Goal: Task Accomplishment & Management: Manage account settings

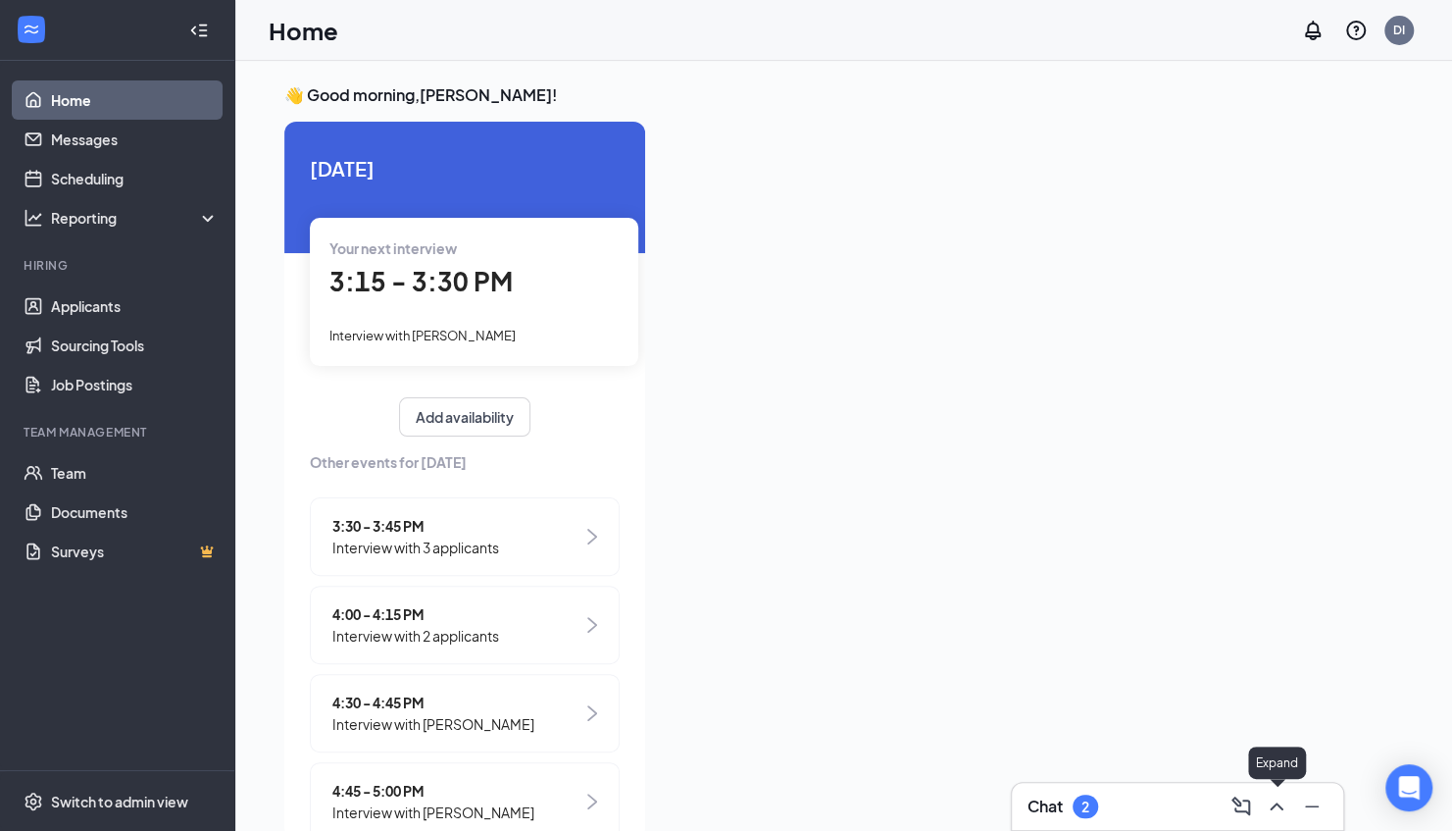
click at [1272, 796] on icon "ChevronUp" at bounding box center [1277, 806] width 24 height 24
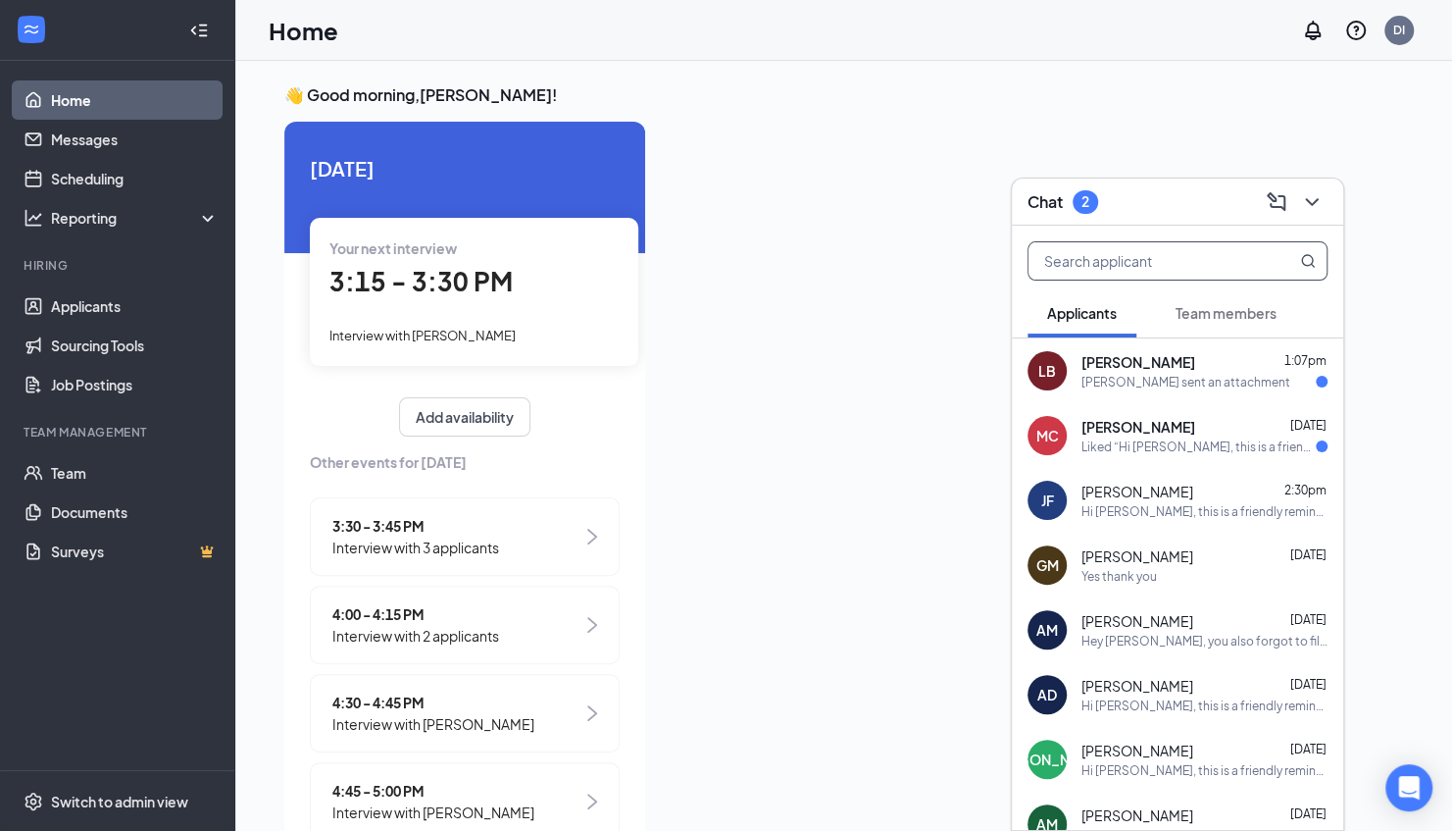
click at [1149, 259] on input "text" at bounding box center [1145, 260] width 232 height 37
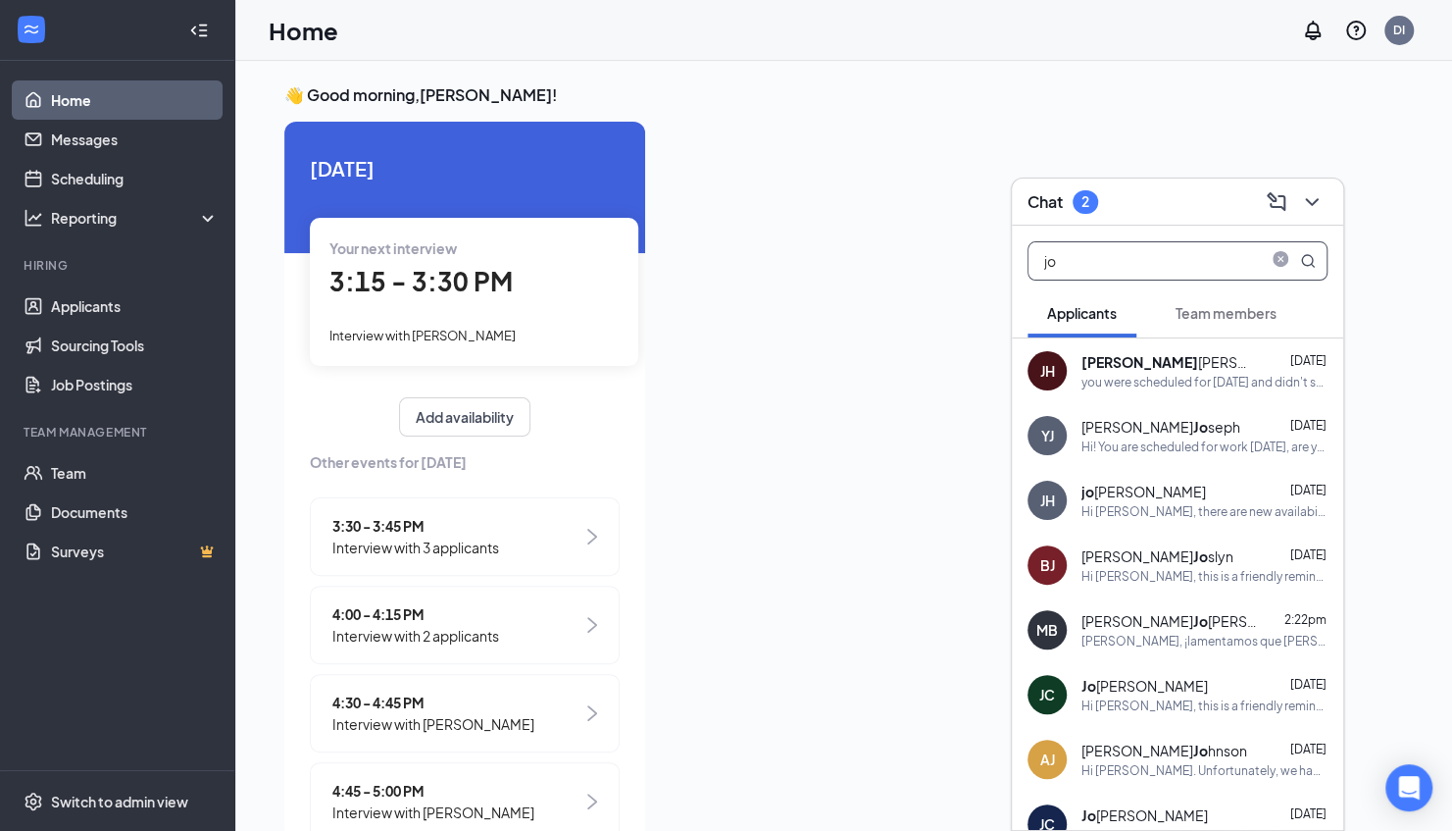
type input "j"
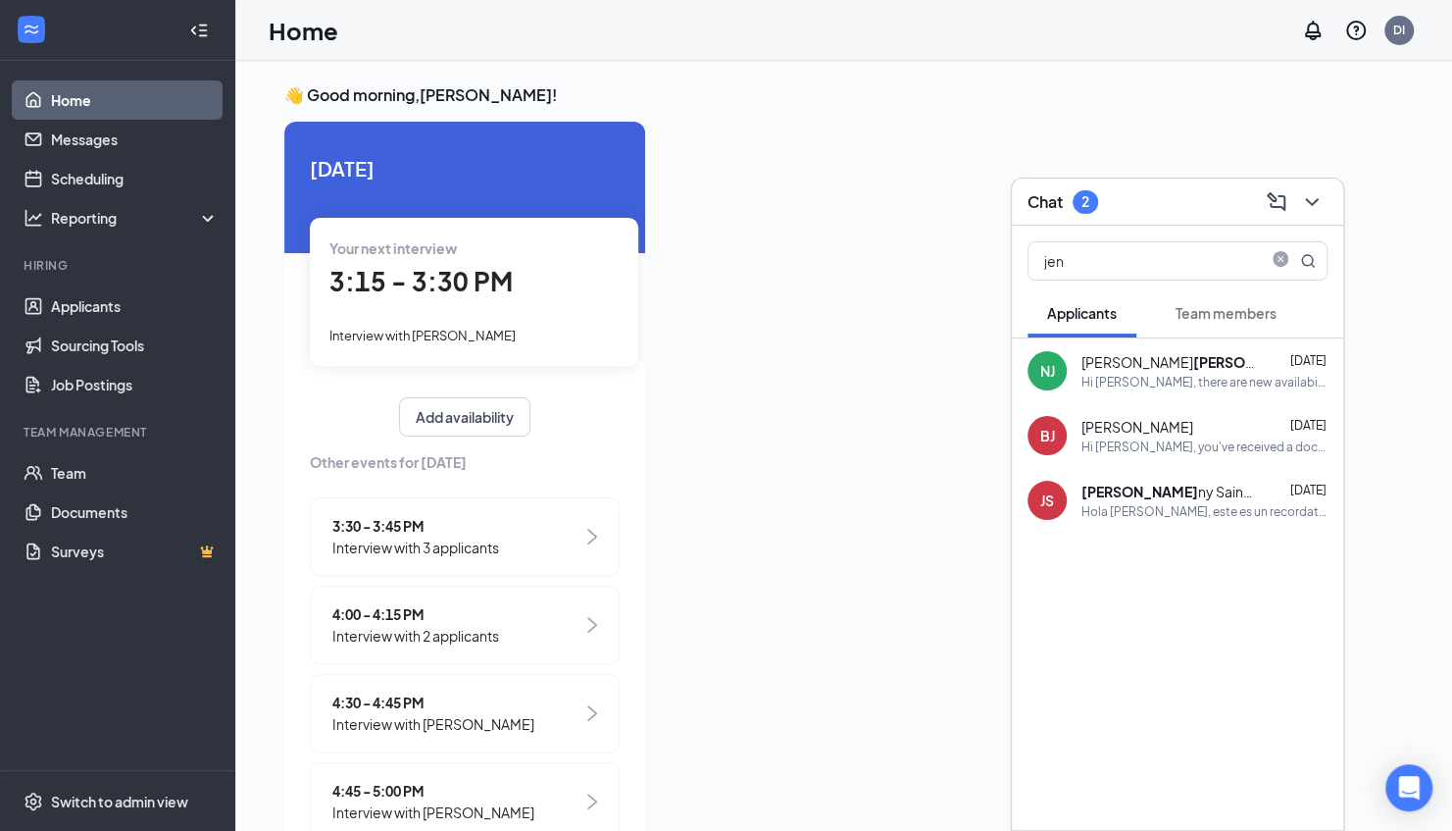
click at [1234, 325] on button "Team members" at bounding box center [1226, 312] width 140 height 49
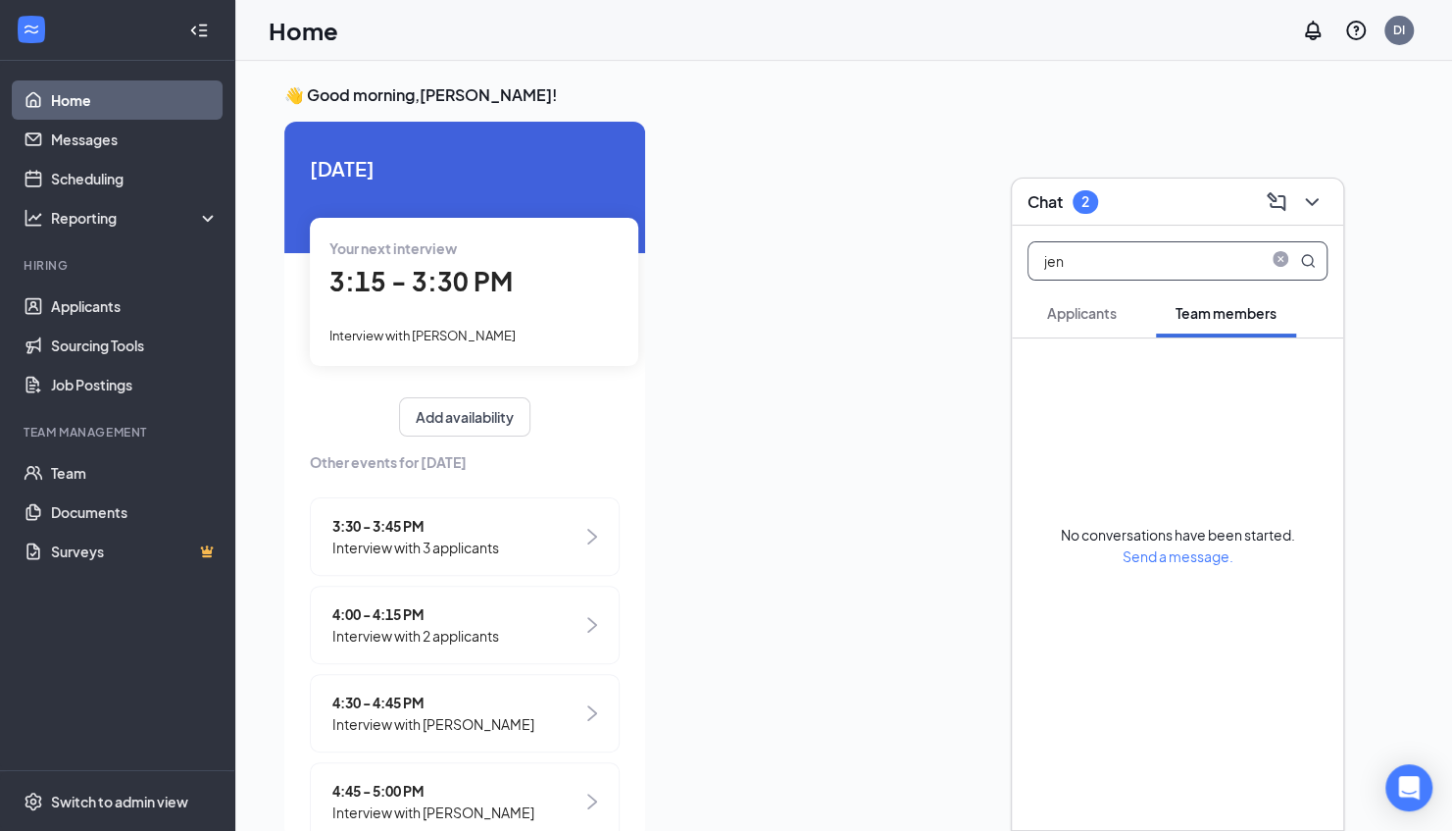
click at [1131, 261] on input "jen" at bounding box center [1145, 260] width 232 height 37
type input "jord"
click at [1092, 312] on span "Applicants" at bounding box center [1082, 313] width 70 height 18
click at [1208, 320] on span "Team members" at bounding box center [1226, 313] width 101 height 18
click at [1311, 194] on icon "ChevronDown" at bounding box center [1312, 202] width 24 height 24
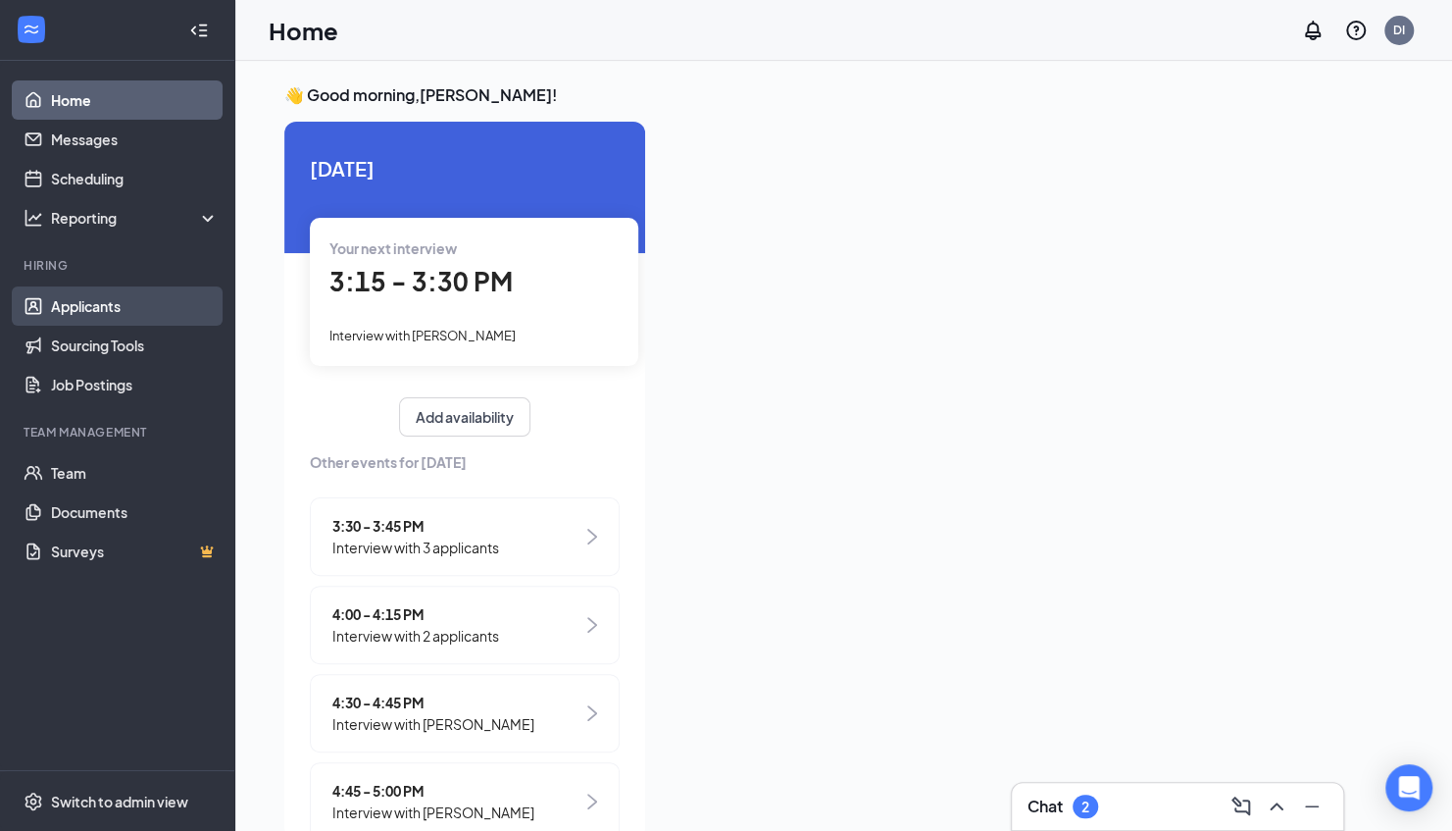
click at [93, 302] on link "Applicants" at bounding box center [135, 305] width 168 height 39
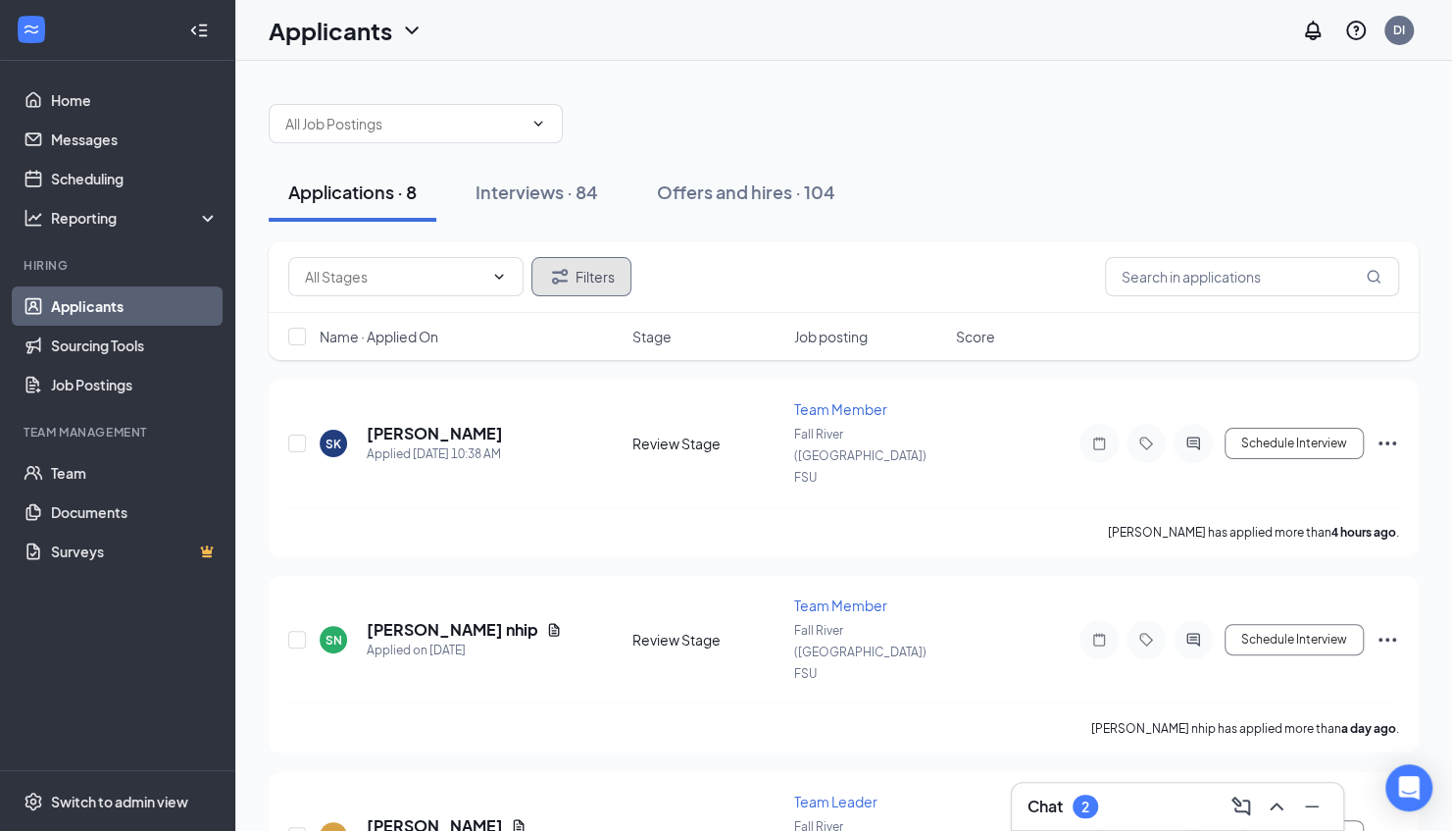
click at [581, 284] on button "Filters" at bounding box center [581, 276] width 100 height 39
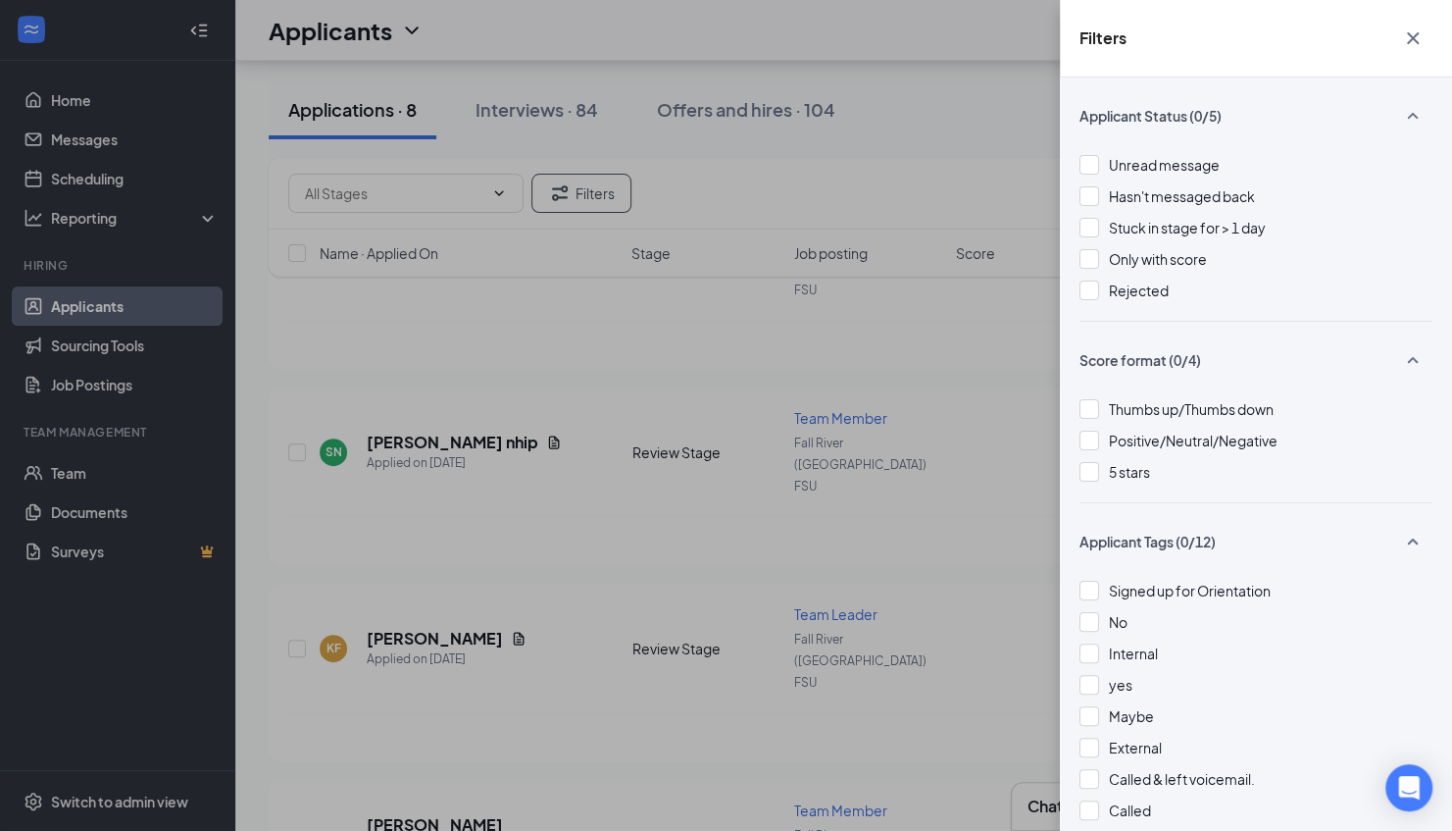
click at [1412, 39] on icon "Cross" at bounding box center [1413, 38] width 12 height 12
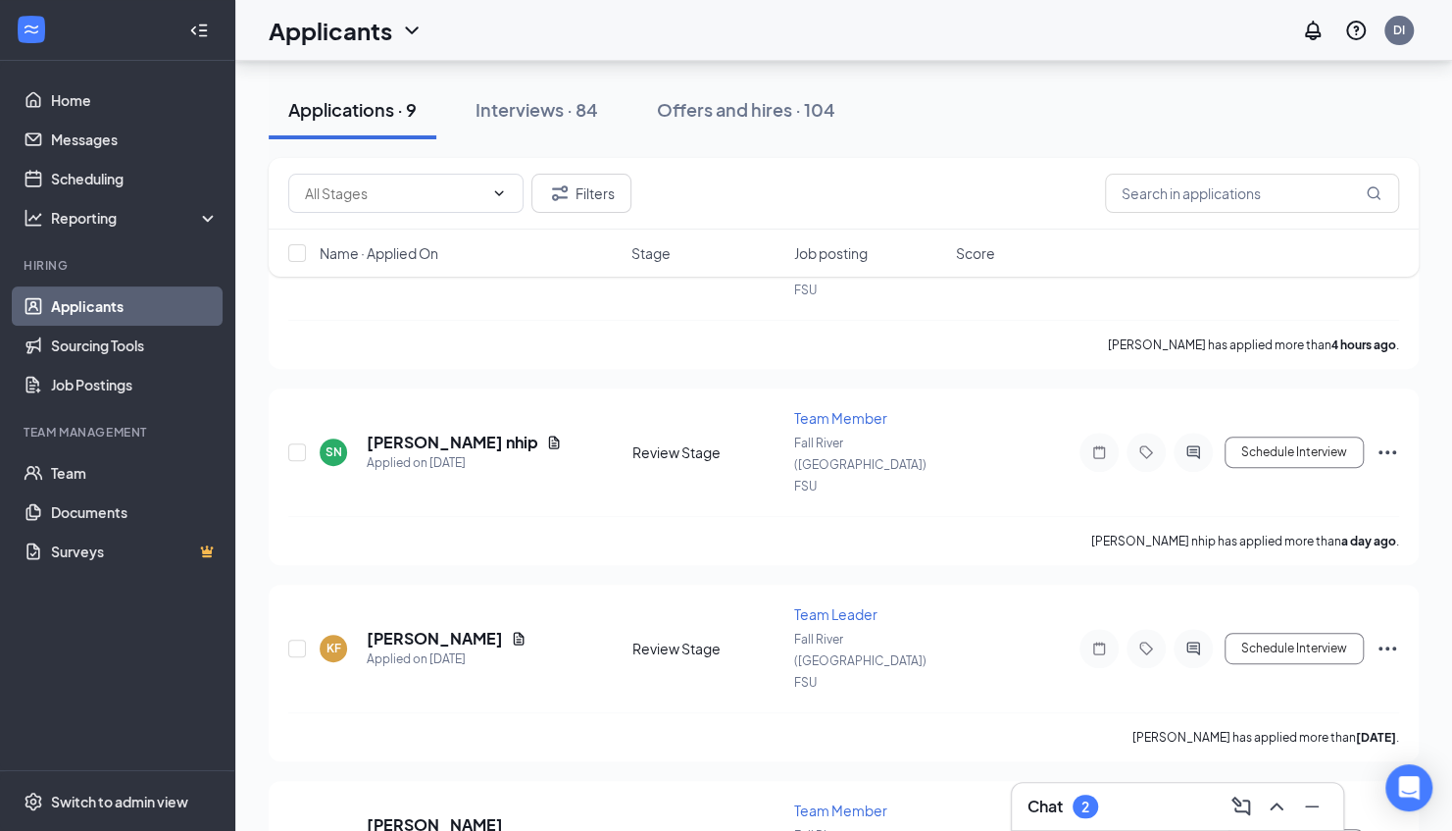
click at [363, 116] on div "Applications · 9" at bounding box center [352, 109] width 128 height 25
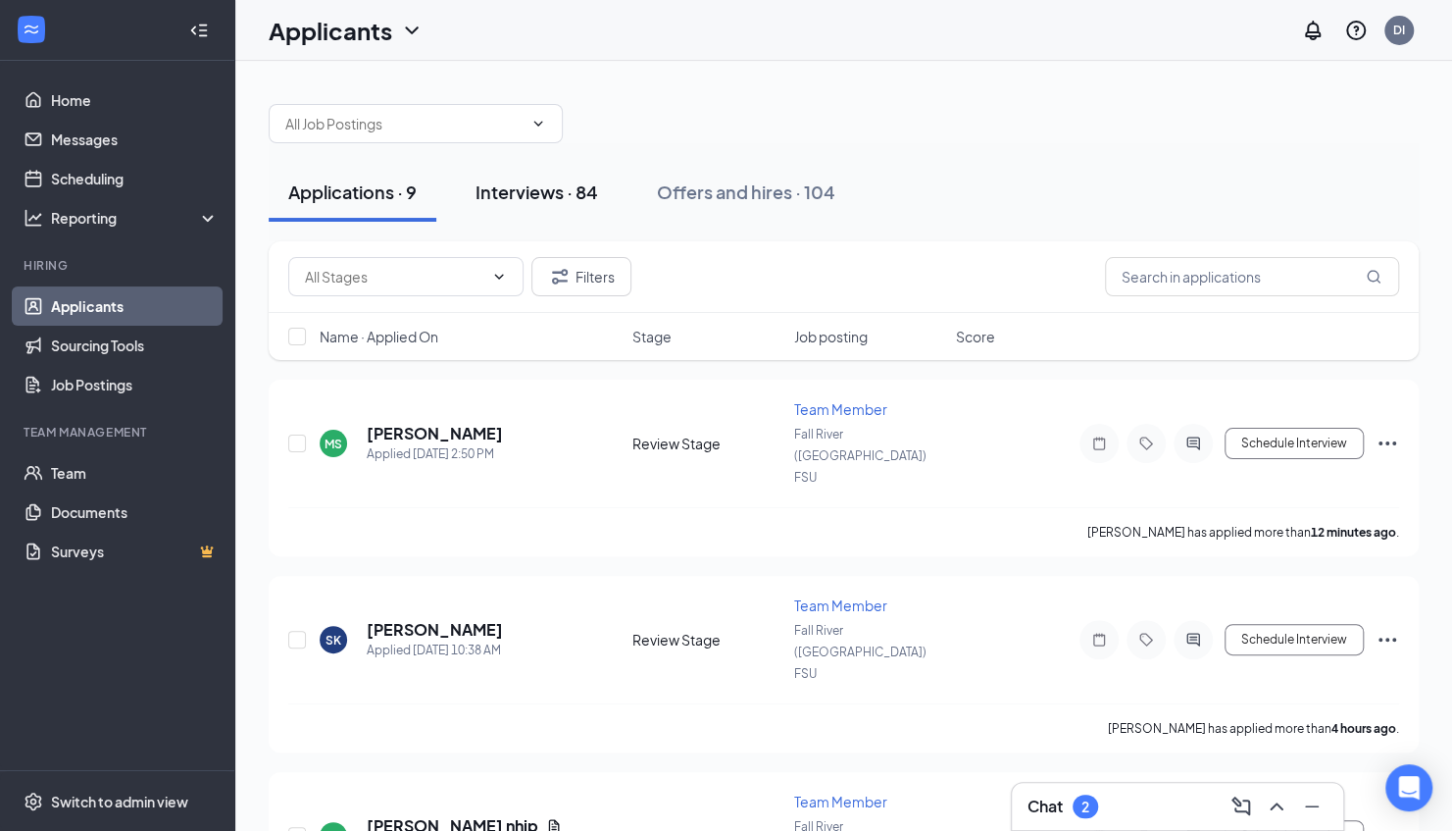
click at [580, 194] on div "Interviews · 84" at bounding box center [537, 191] width 123 height 25
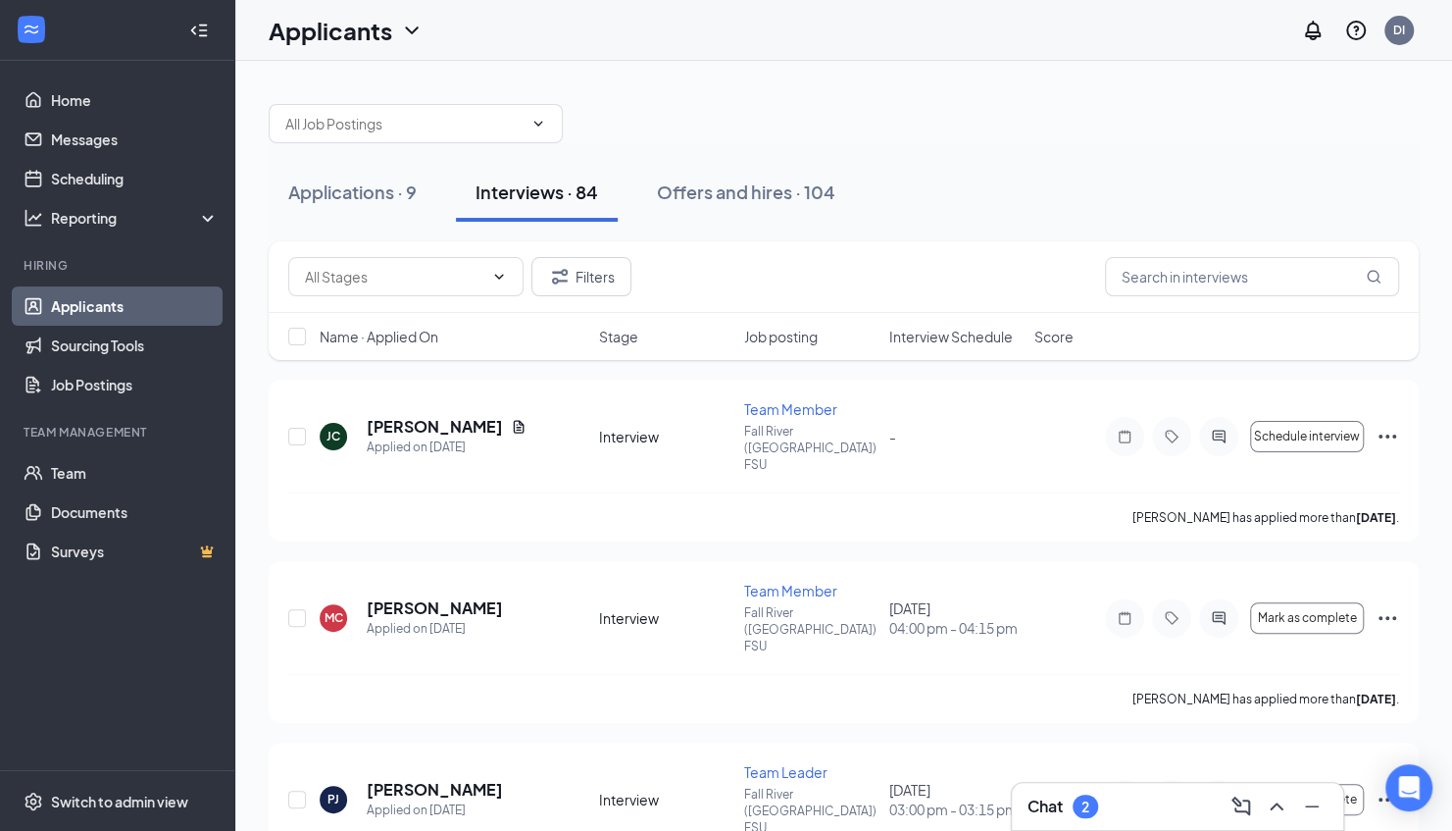
click at [959, 324] on div "Name · Applied On Stage Job posting Interview Schedule Score" at bounding box center [844, 336] width 1150 height 47
click at [951, 334] on span "Interview Schedule" at bounding box center [951, 337] width 124 height 20
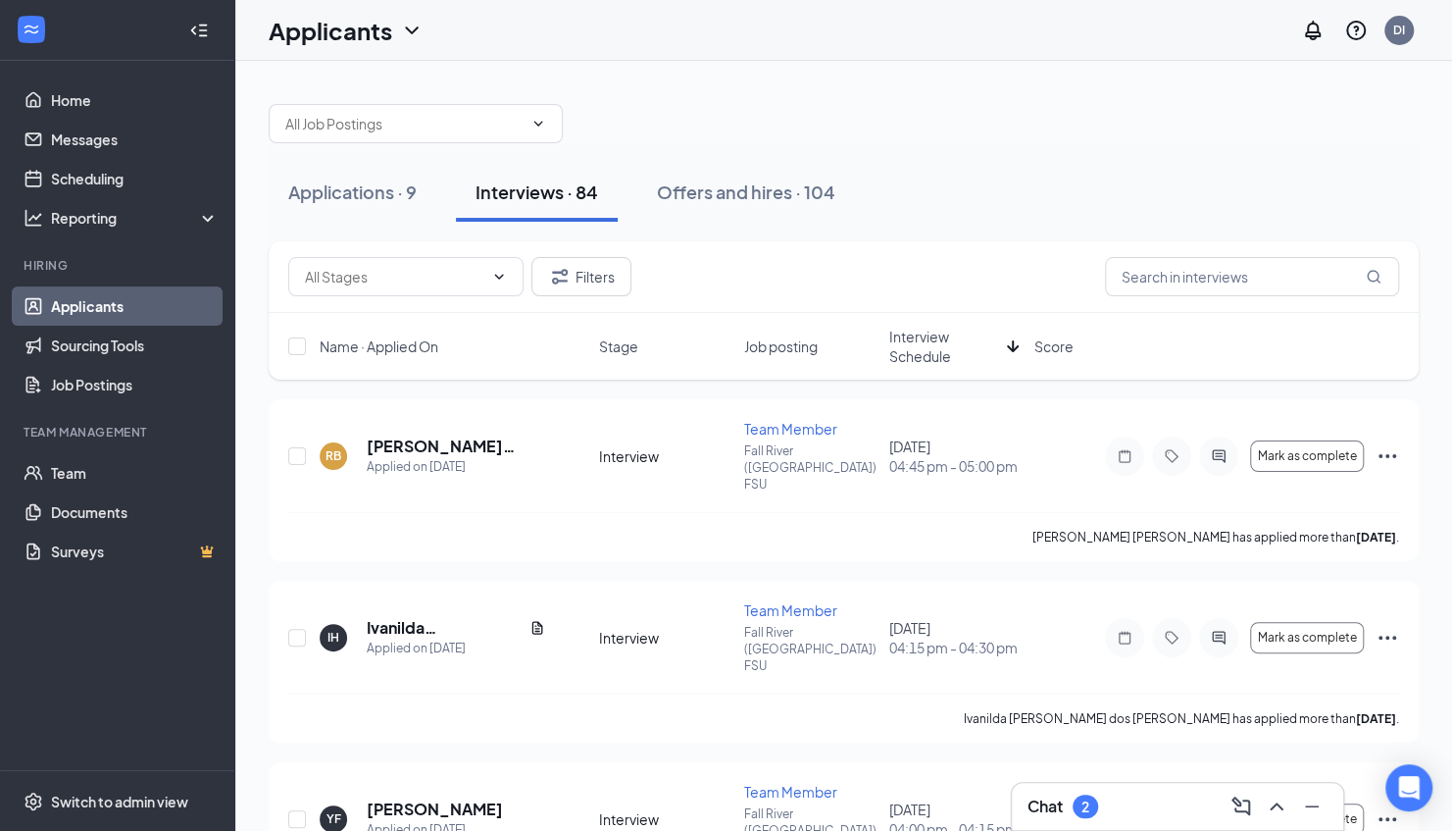
click at [949, 337] on span "Interview Schedule" at bounding box center [944, 346] width 110 height 39
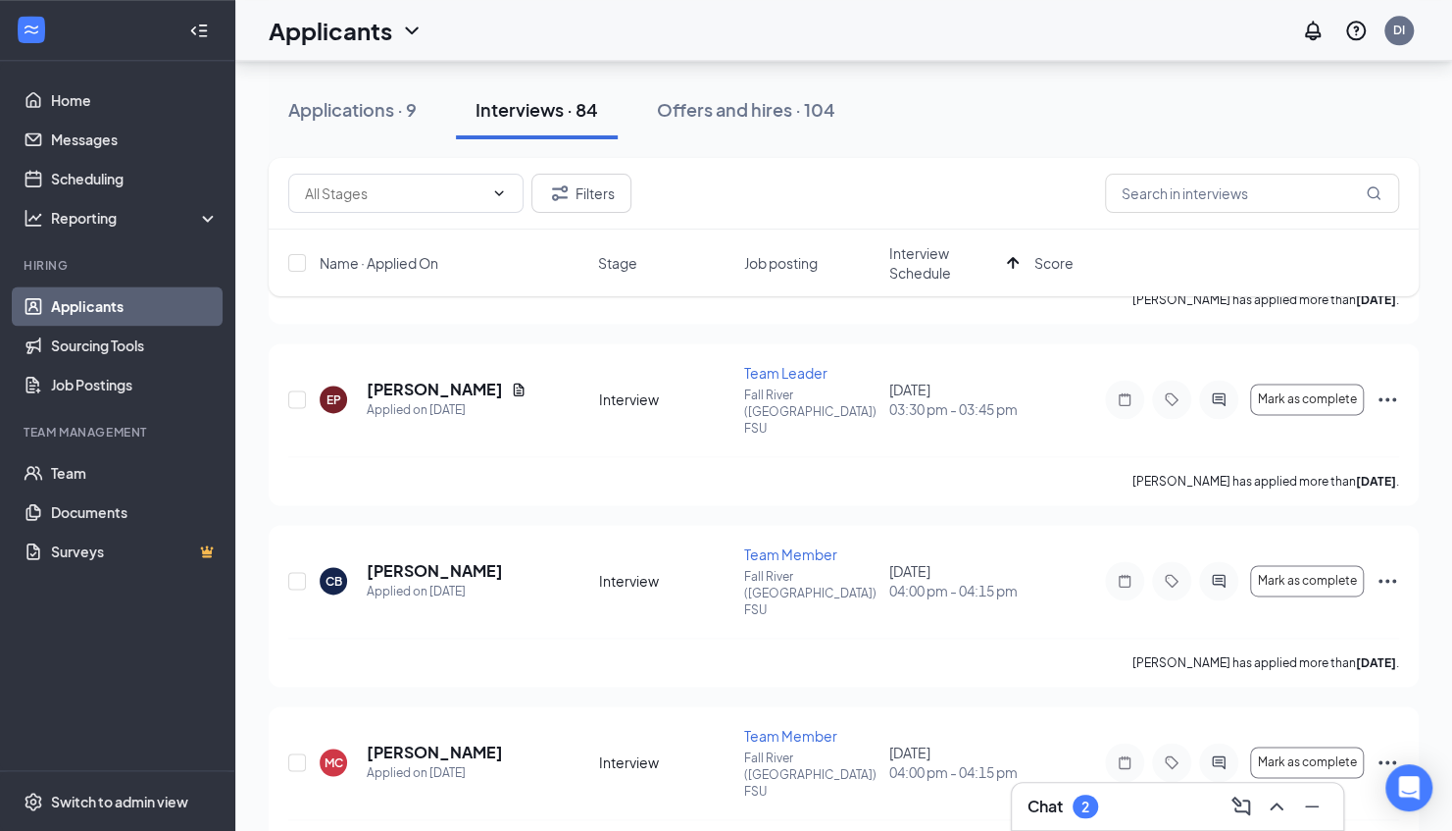
scroll to position [1330, 0]
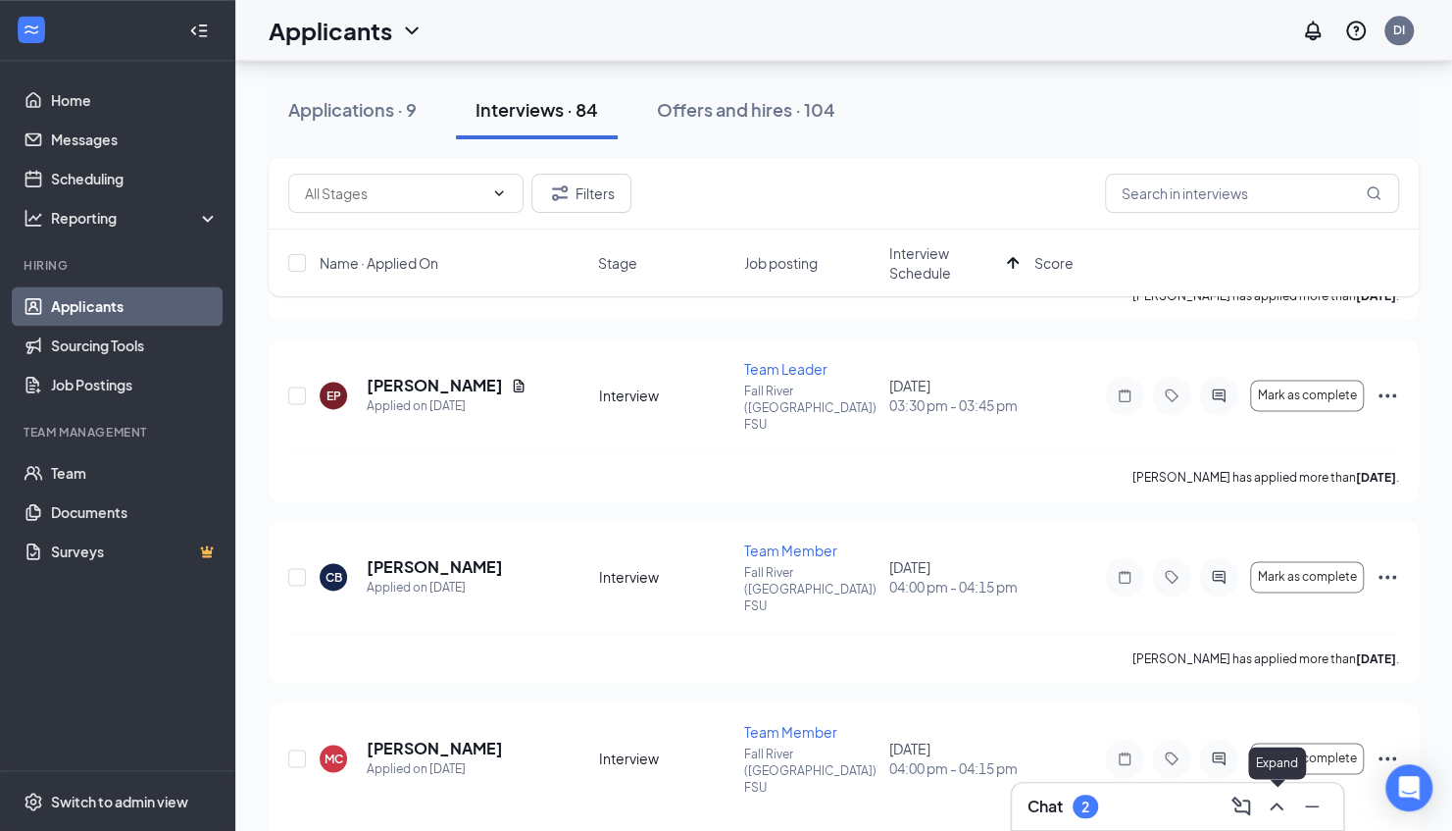
click at [1277, 808] on icon "ChevronUp" at bounding box center [1277, 806] width 24 height 24
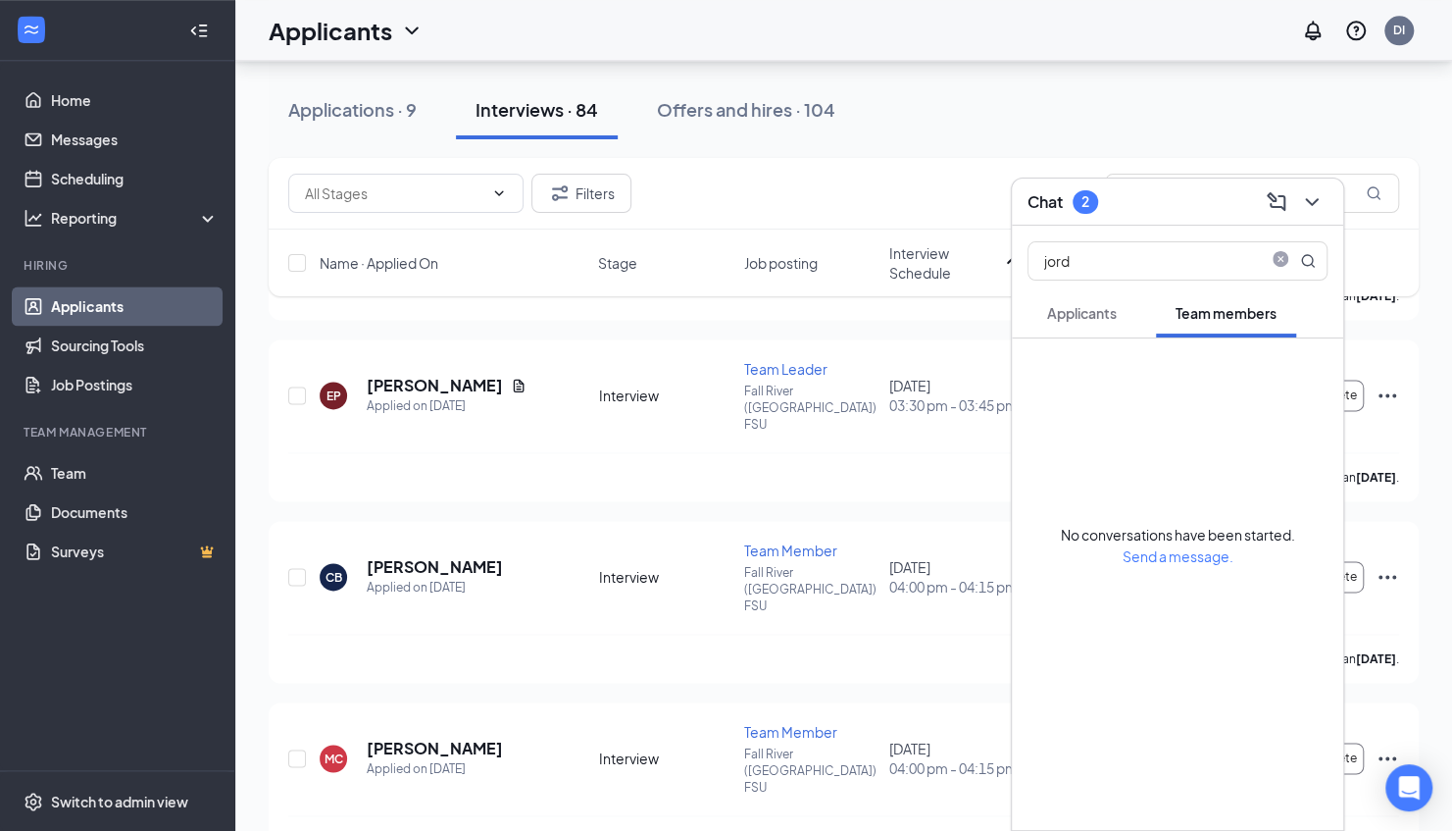
click at [1107, 335] on button "Applicants" at bounding box center [1082, 312] width 109 height 49
click at [1285, 267] on icon "close-circle" at bounding box center [1281, 261] width 16 height 16
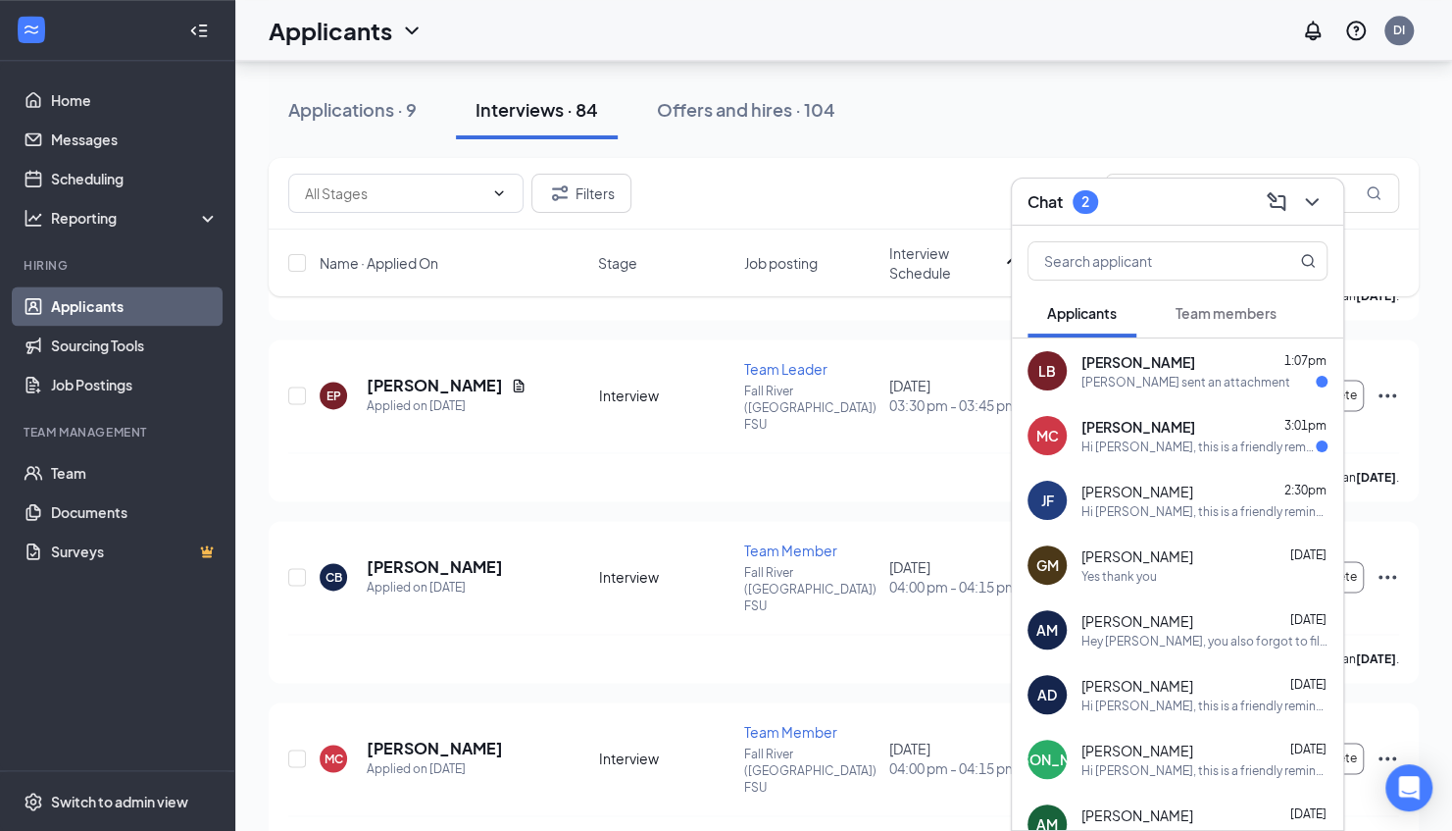
click at [1134, 377] on div "[PERSON_NAME] sent an attachment" at bounding box center [1186, 382] width 209 height 17
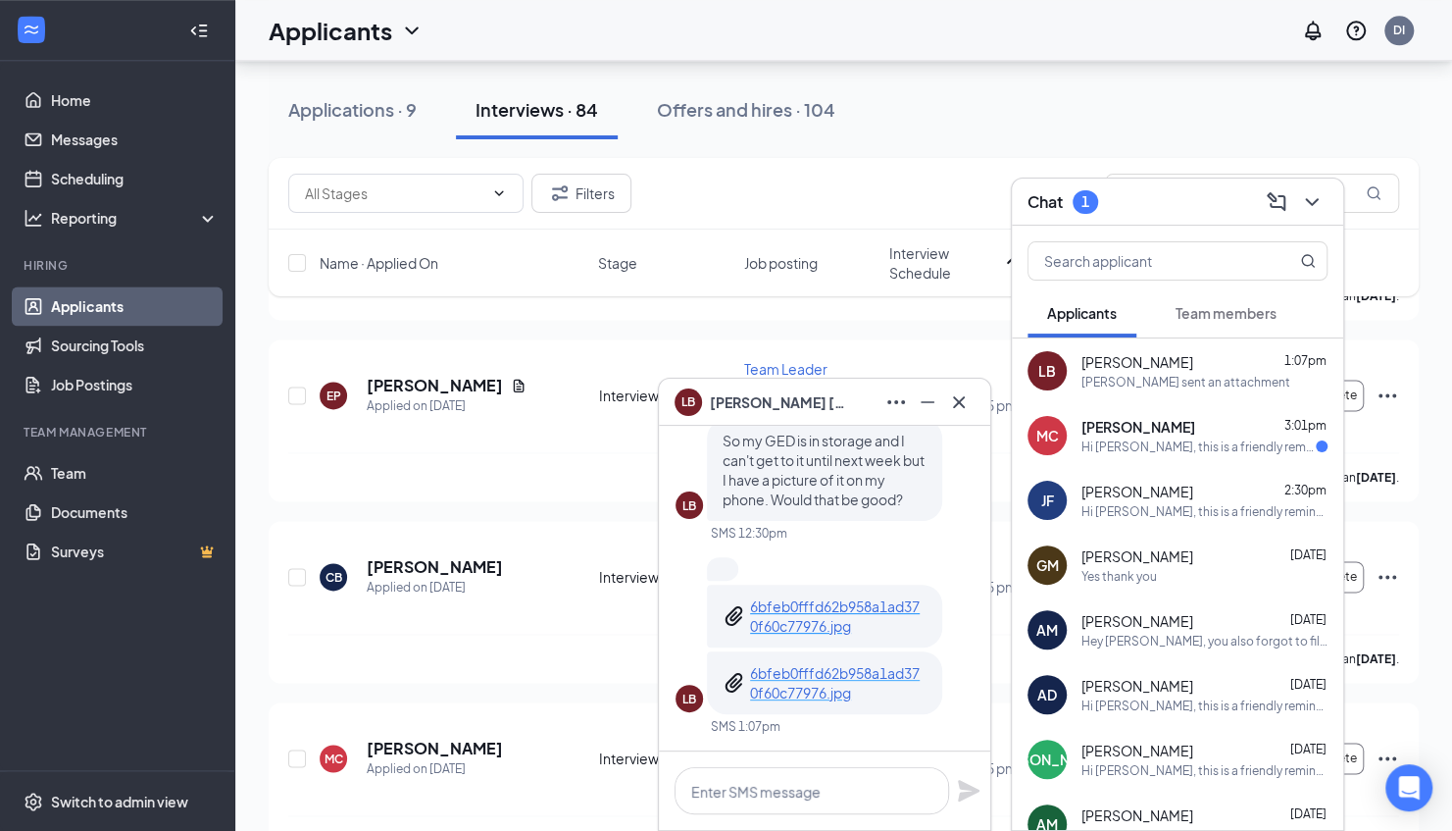
click at [800, 684] on p "6bfeb0fffd62b958a1ad370f60c77976.jpg" at bounding box center [838, 682] width 177 height 39
click at [966, 404] on icon "Cross" at bounding box center [959, 402] width 24 height 24
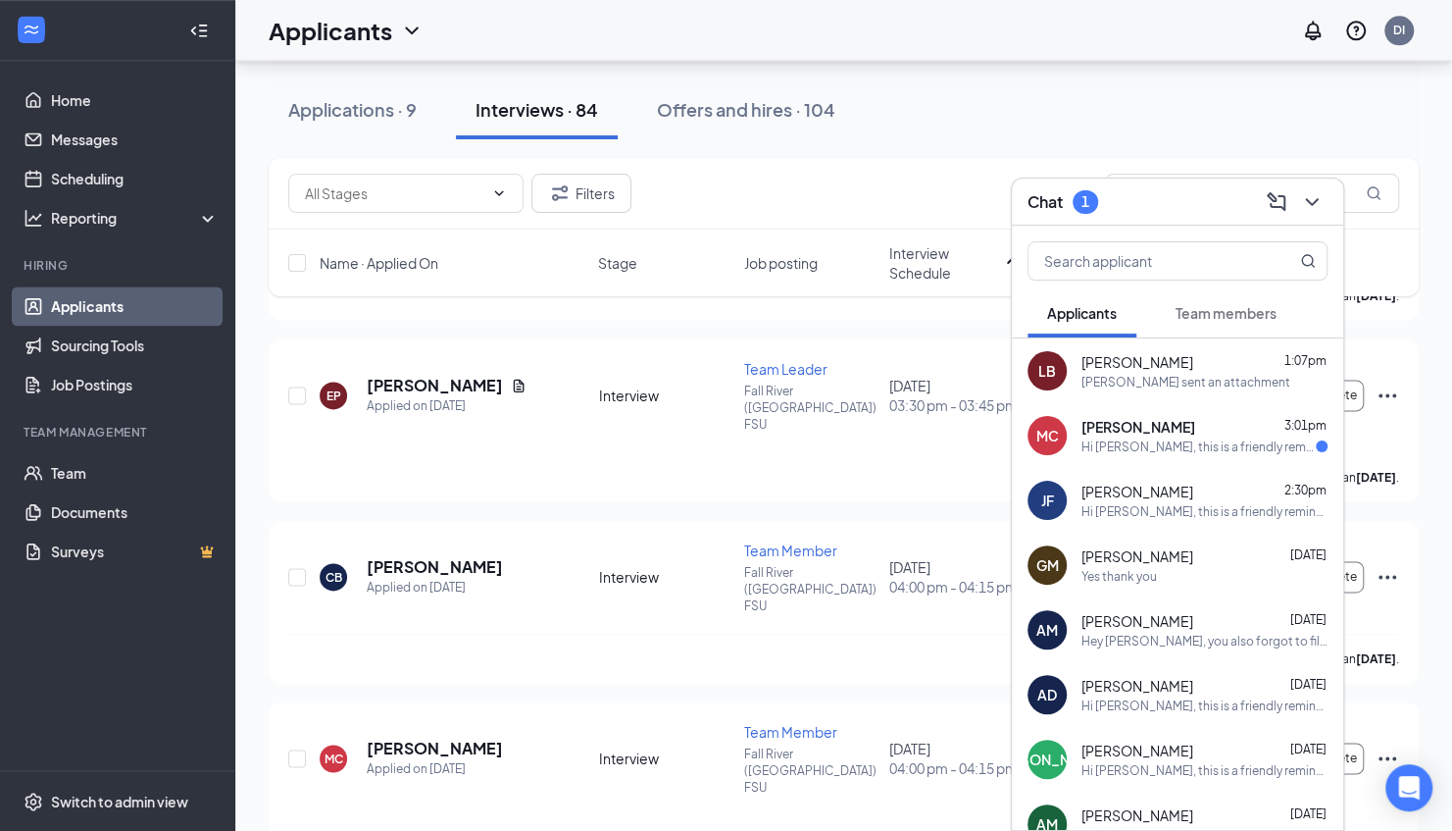
click at [1183, 437] on div "[PERSON_NAME] 3:01pm Hi [PERSON_NAME], this is a friendly reminder. Your interv…" at bounding box center [1205, 436] width 246 height 38
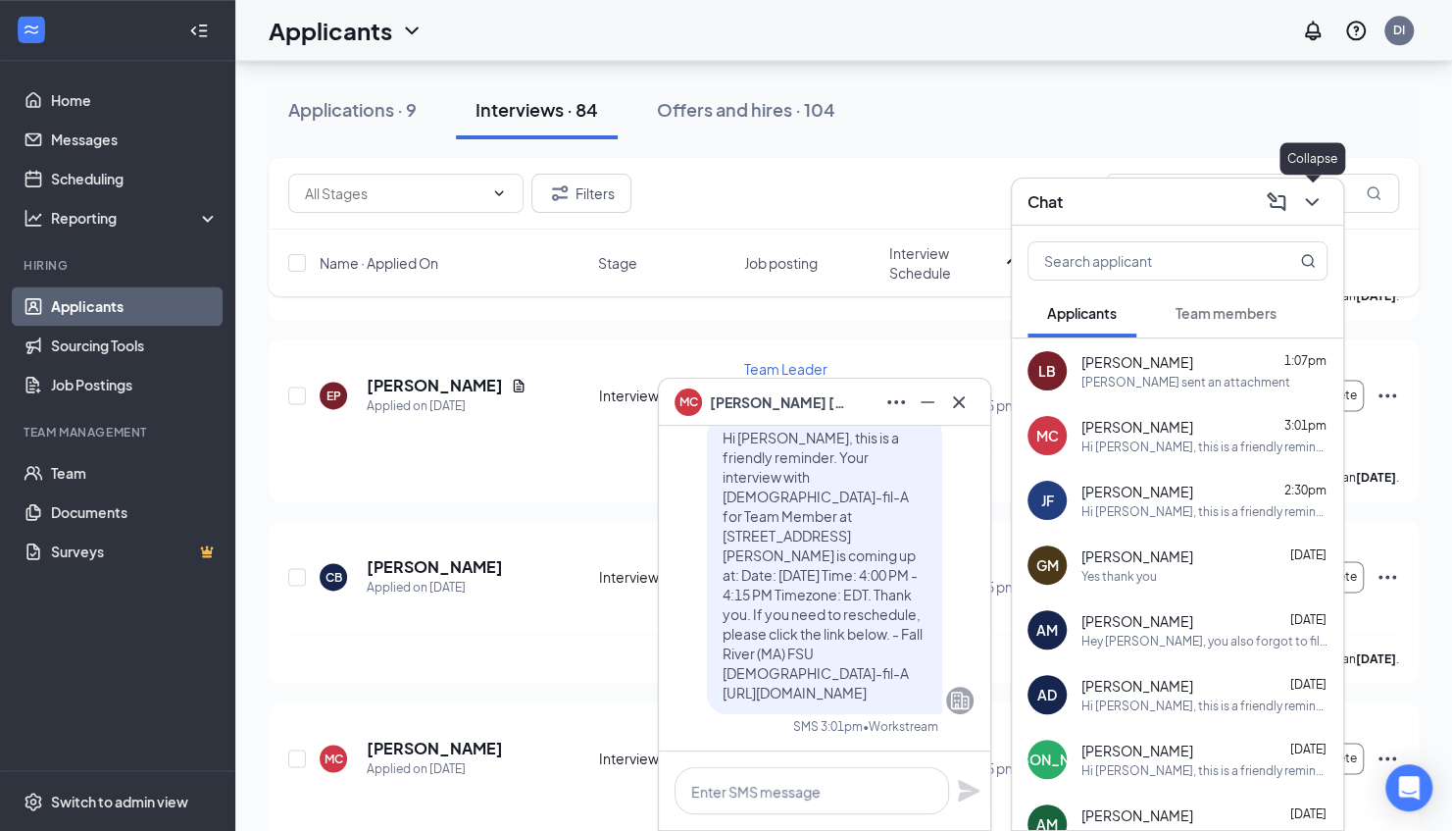
click at [1316, 200] on icon "ChevronDown" at bounding box center [1311, 202] width 13 height 8
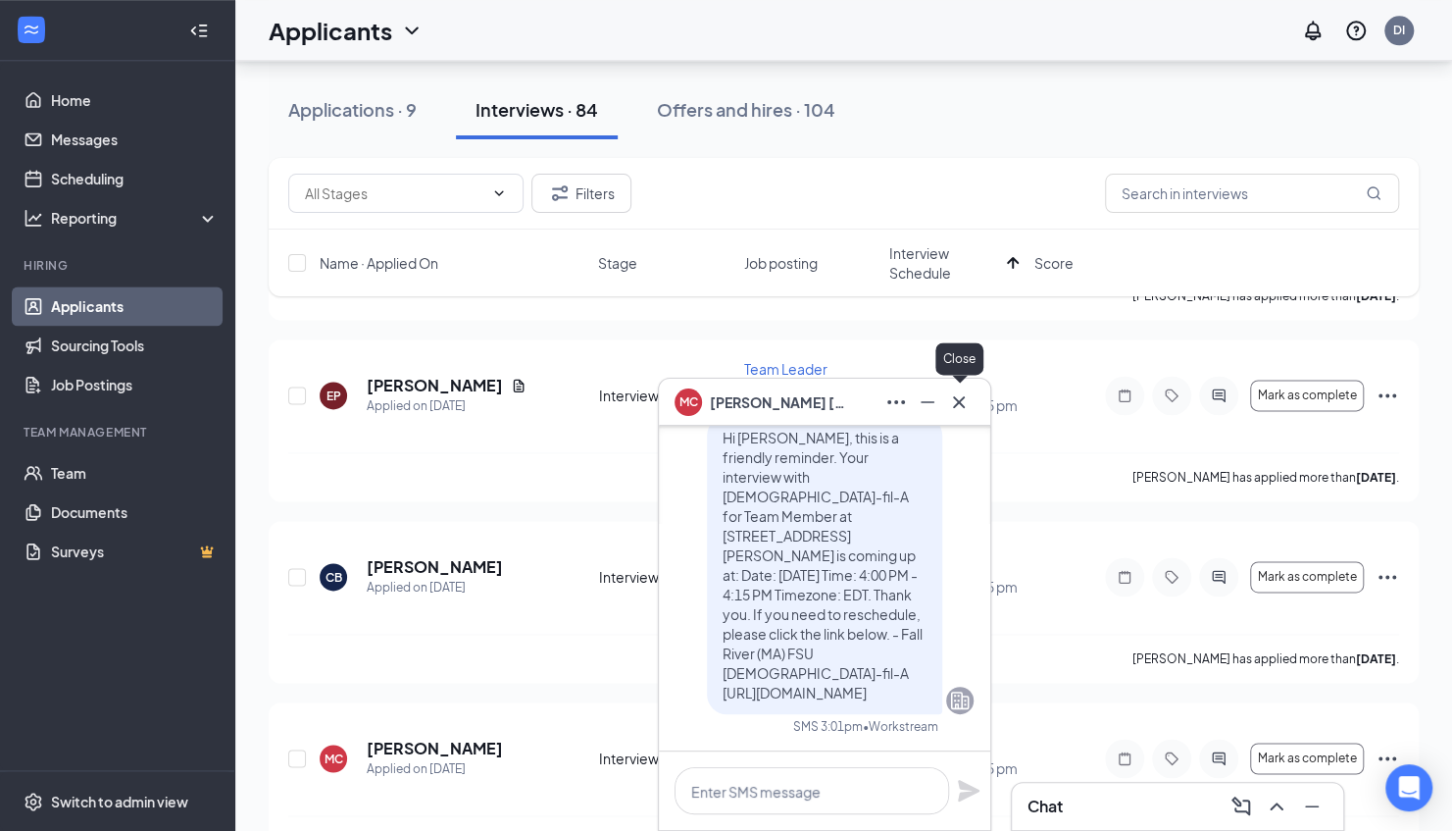
click at [975, 403] on div "MC [PERSON_NAME]" at bounding box center [824, 402] width 331 height 47
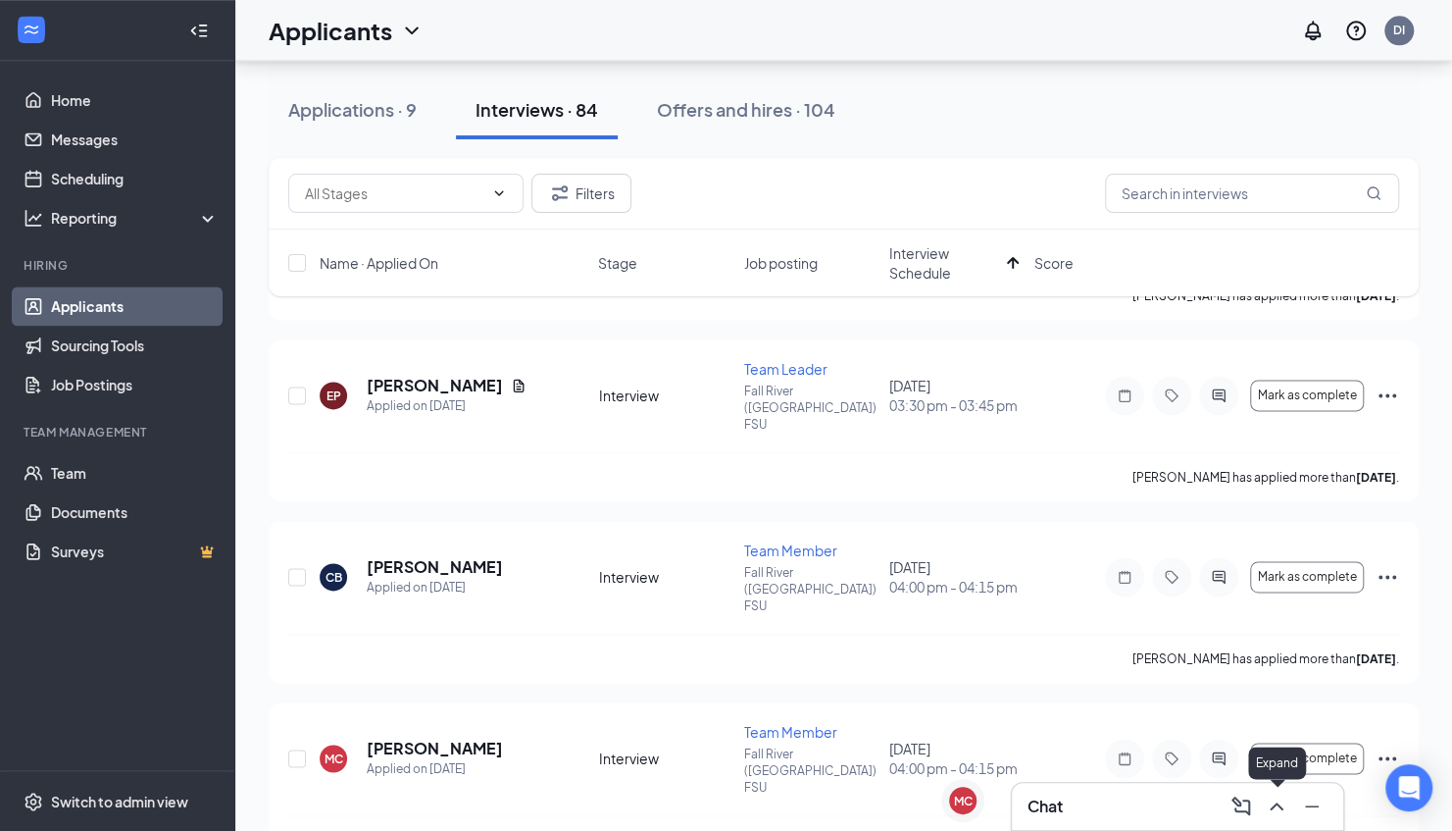
click at [1276, 802] on icon "ChevronUp" at bounding box center [1277, 806] width 24 height 24
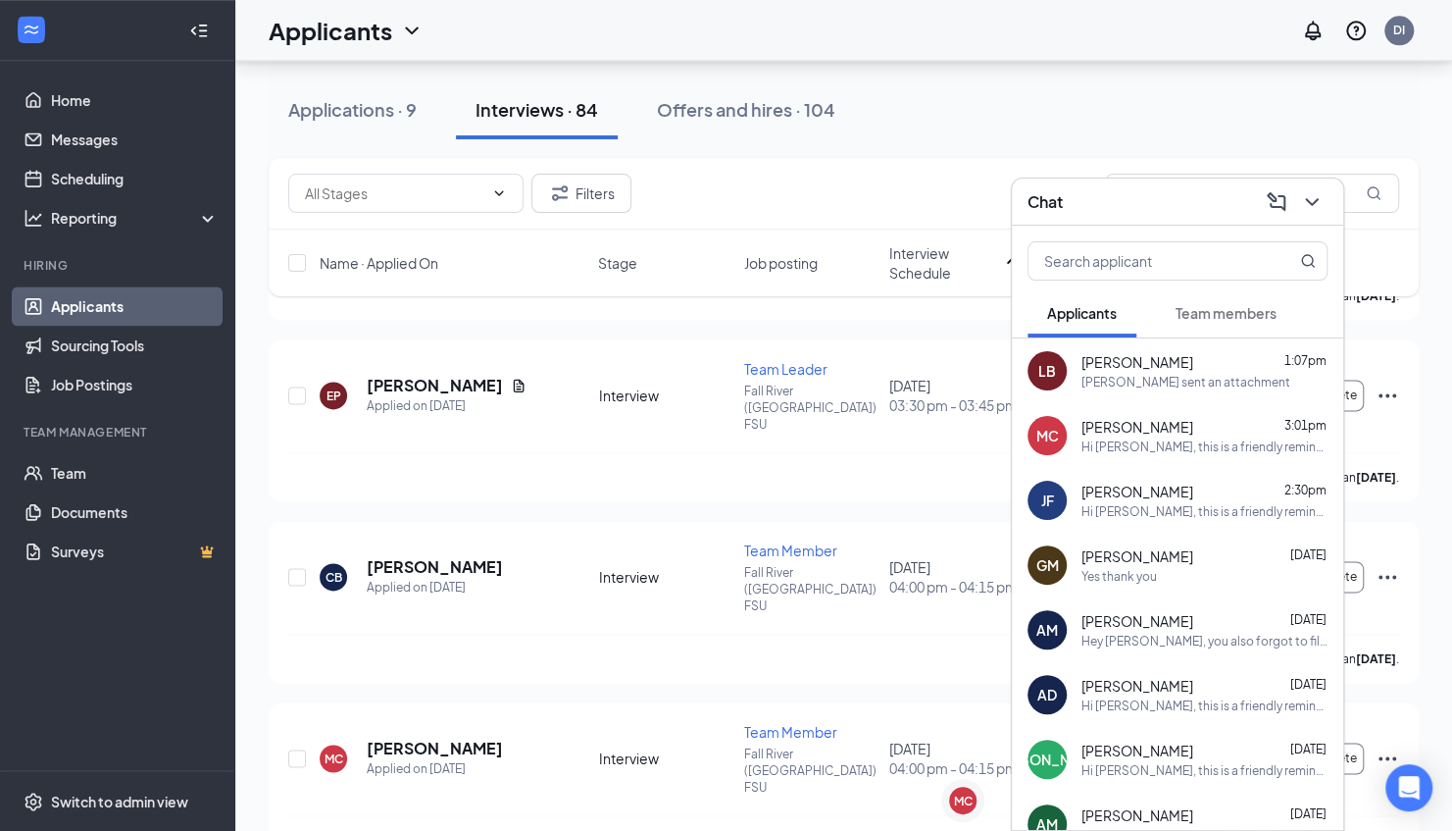
click at [1178, 428] on span "[PERSON_NAME]" at bounding box center [1138, 427] width 112 height 20
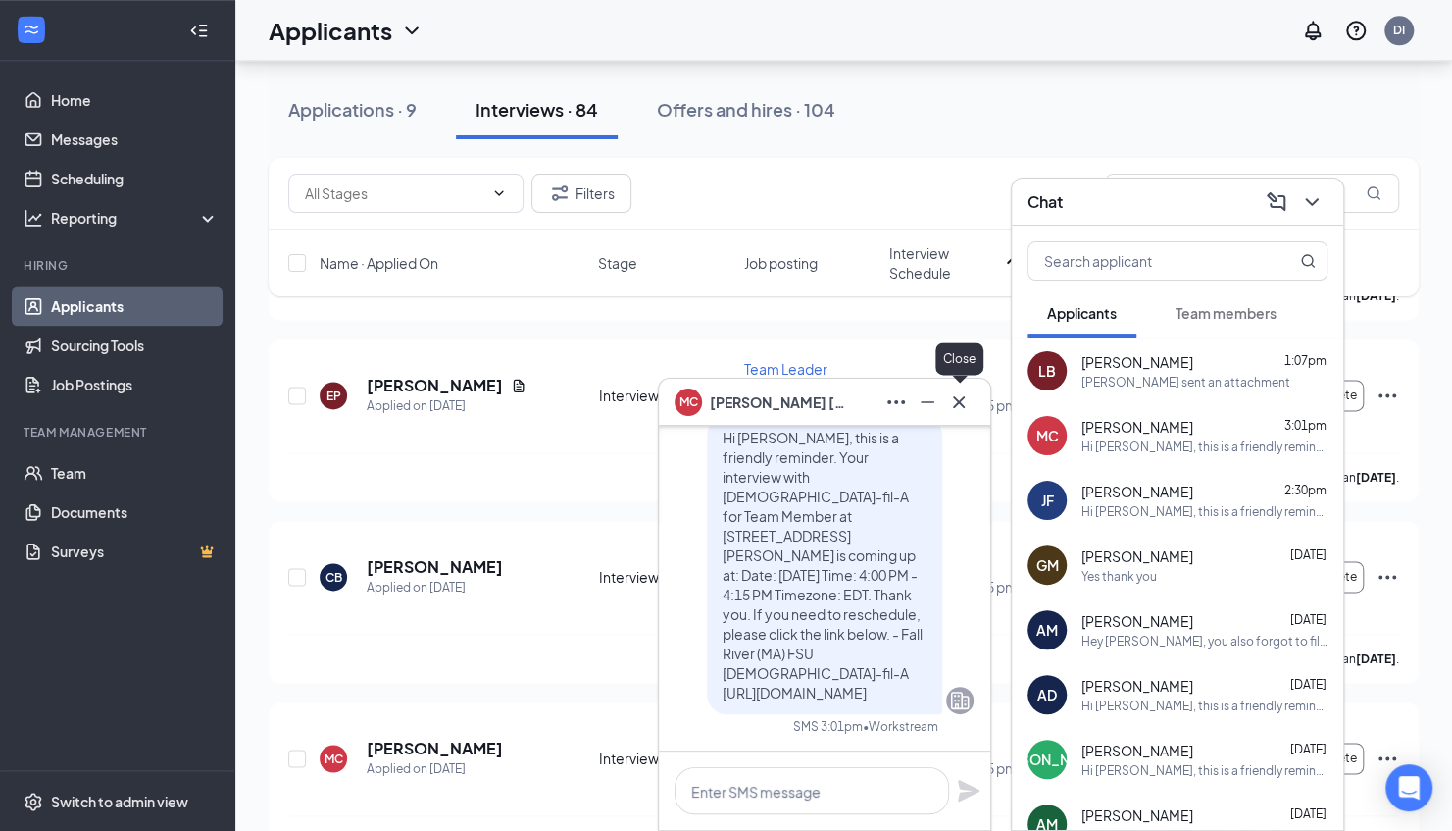
click at [954, 398] on icon "Cross" at bounding box center [959, 401] width 12 height 12
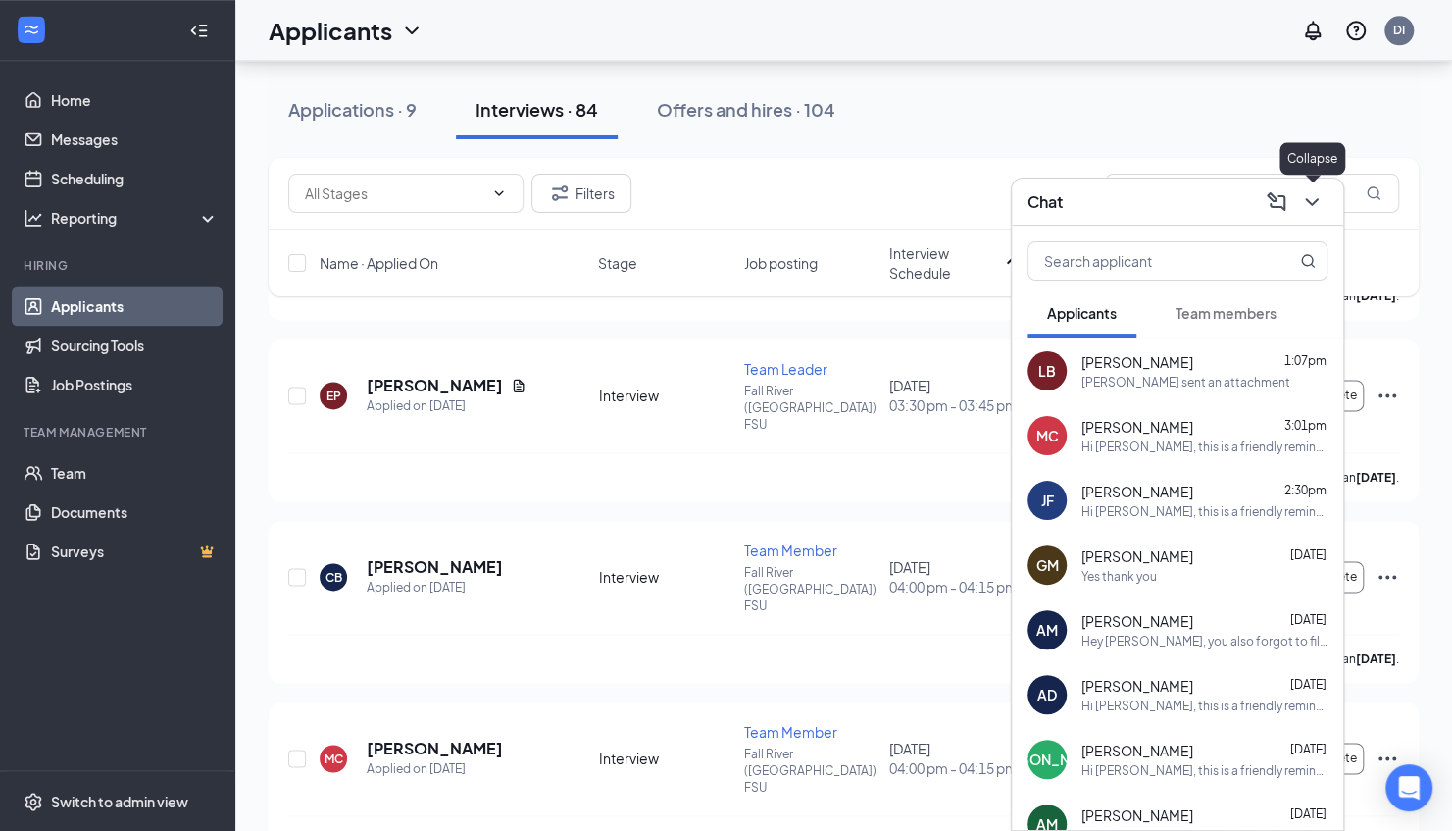
click at [1316, 212] on icon "ChevronDown" at bounding box center [1312, 202] width 24 height 24
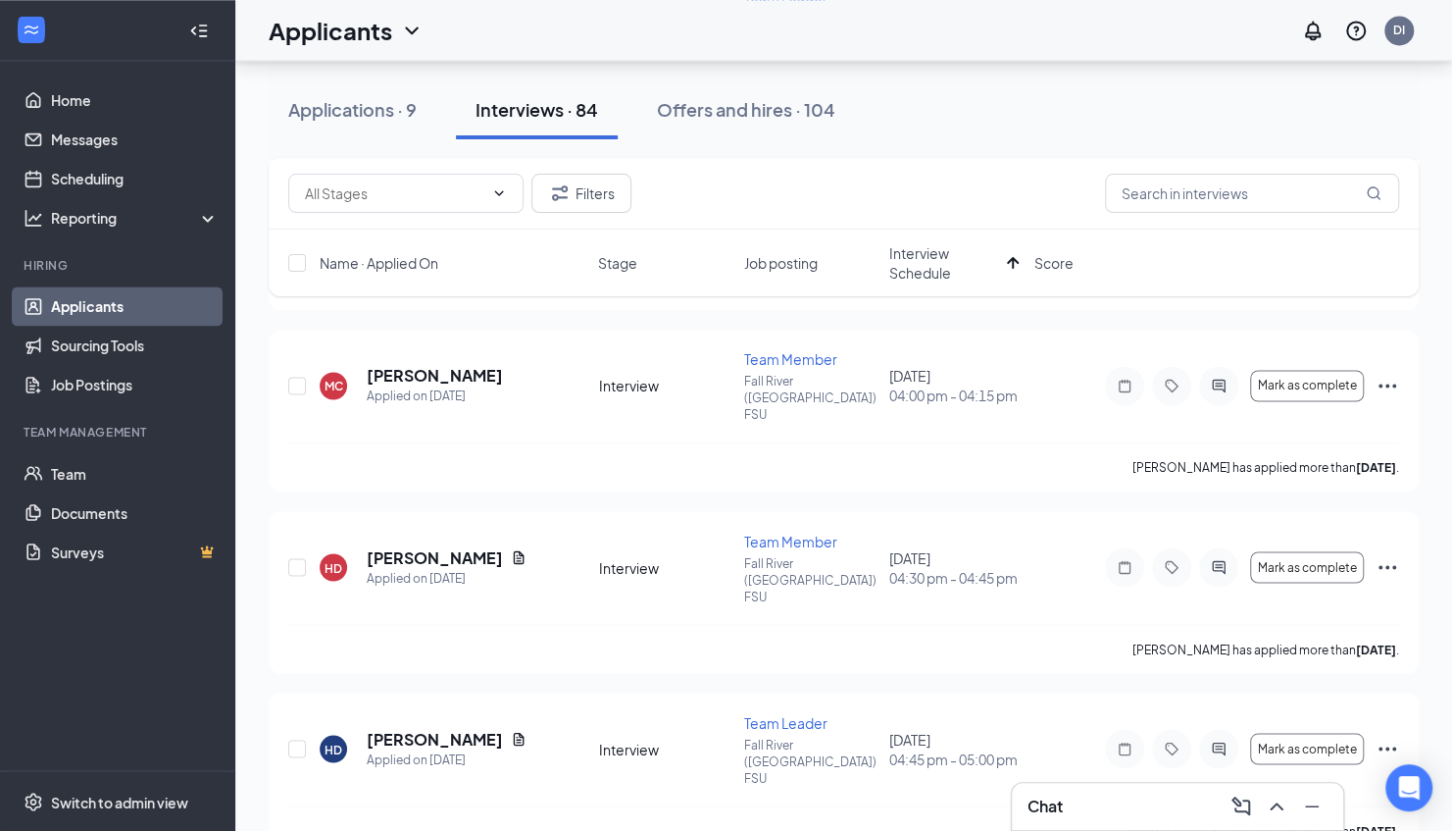
scroll to position [1689, 0]
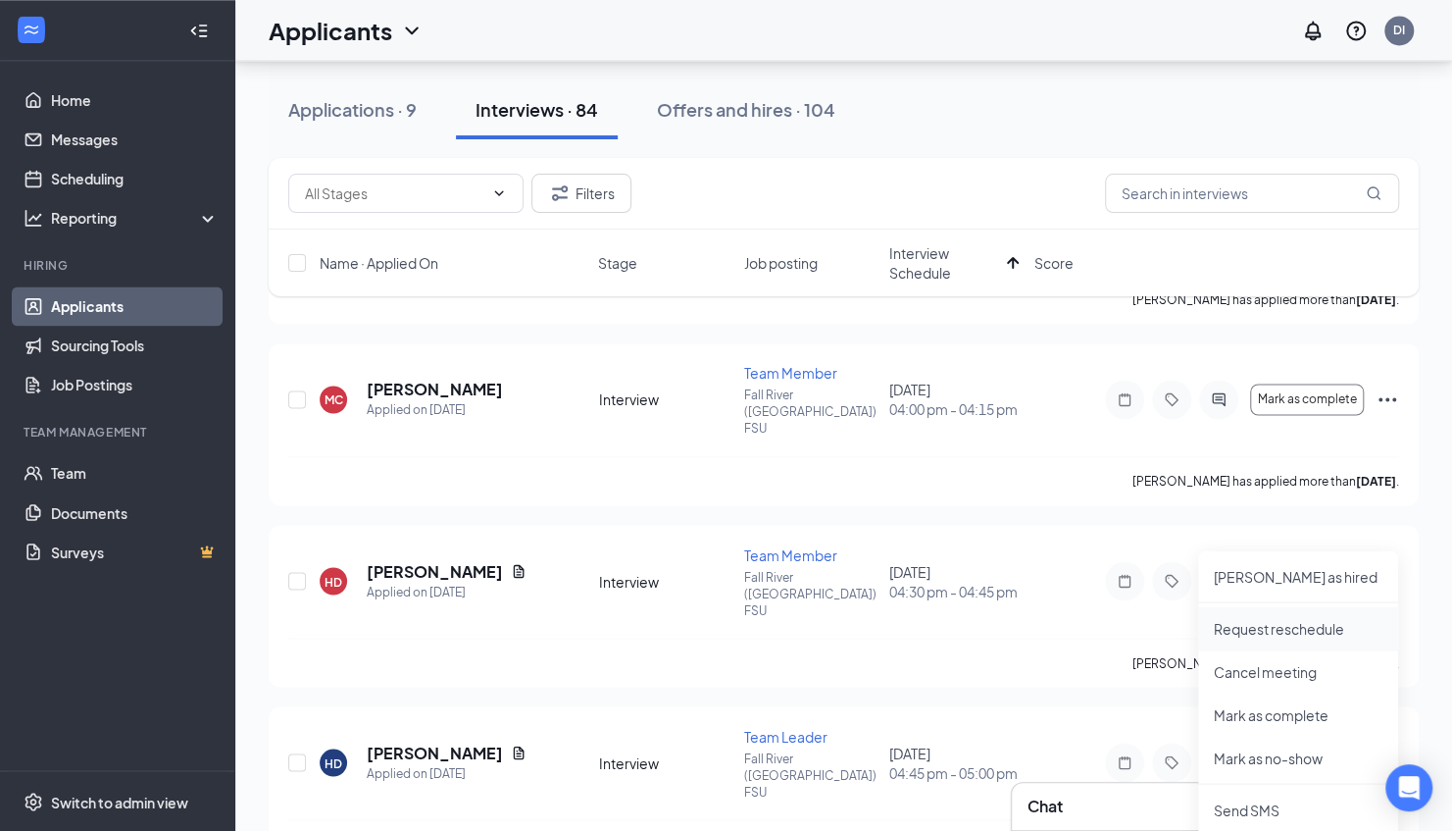
click at [1299, 626] on p "Request reschedule" at bounding box center [1298, 628] width 169 height 20
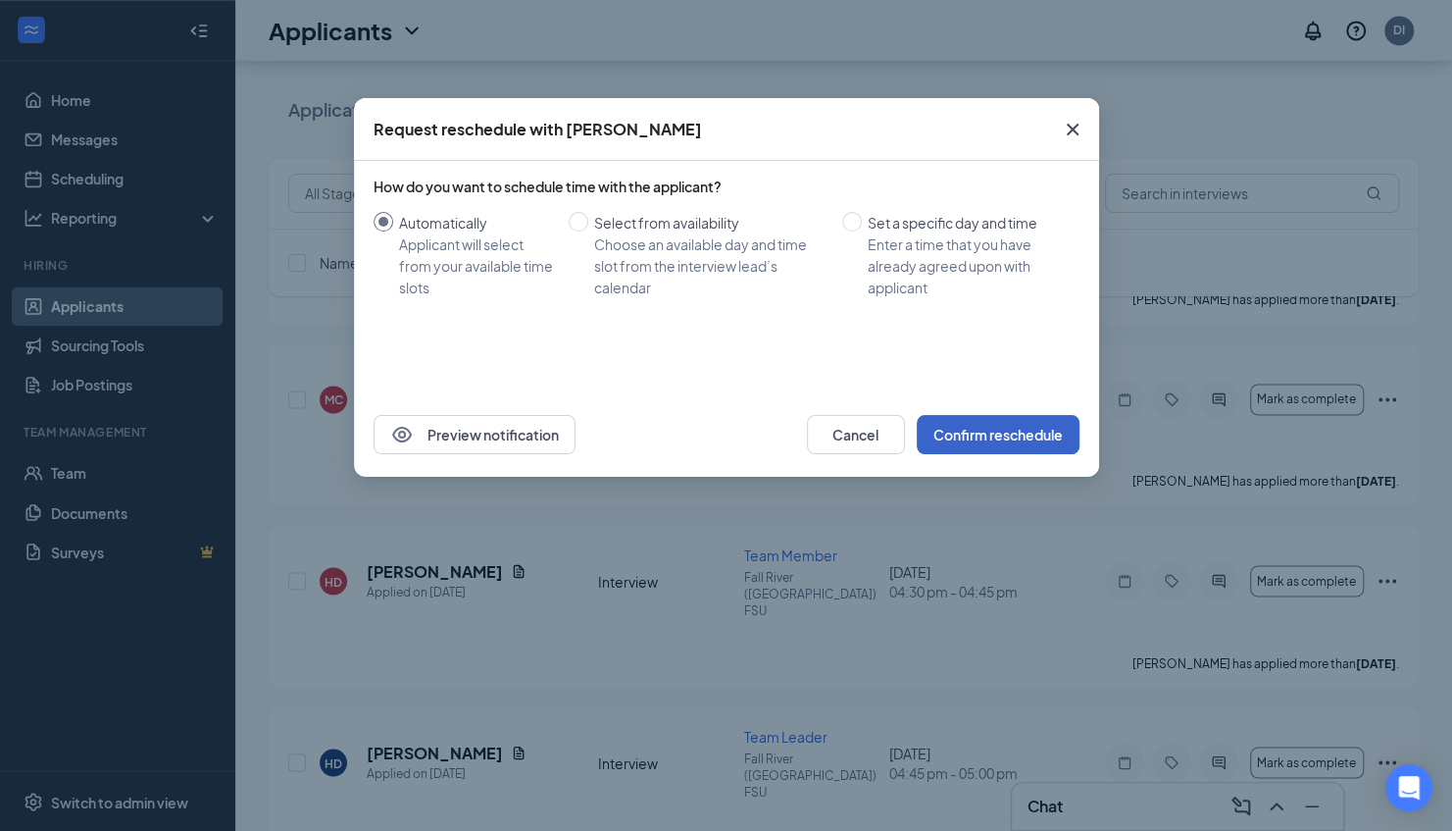
click at [987, 437] on button "Confirm reschedule" at bounding box center [998, 434] width 163 height 39
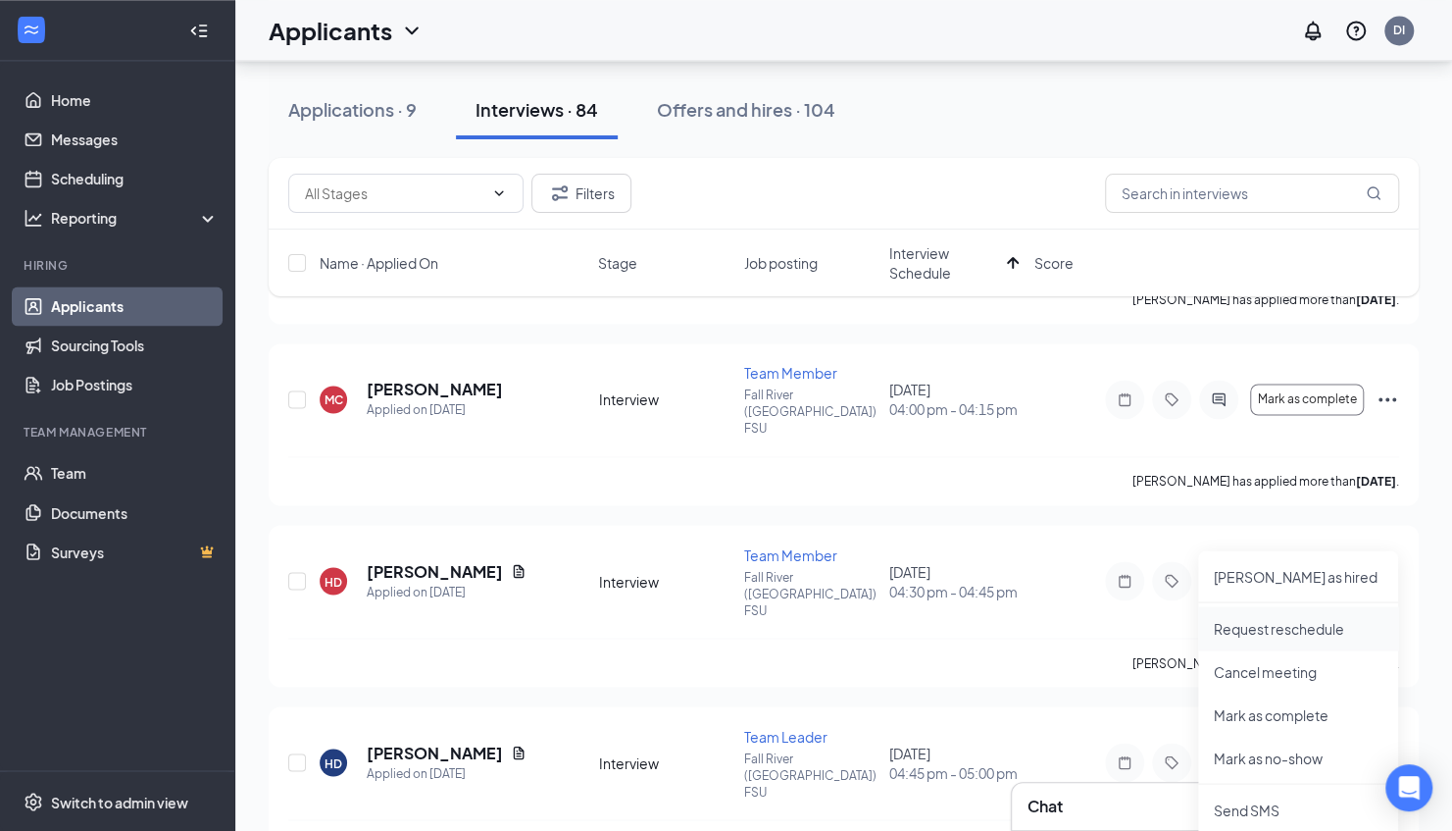
click at [1290, 622] on p "Request reschedule" at bounding box center [1298, 628] width 169 height 20
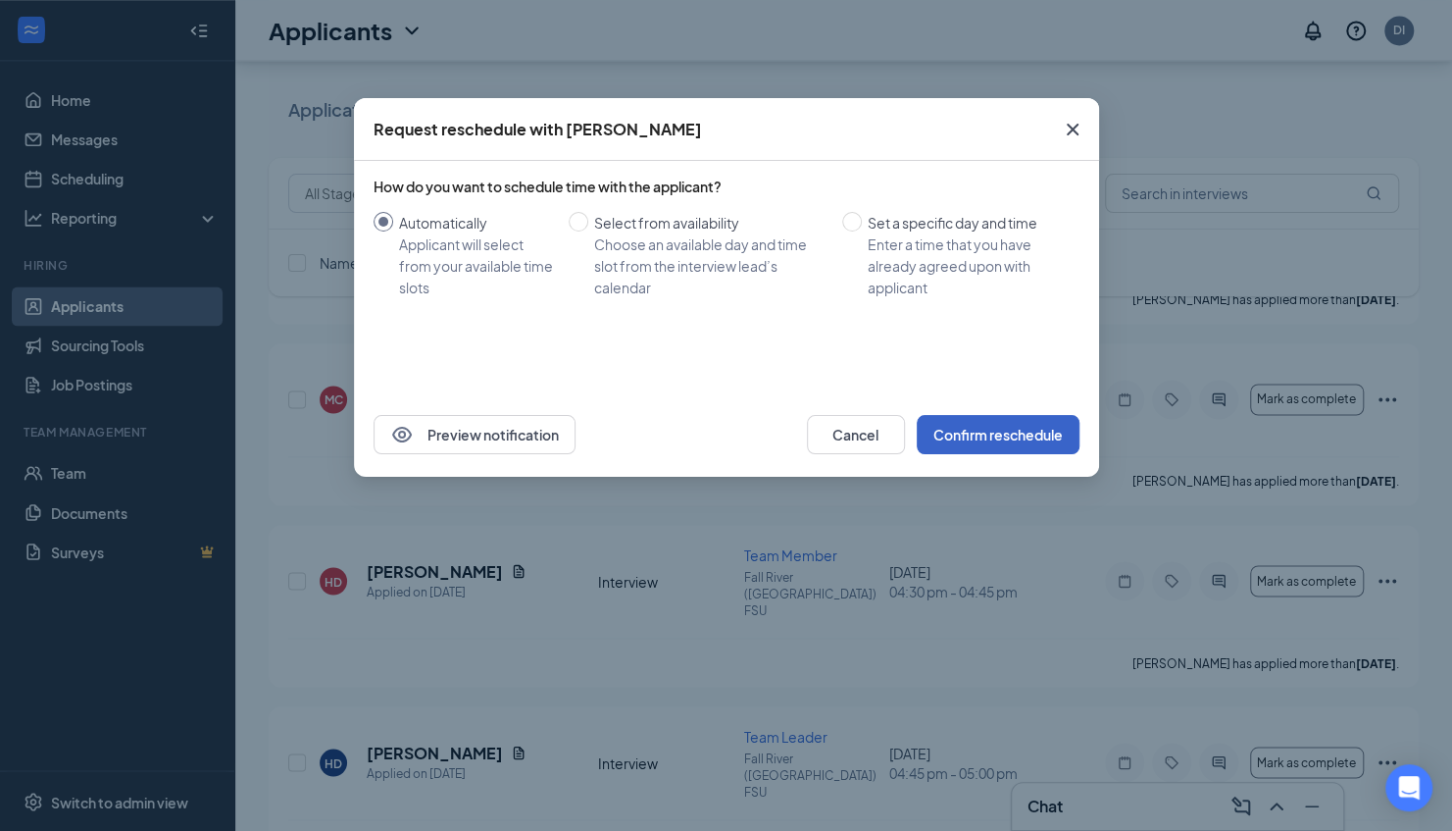
click at [977, 430] on button "Confirm reschedule" at bounding box center [998, 434] width 163 height 39
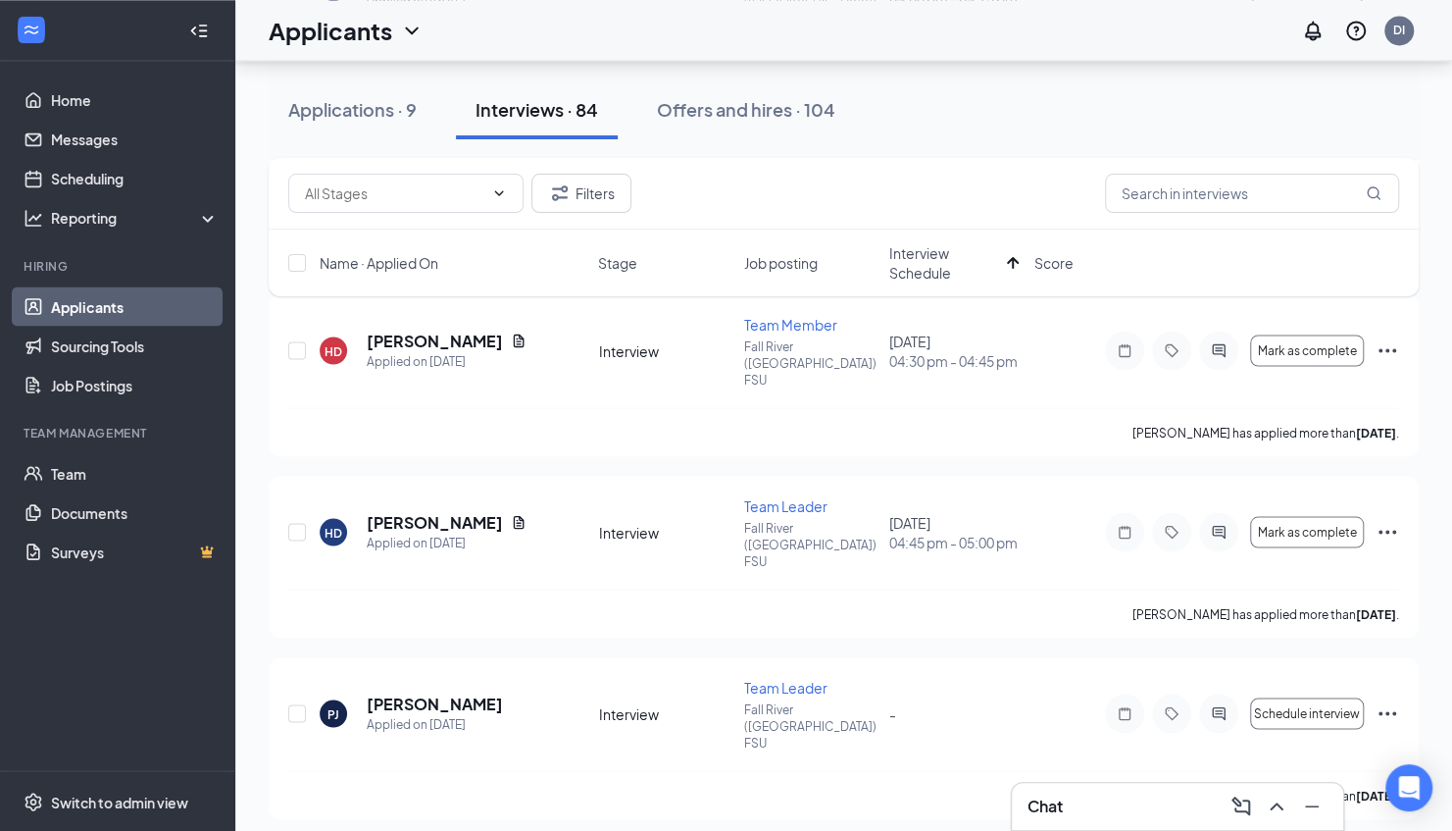
scroll to position [1906, 0]
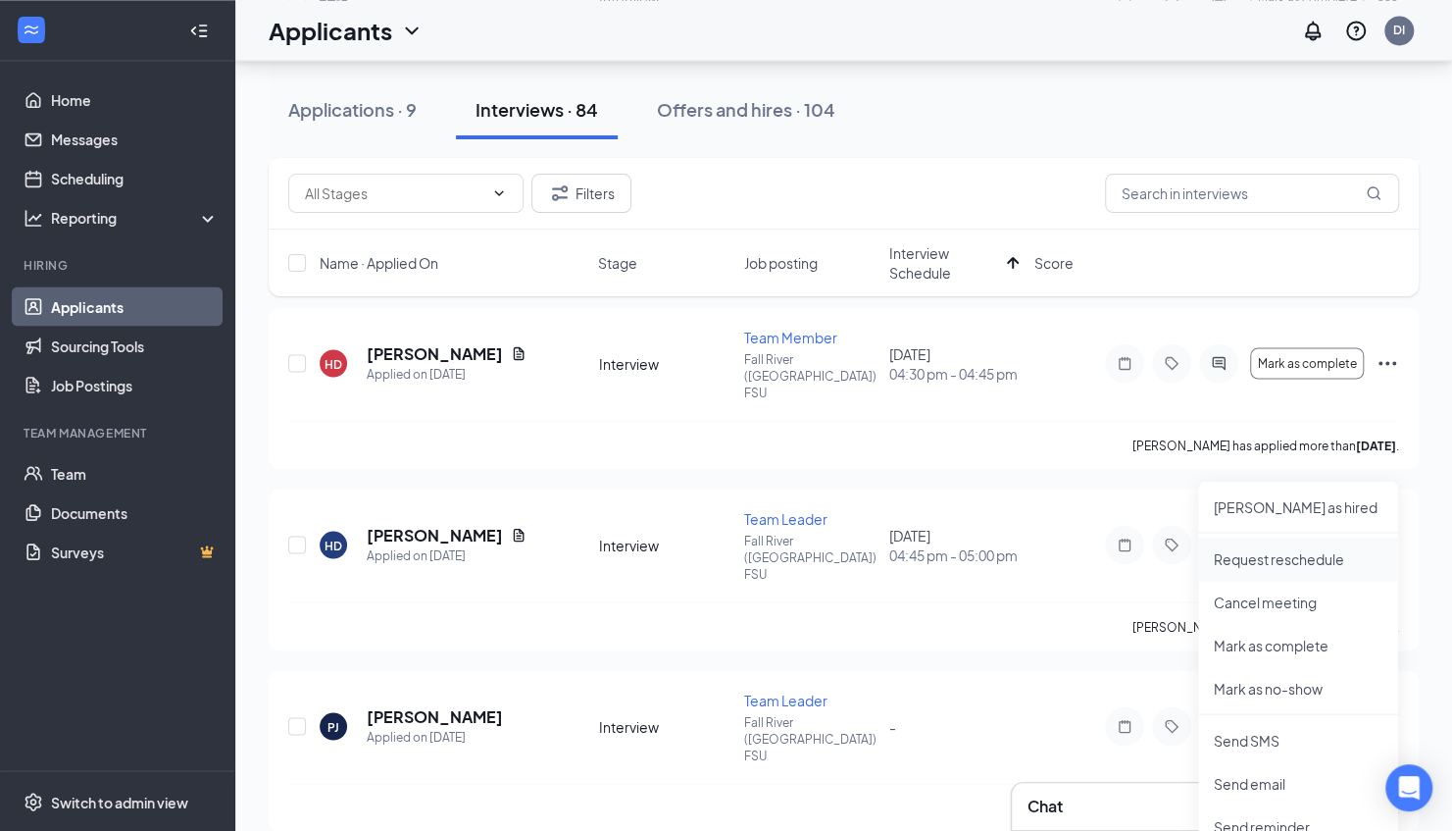
click at [1265, 569] on li "Request reschedule" at bounding box center [1298, 557] width 200 height 43
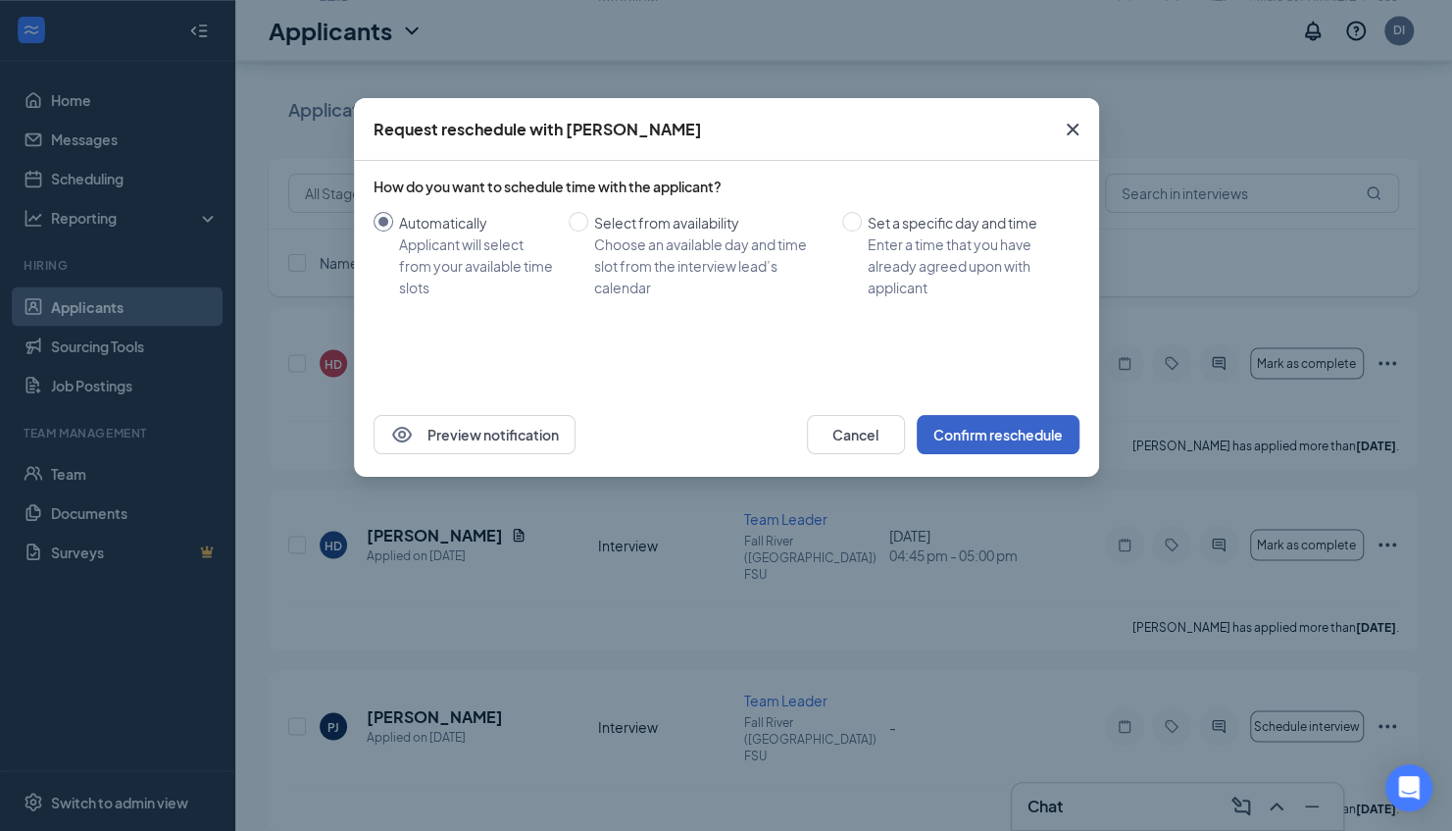
click at [1010, 437] on button "Confirm reschedule" at bounding box center [998, 434] width 163 height 39
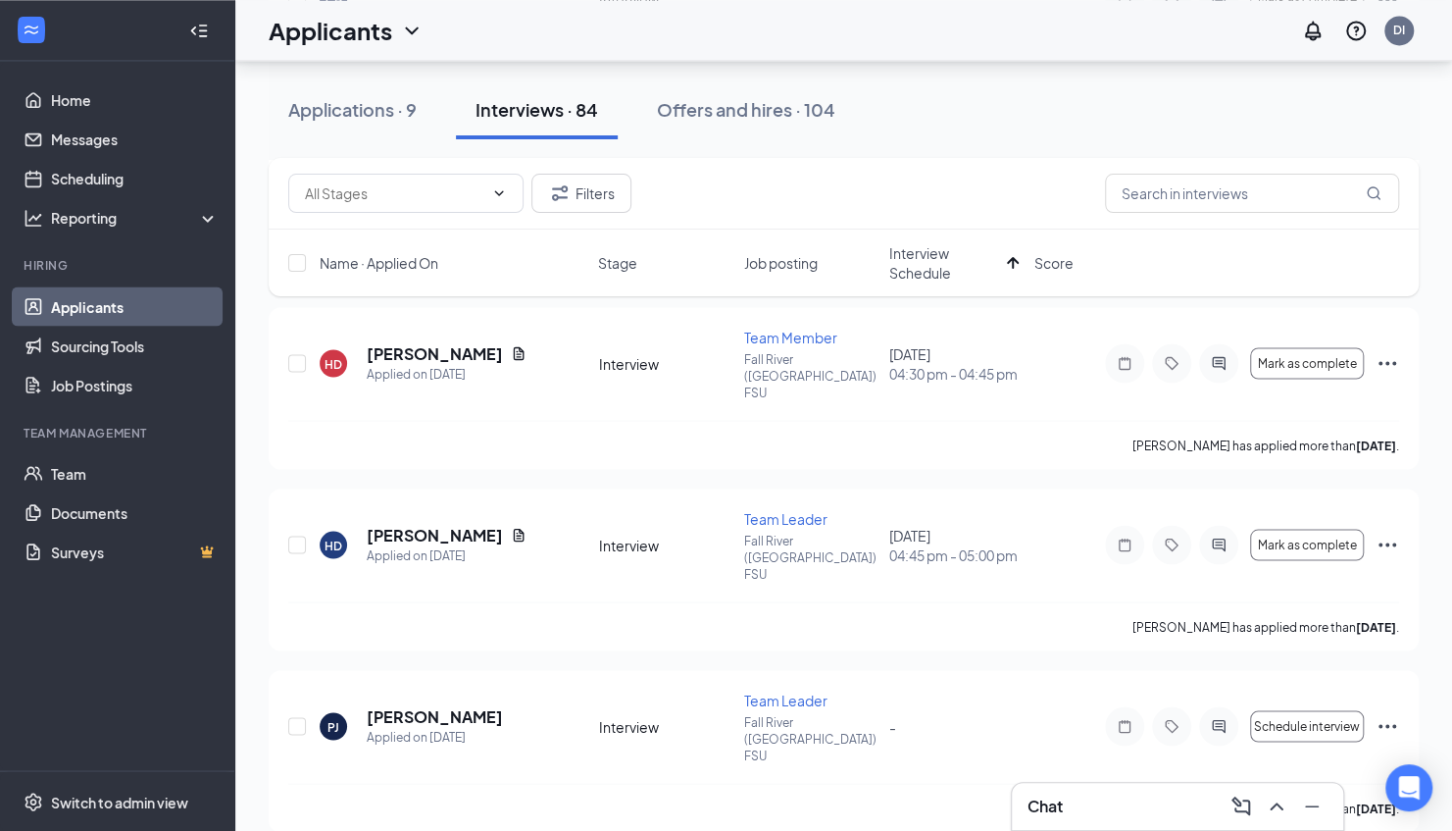
click at [1271, 710] on p "Request reschedule" at bounding box center [1298, 707] width 169 height 20
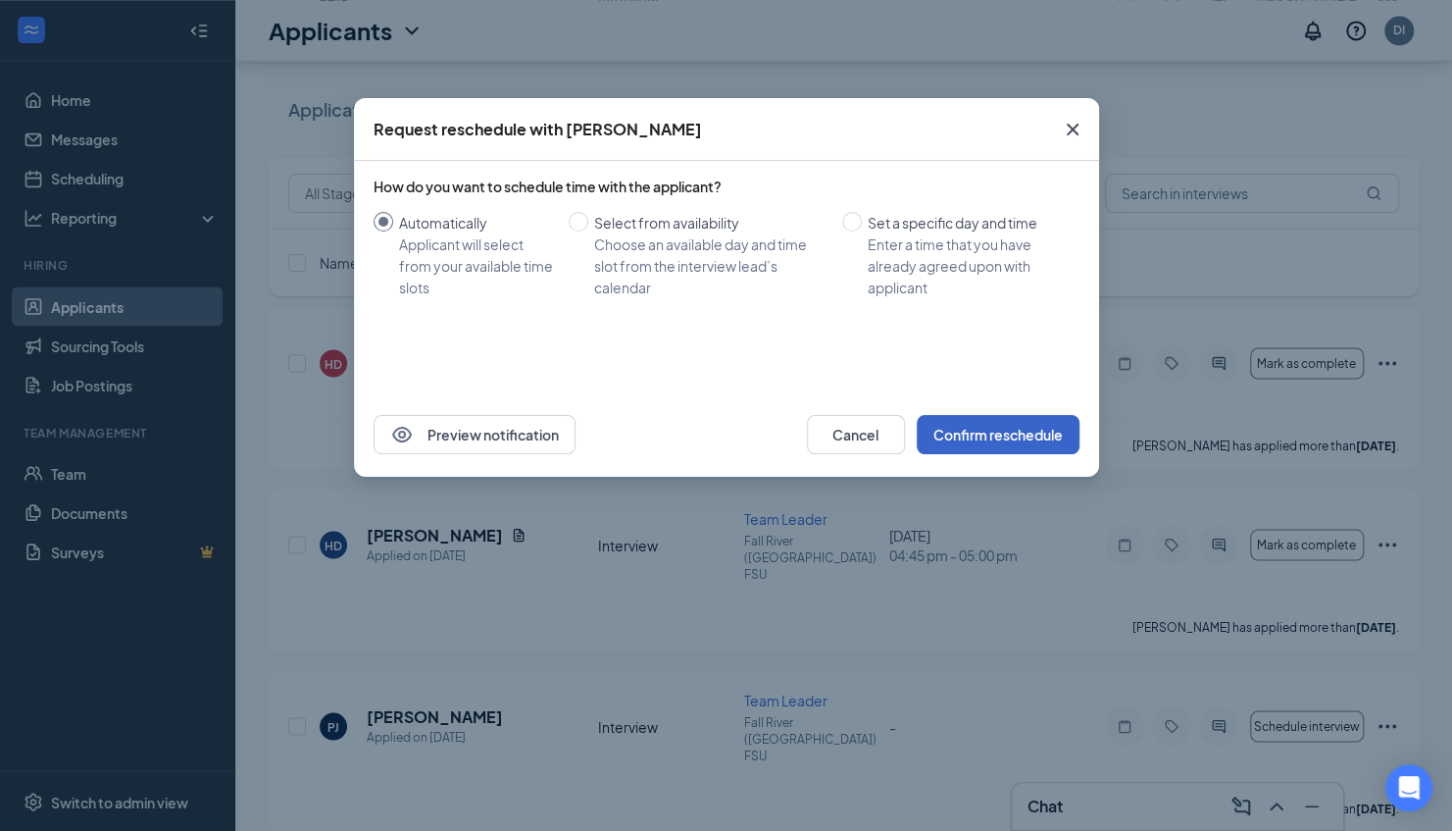
click at [1049, 434] on button "Confirm reschedule" at bounding box center [998, 434] width 163 height 39
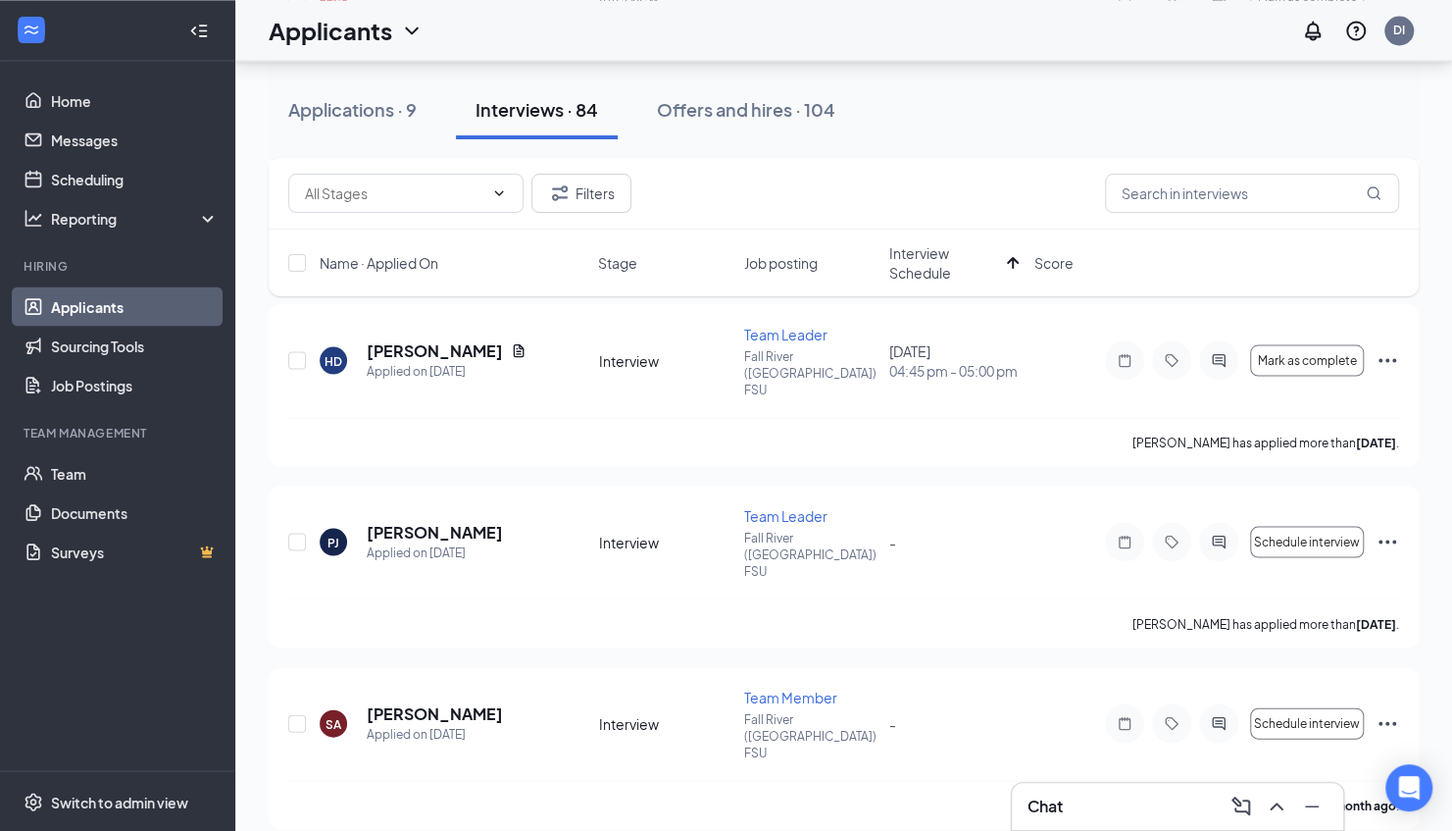
scroll to position [2084, 0]
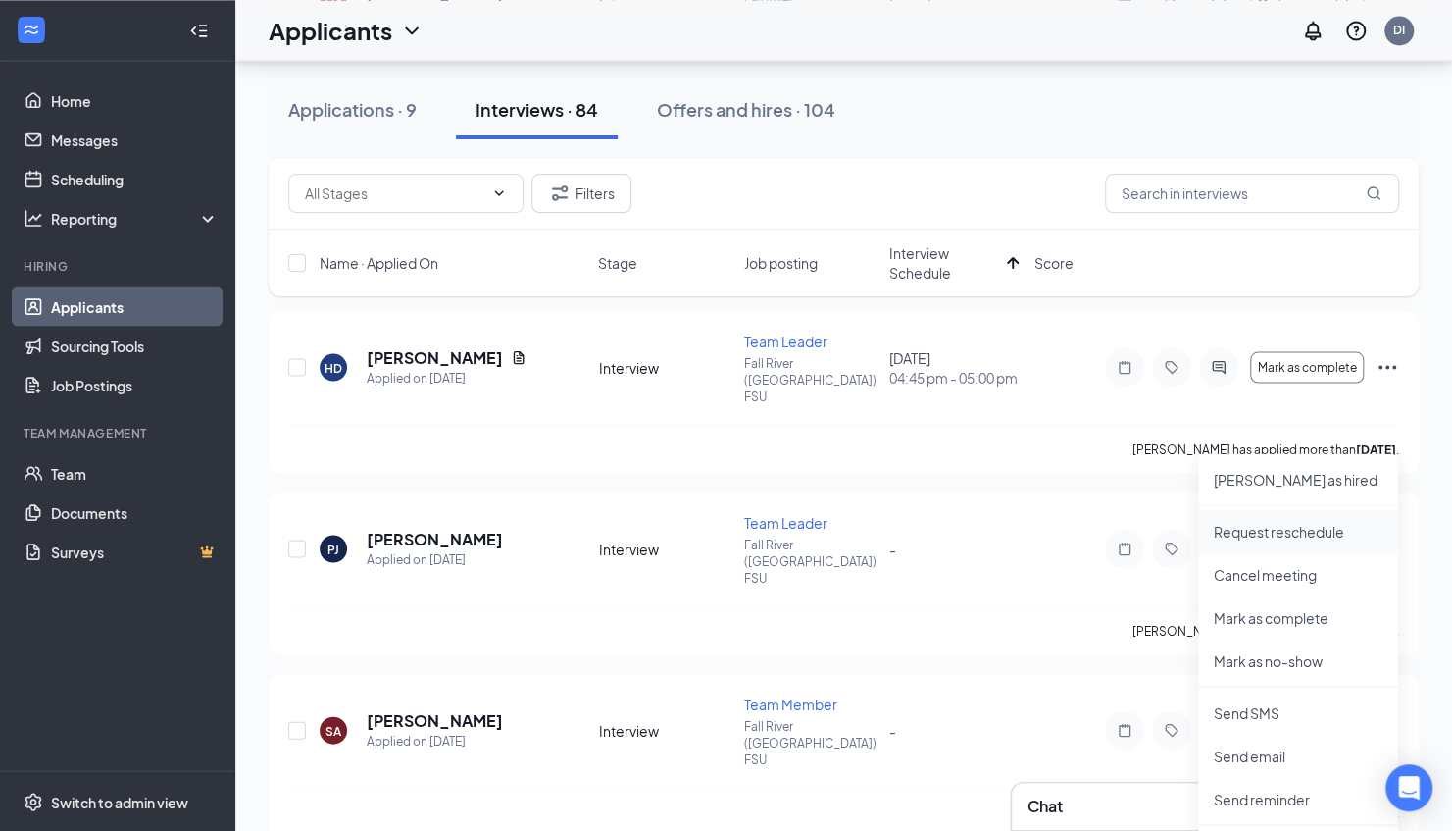
click at [1279, 525] on p "Request reschedule" at bounding box center [1298, 531] width 169 height 20
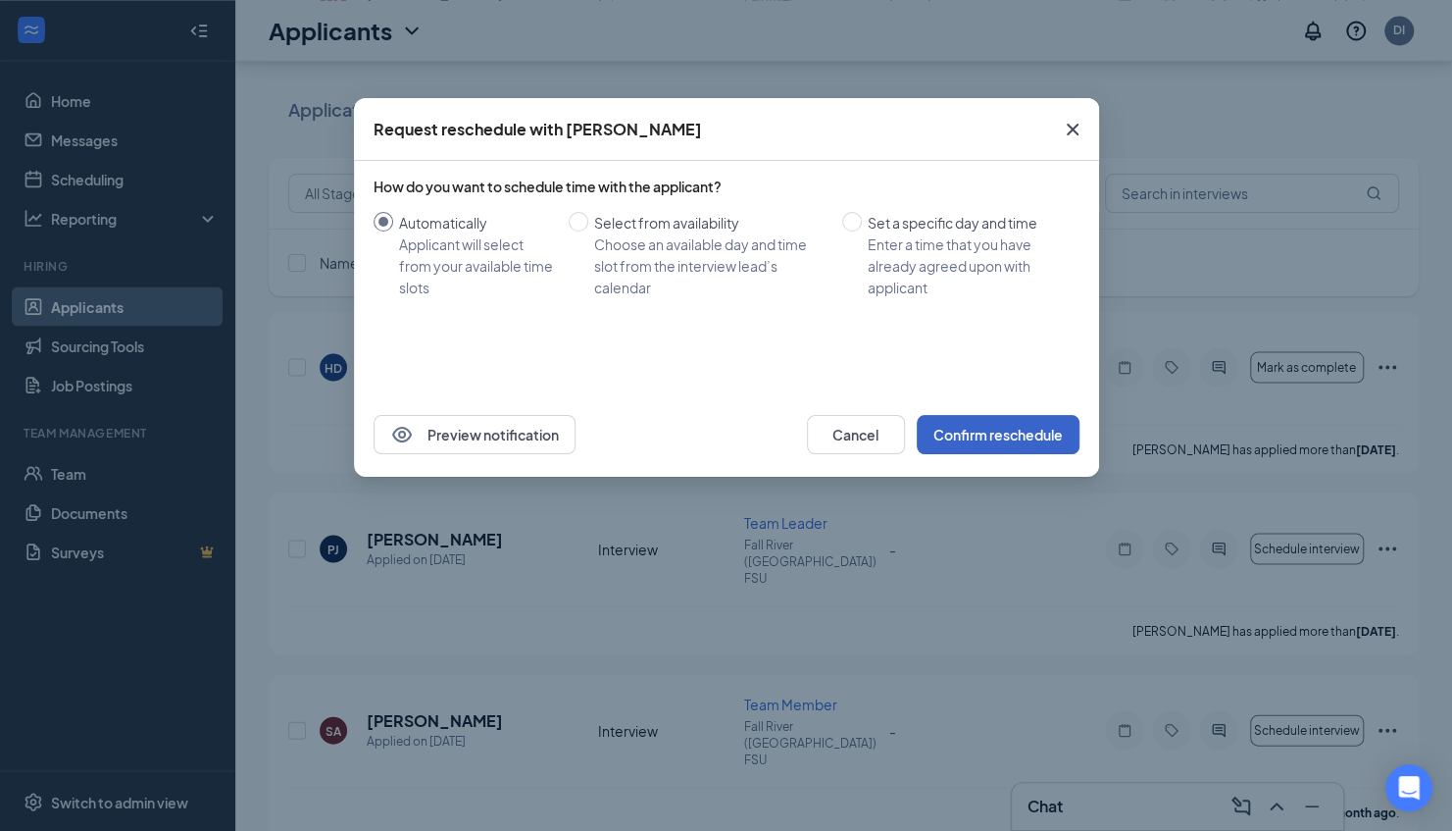
click at [965, 430] on button "Confirm reschedule" at bounding box center [998, 434] width 163 height 39
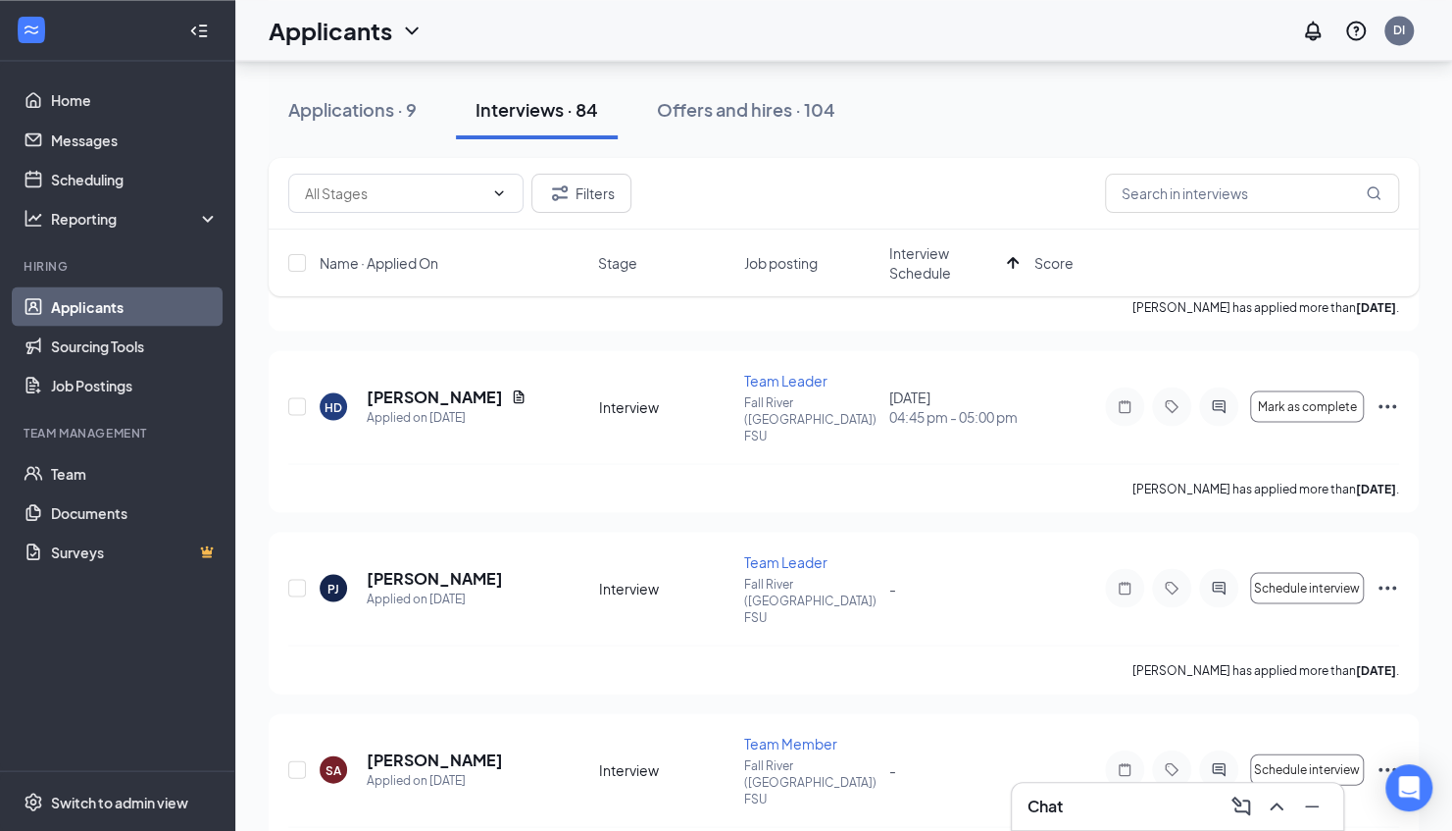
scroll to position [2104, 0]
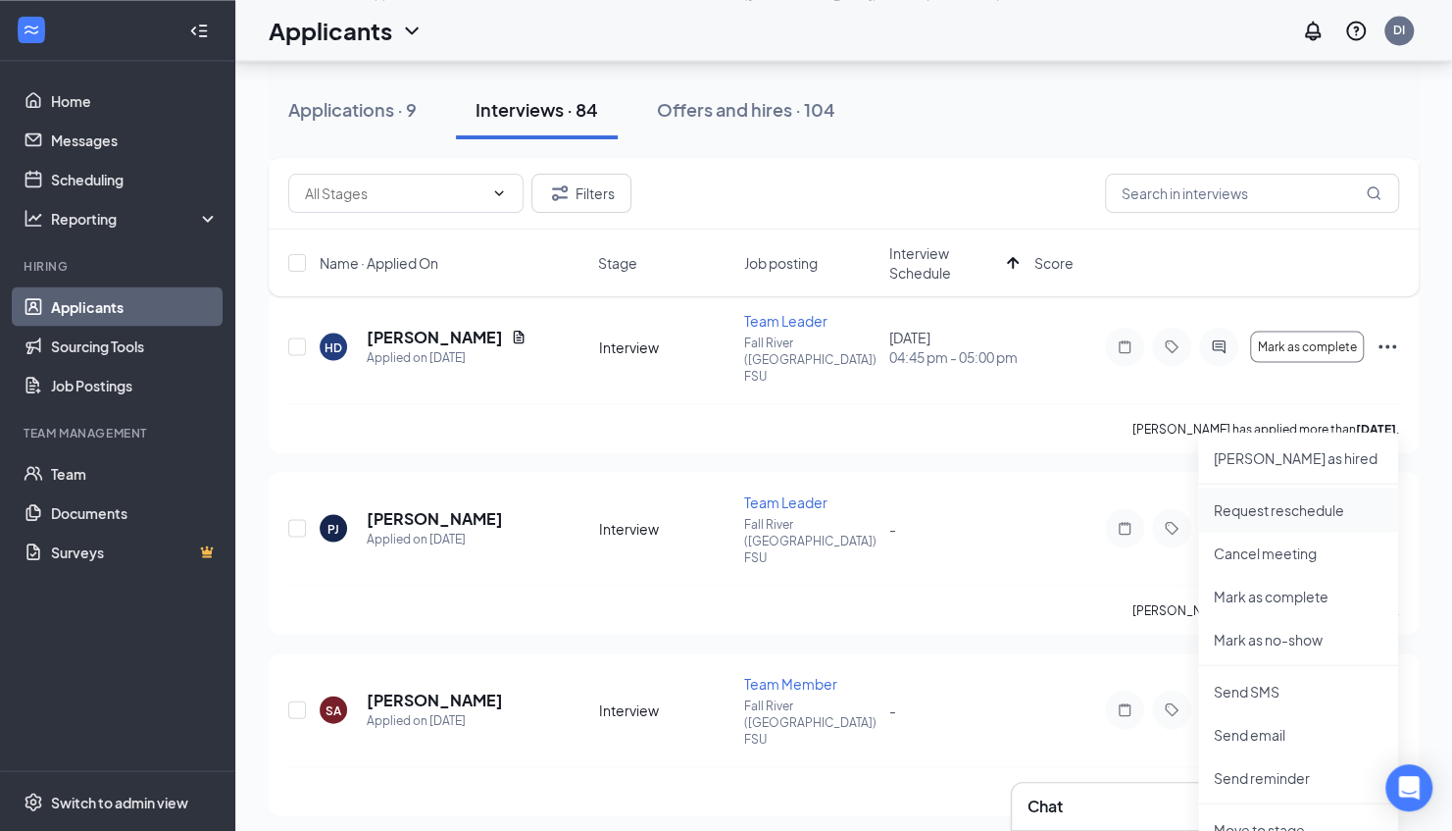
click at [1326, 514] on p "Request reschedule" at bounding box center [1298, 509] width 169 height 20
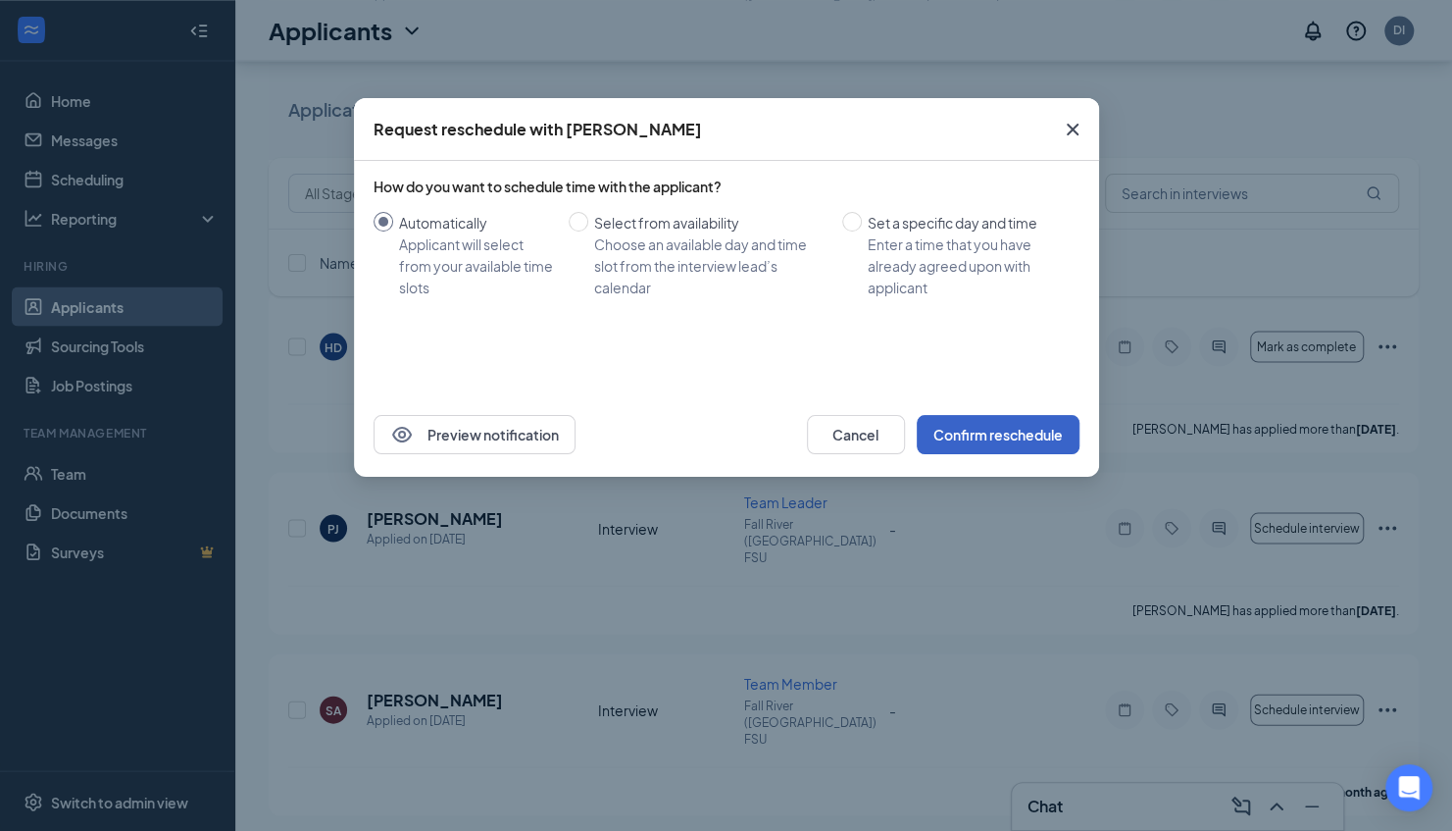
click at [1049, 435] on button "Confirm reschedule" at bounding box center [998, 434] width 163 height 39
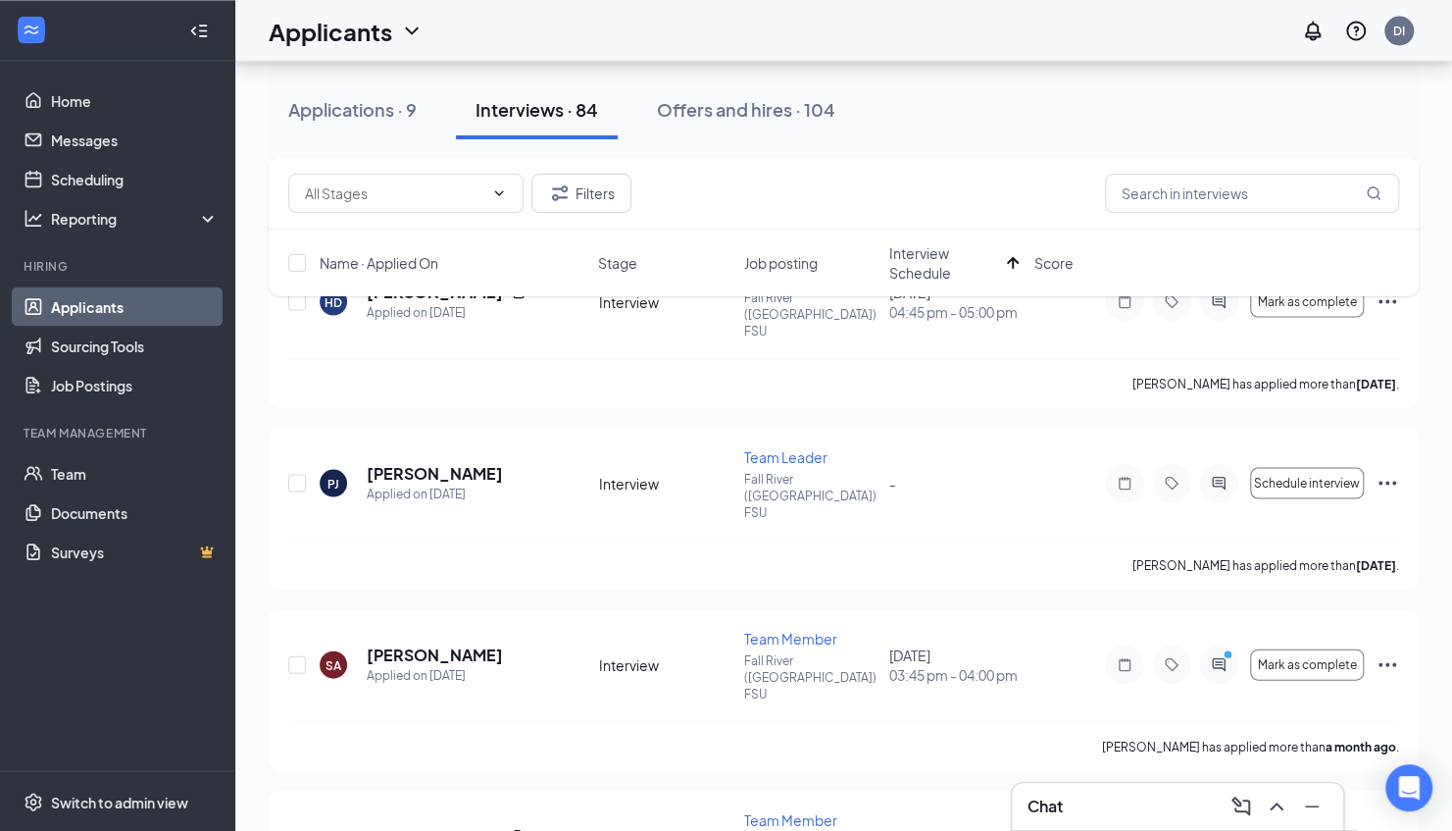
scroll to position [2144, 0]
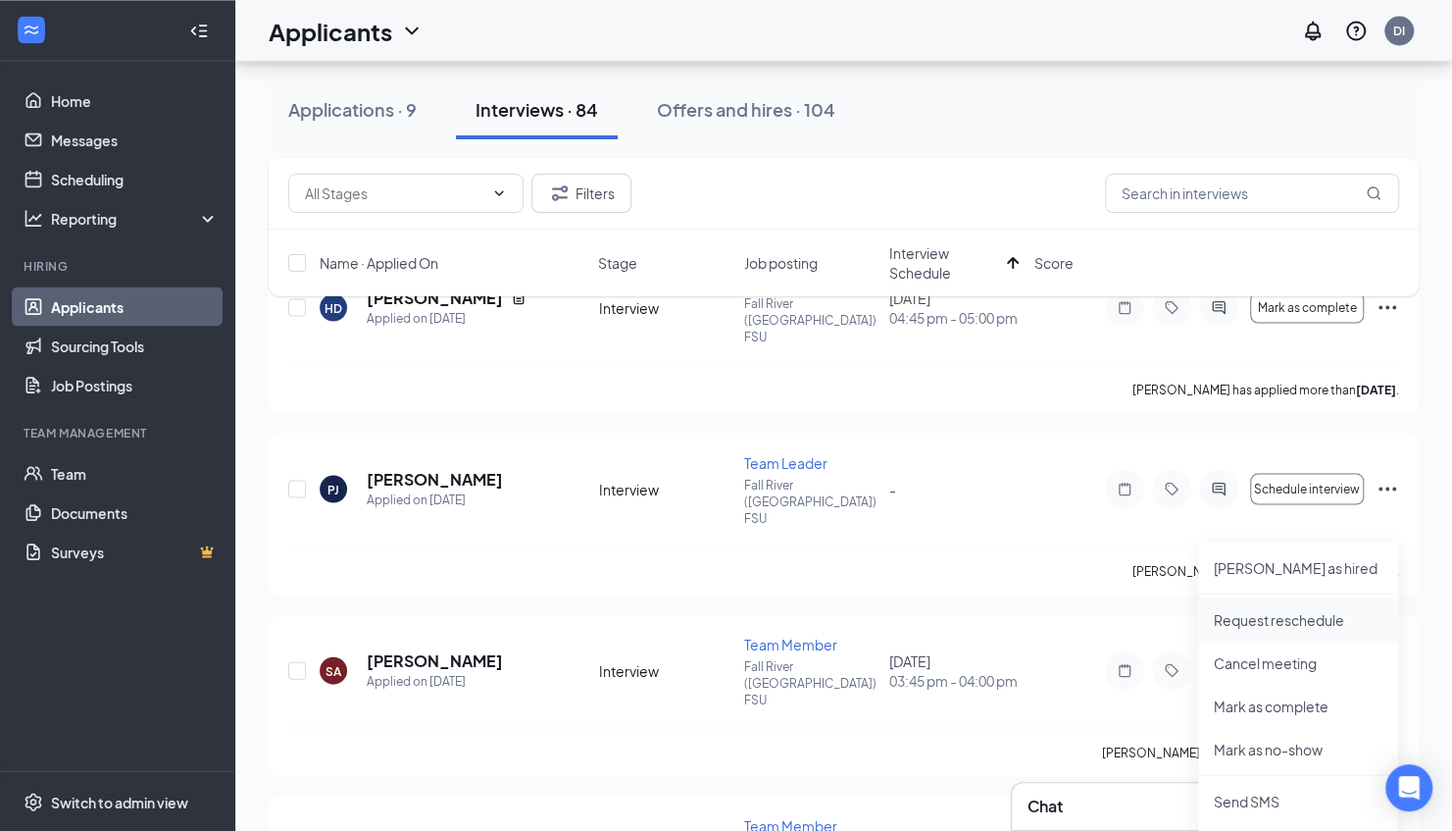
click at [1291, 620] on p "Request reschedule" at bounding box center [1298, 619] width 169 height 20
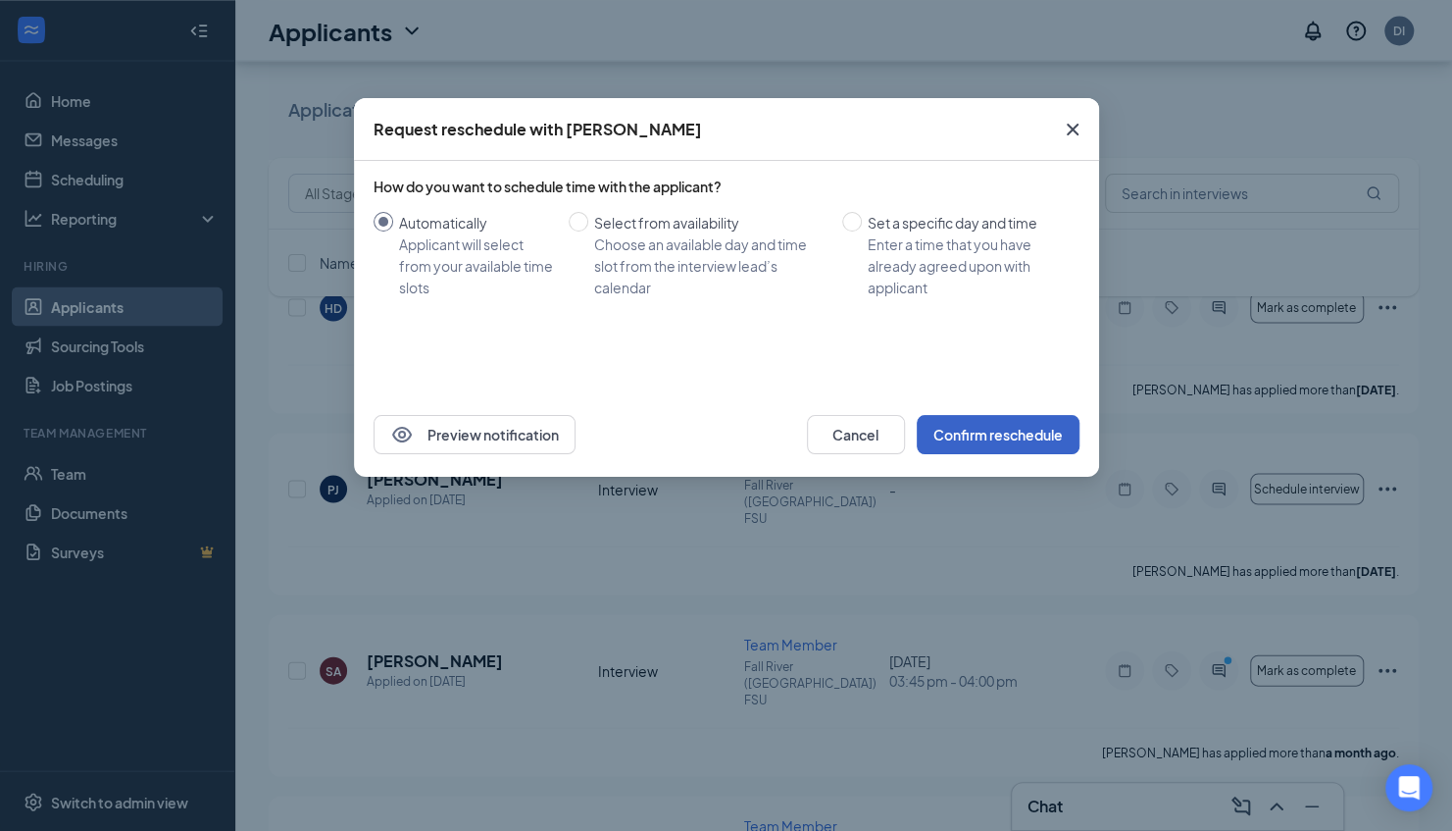
click at [967, 436] on button "Confirm reschedule" at bounding box center [998, 434] width 163 height 39
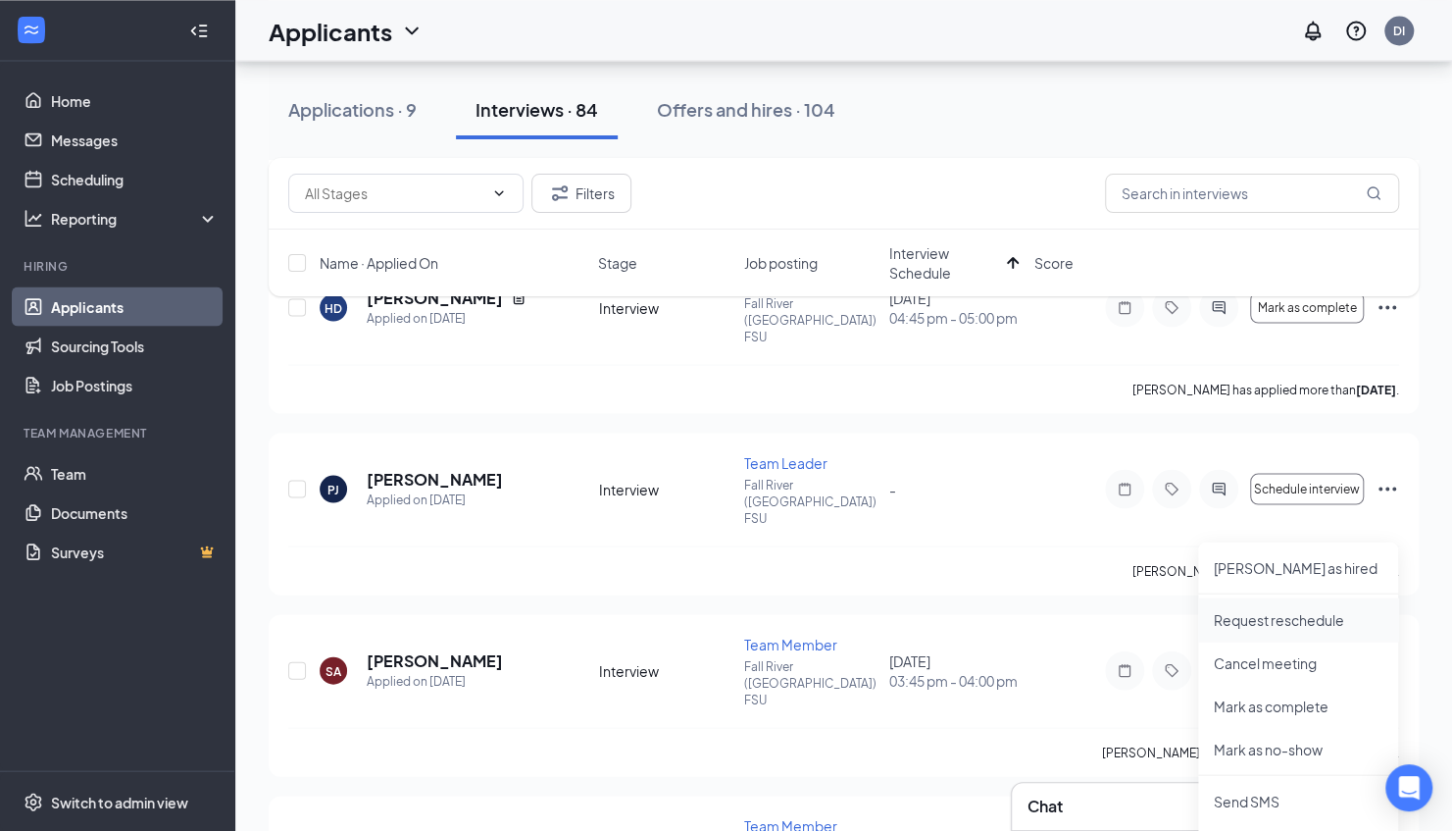
click at [1279, 624] on p "Request reschedule" at bounding box center [1298, 619] width 169 height 20
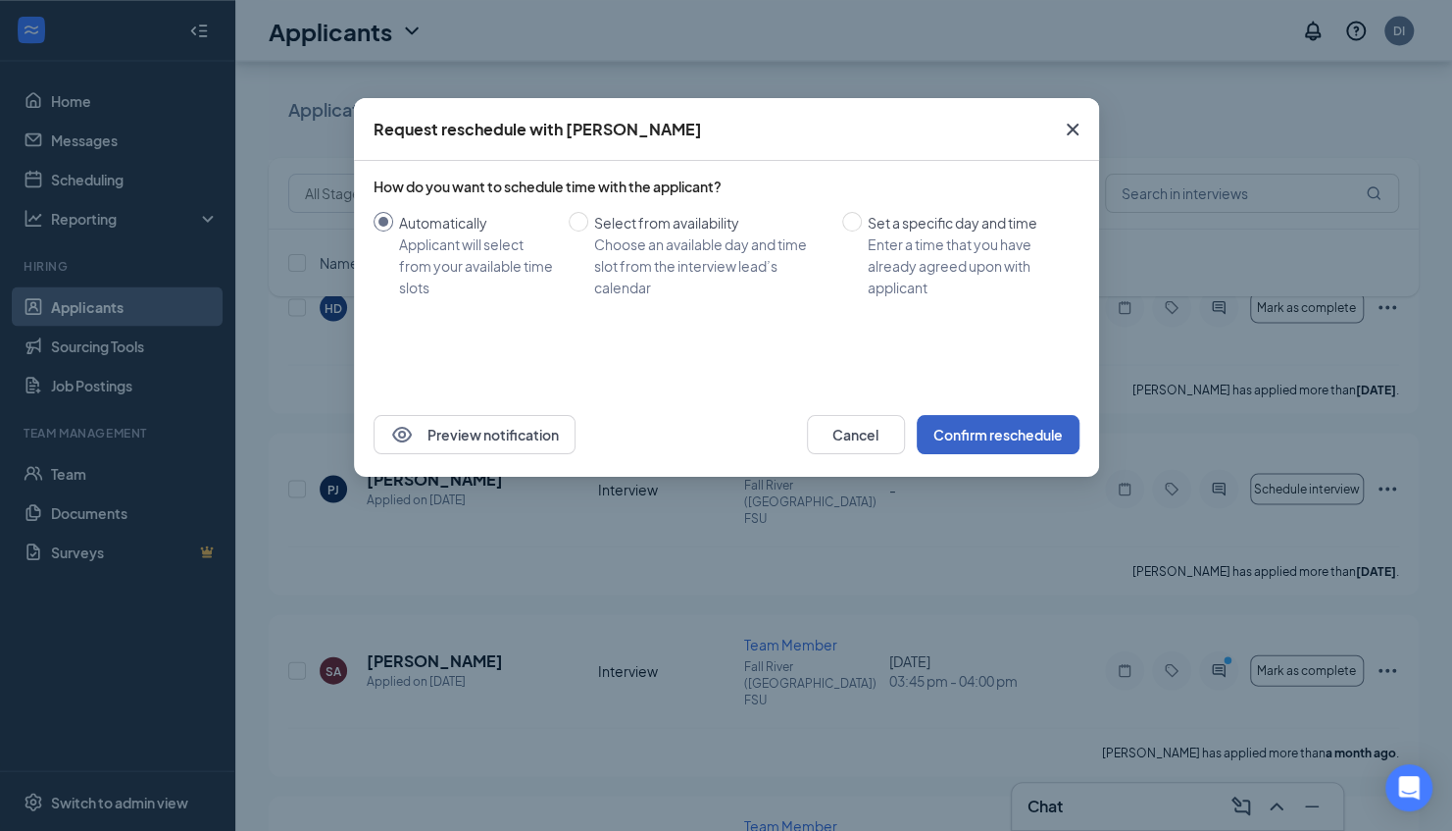
click at [983, 441] on button "Confirm reschedule" at bounding box center [998, 434] width 163 height 39
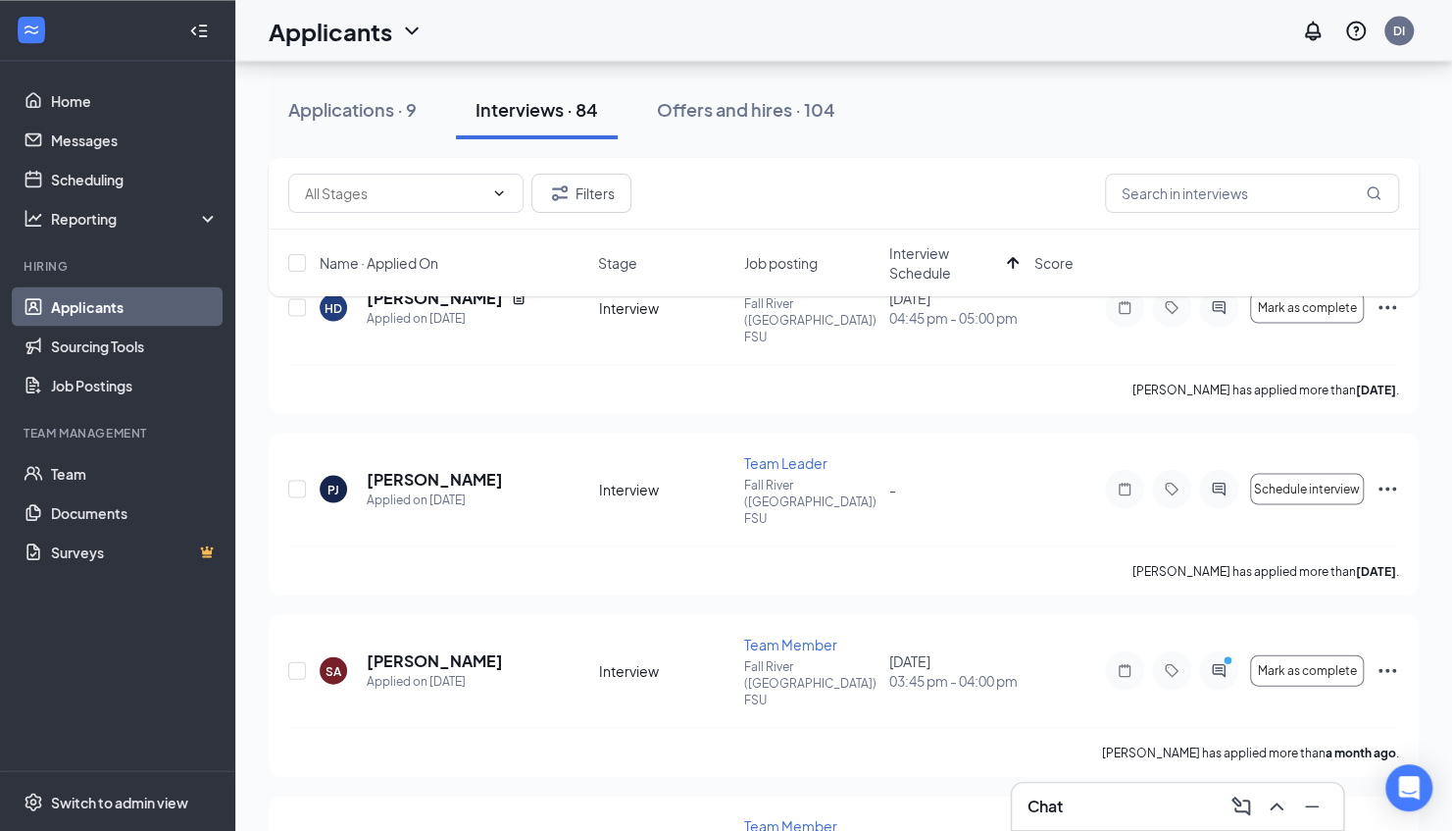
click at [1271, 768] on p "Request reschedule" at bounding box center [1298, 767] width 169 height 20
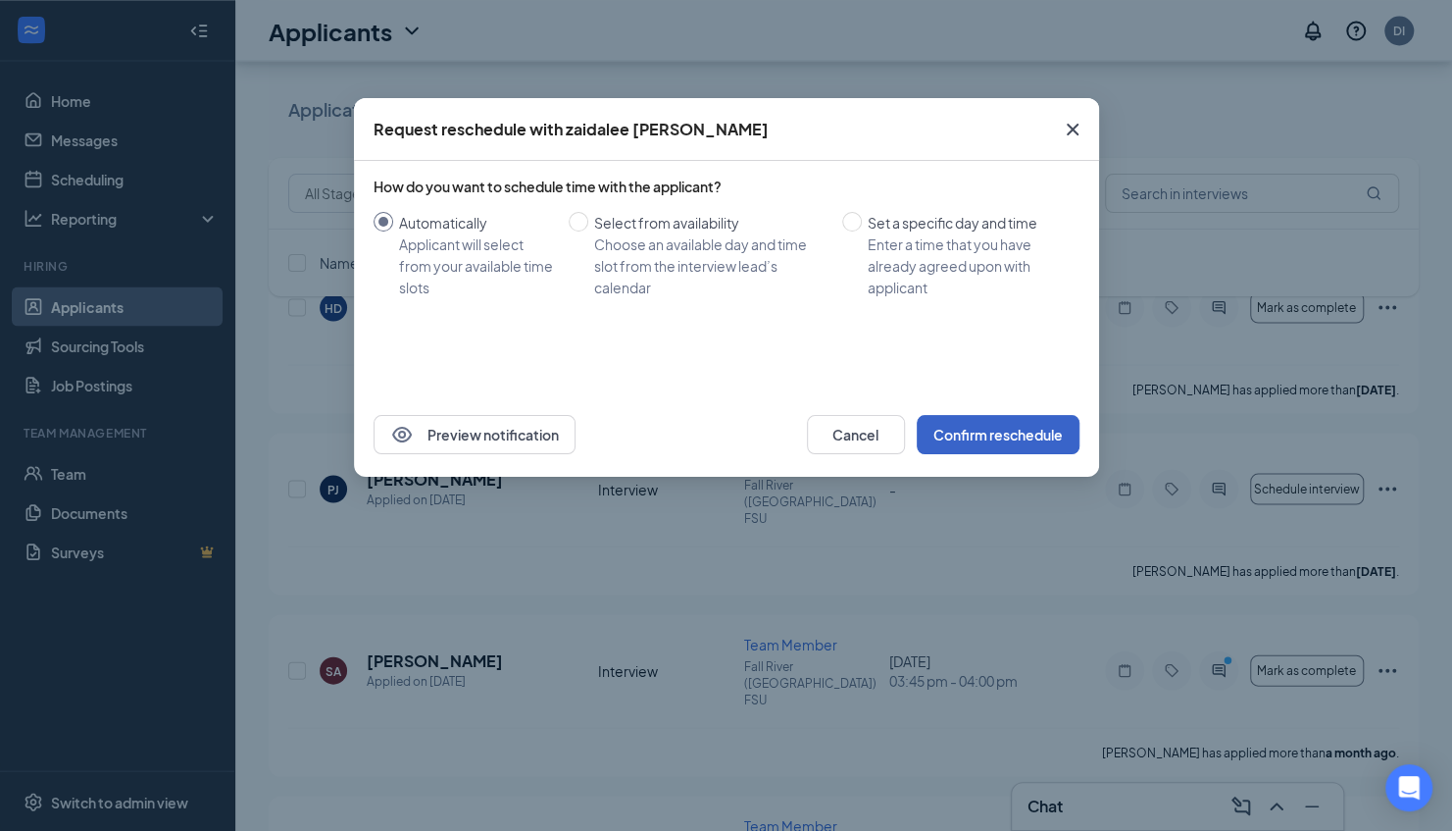
click at [1029, 430] on button "Confirm reschedule" at bounding box center [998, 434] width 163 height 39
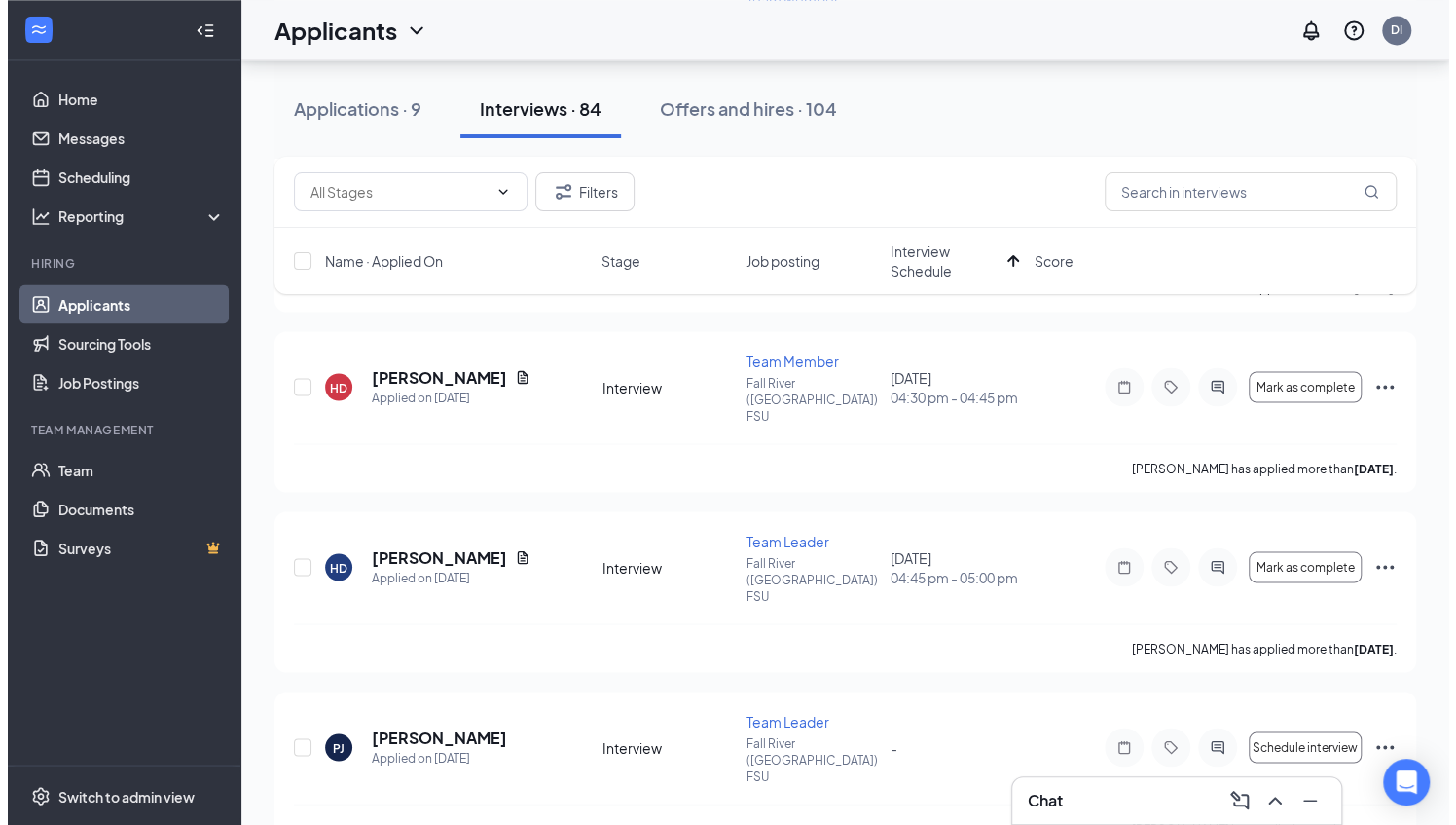
scroll to position [1854, 0]
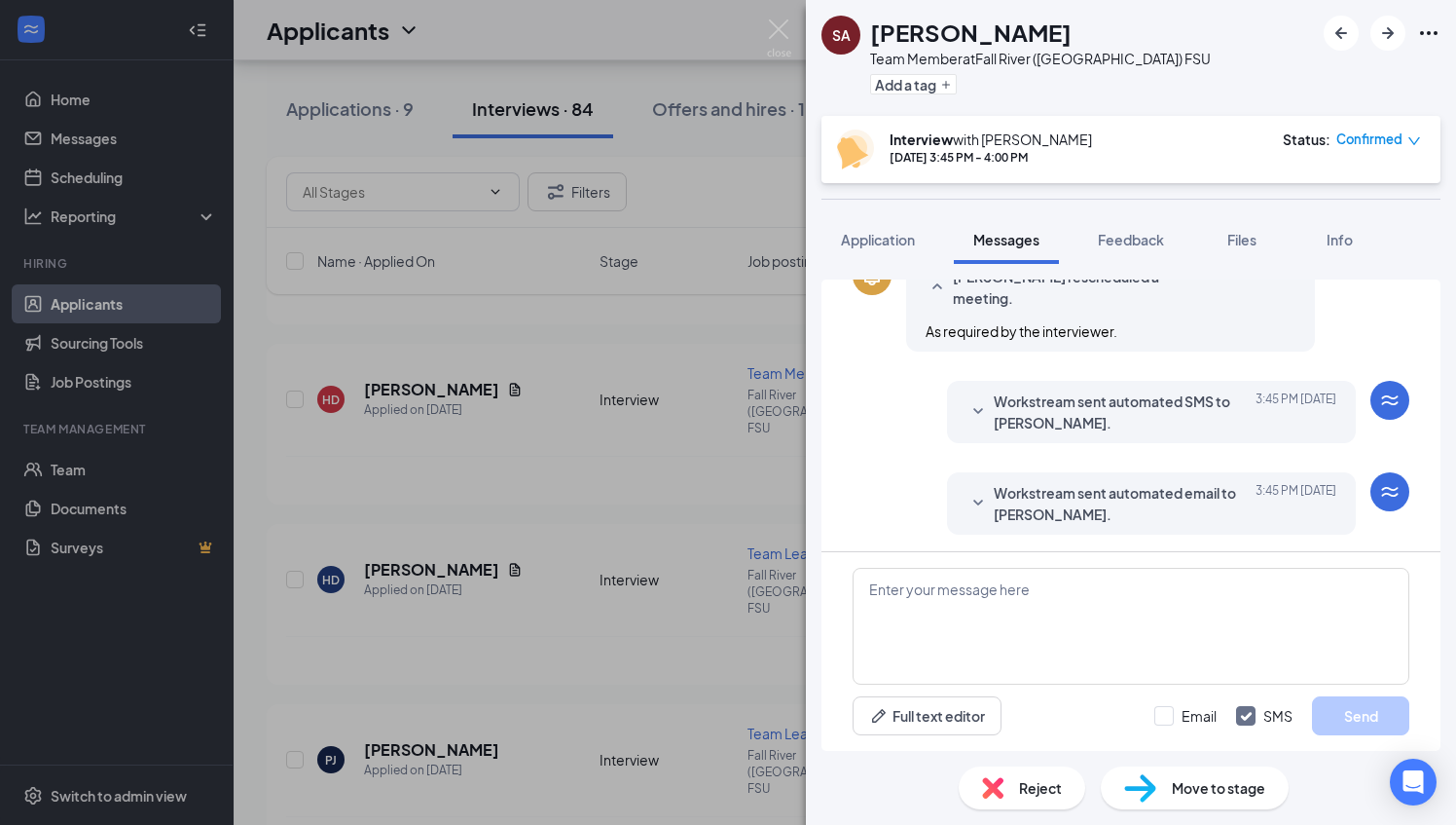
scroll to position [632, 0]
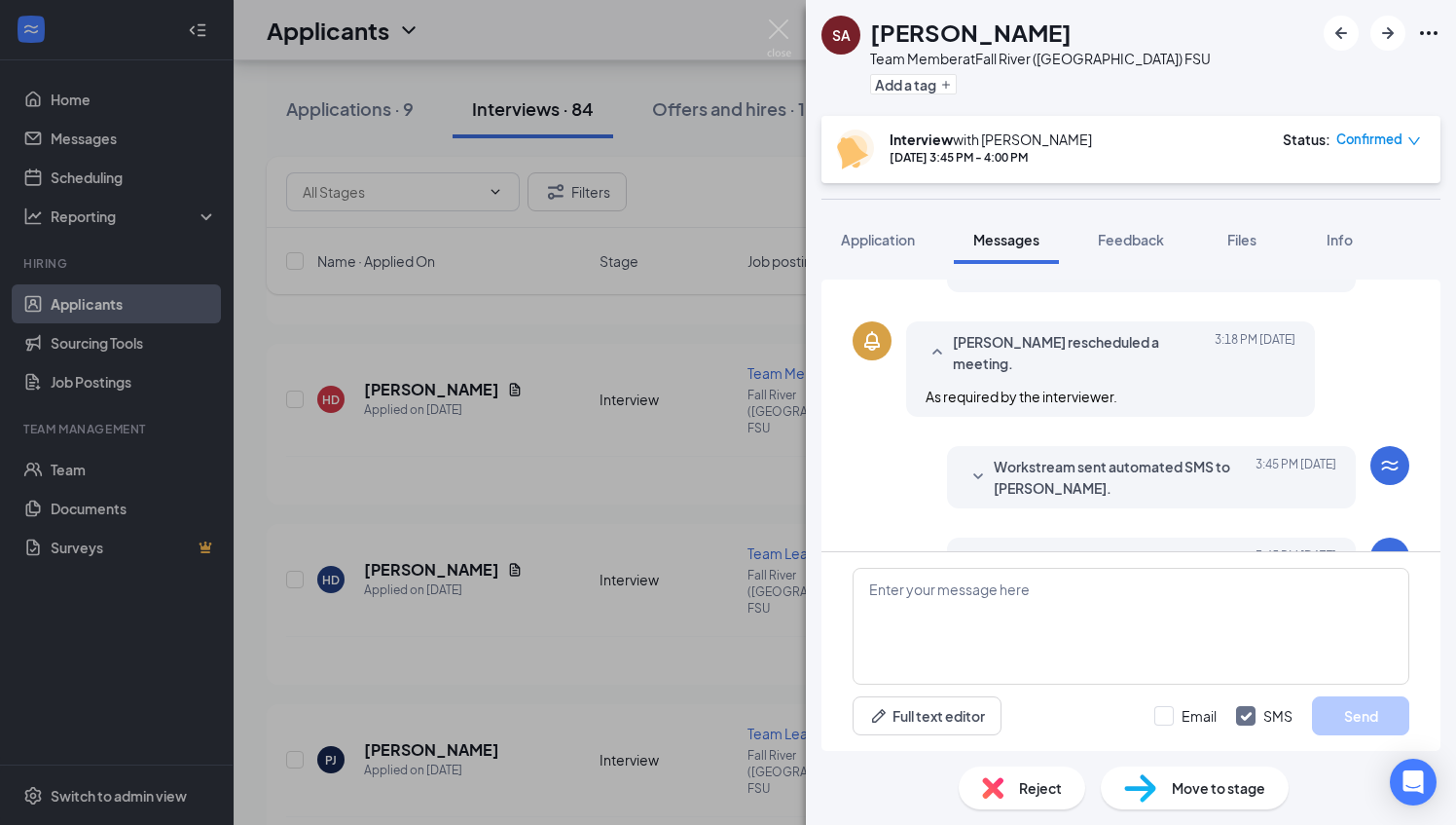
scroll to position [571, 0]
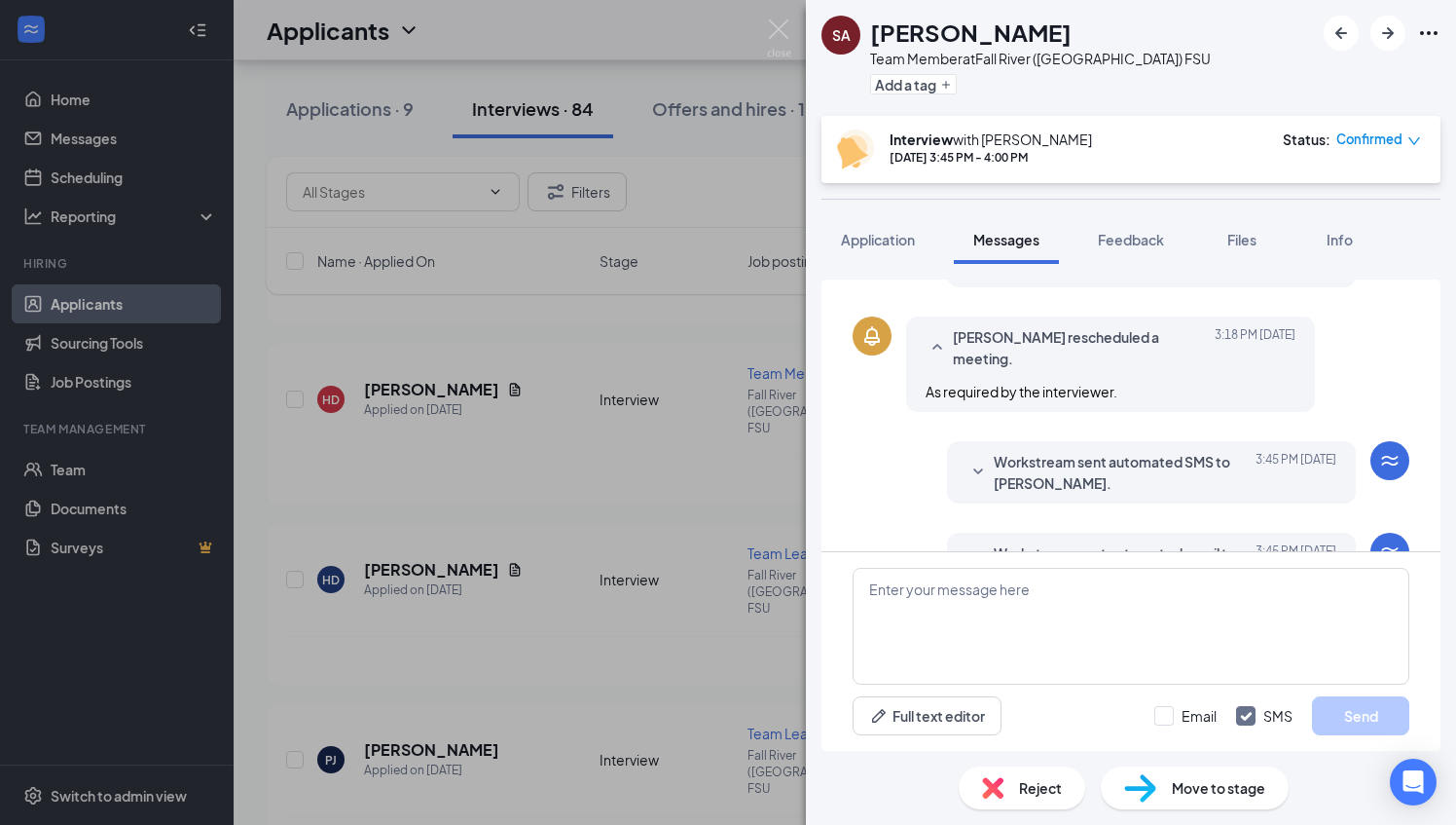
click at [792, 33] on div "SA [PERSON_NAME] Team Member at [GEOGRAPHIC_DATA] ([GEOGRAPHIC_DATA]) FSU Add a…" at bounding box center [728, 412] width 1456 height 825
click at [777, 31] on img at bounding box center [779, 39] width 25 height 38
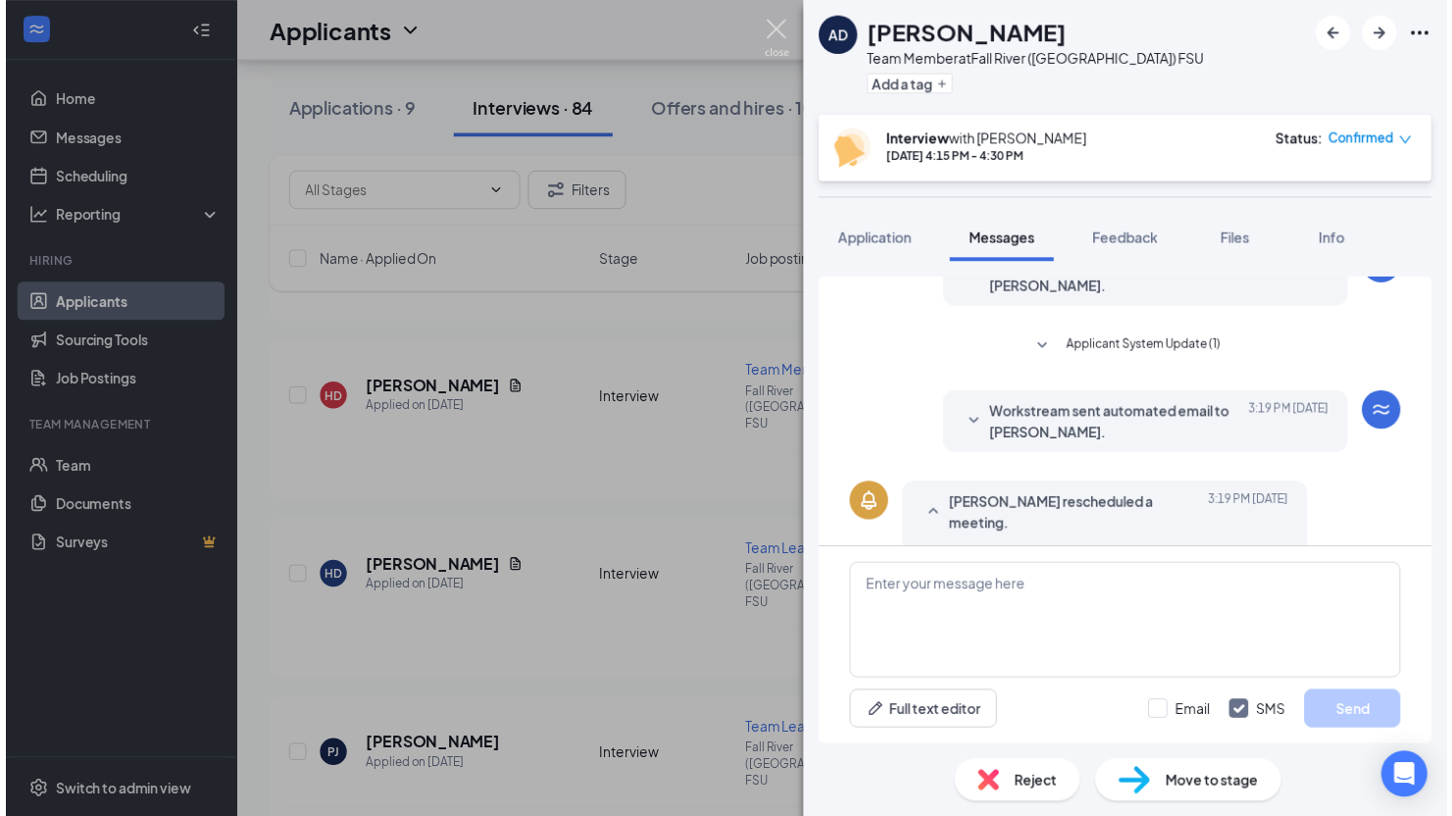
scroll to position [618, 0]
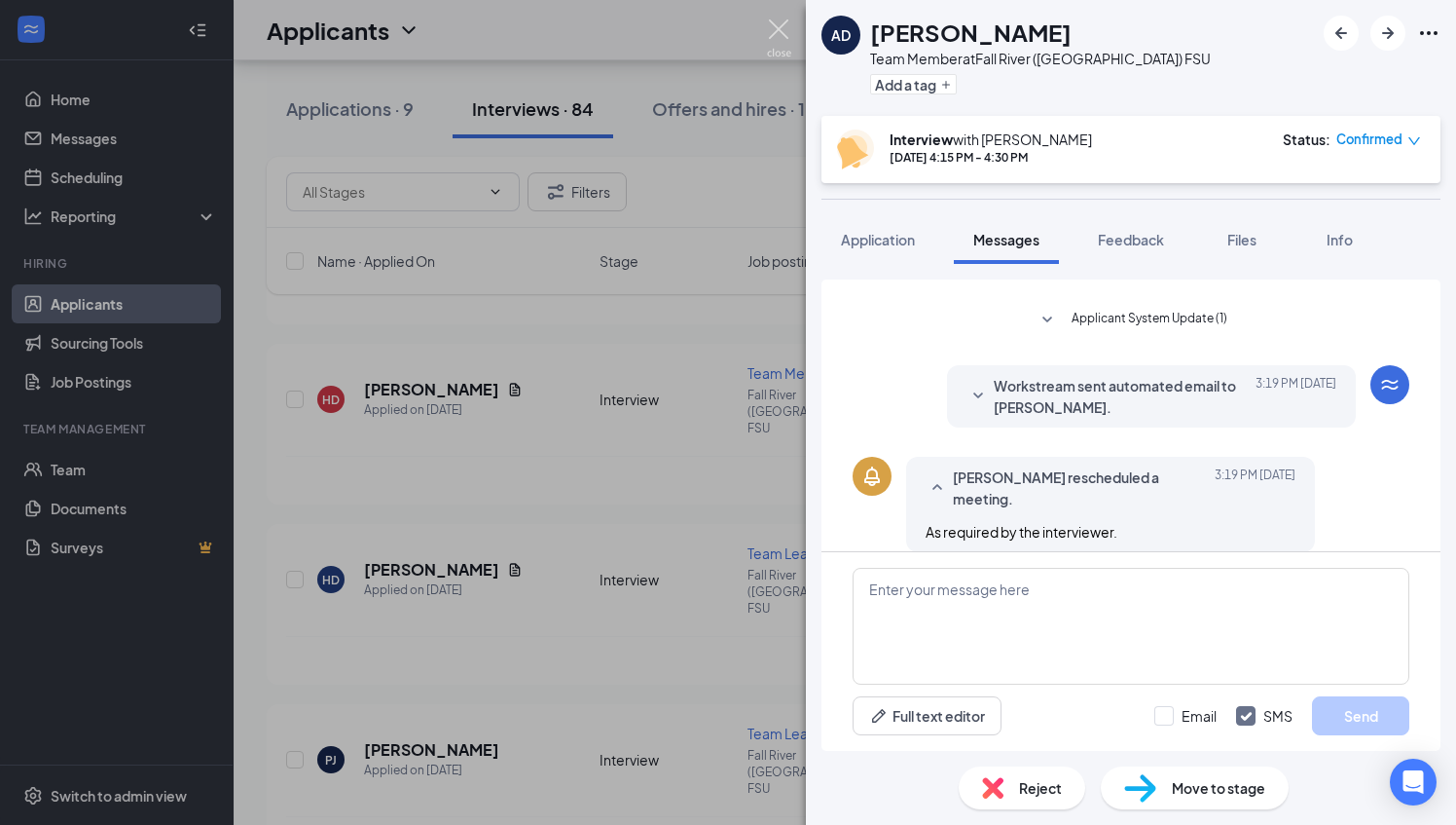
click at [782, 30] on img at bounding box center [779, 39] width 25 height 38
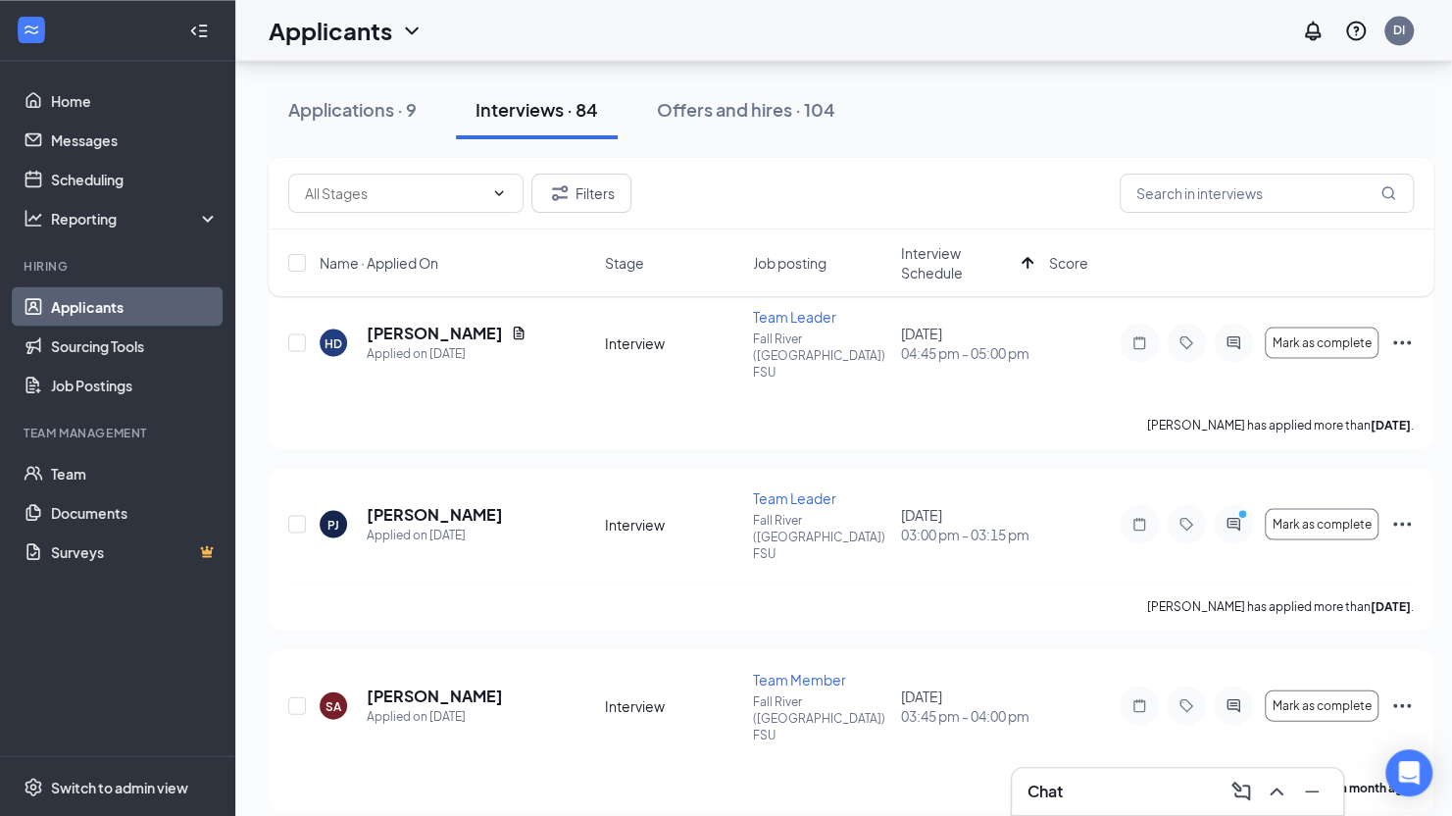
scroll to position [2101, 0]
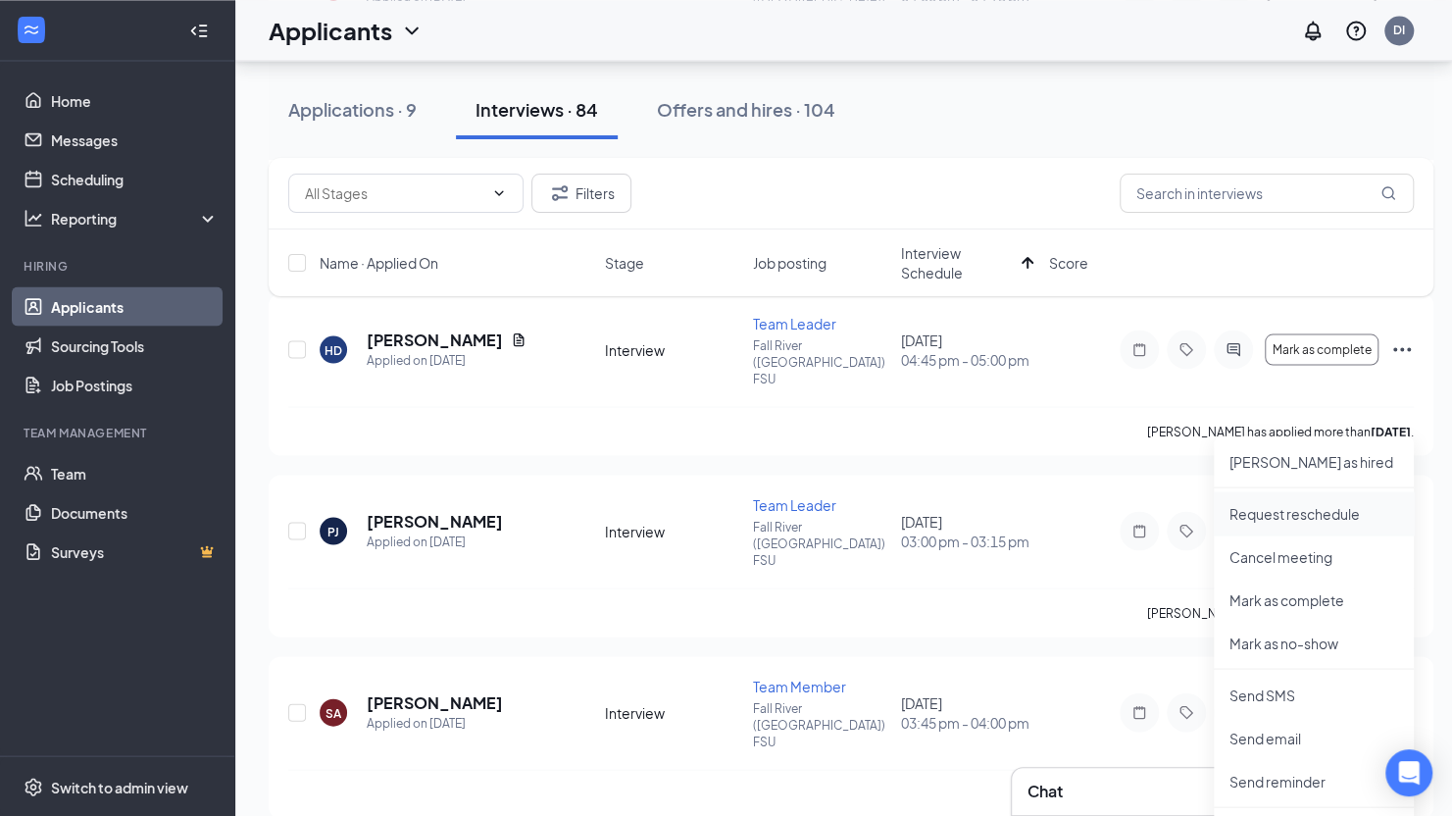
click at [1293, 516] on p "Request reschedule" at bounding box center [1314, 513] width 169 height 20
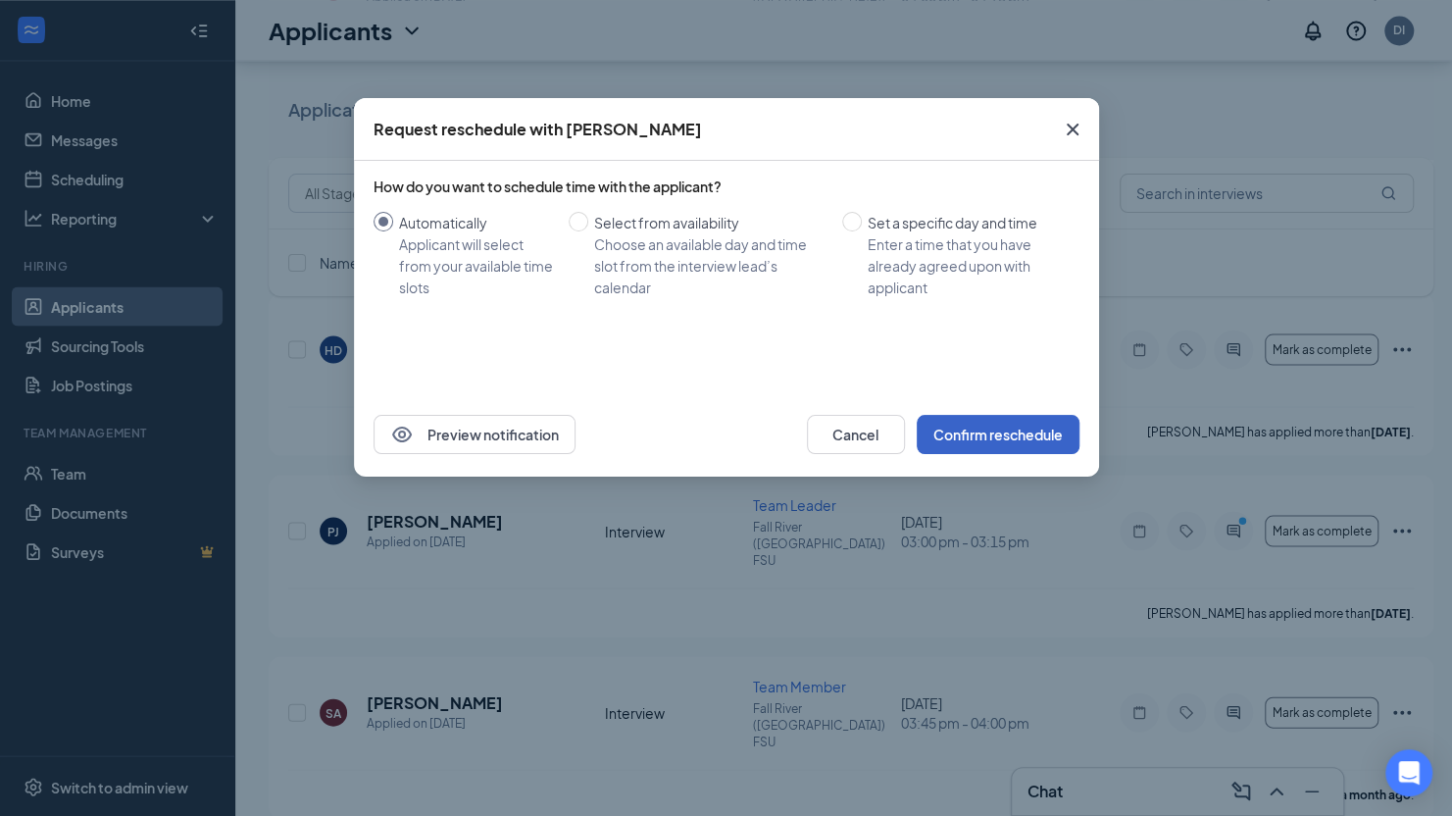
click at [996, 446] on button "Confirm reschedule" at bounding box center [998, 434] width 163 height 39
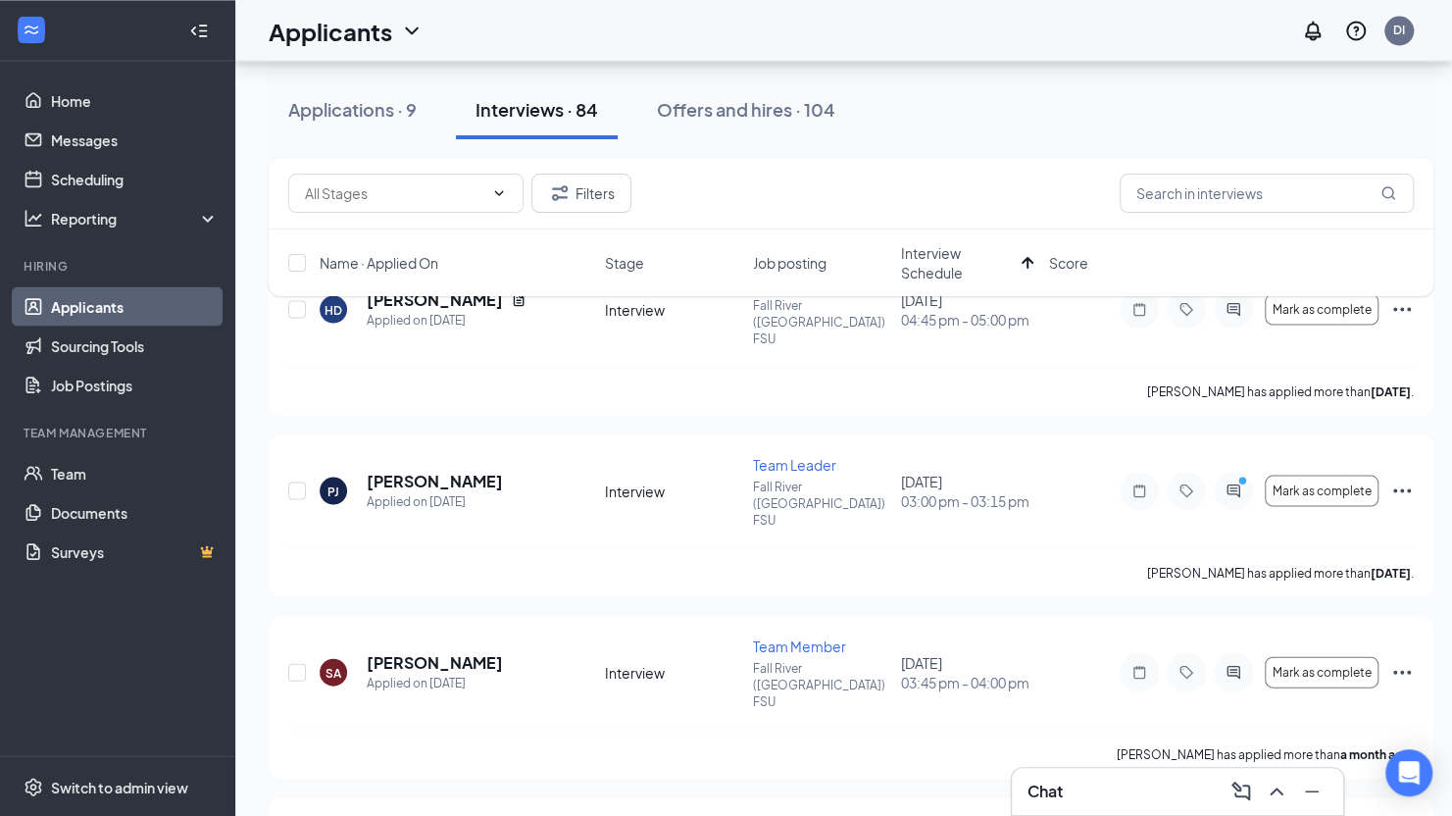
scroll to position [2155, 0]
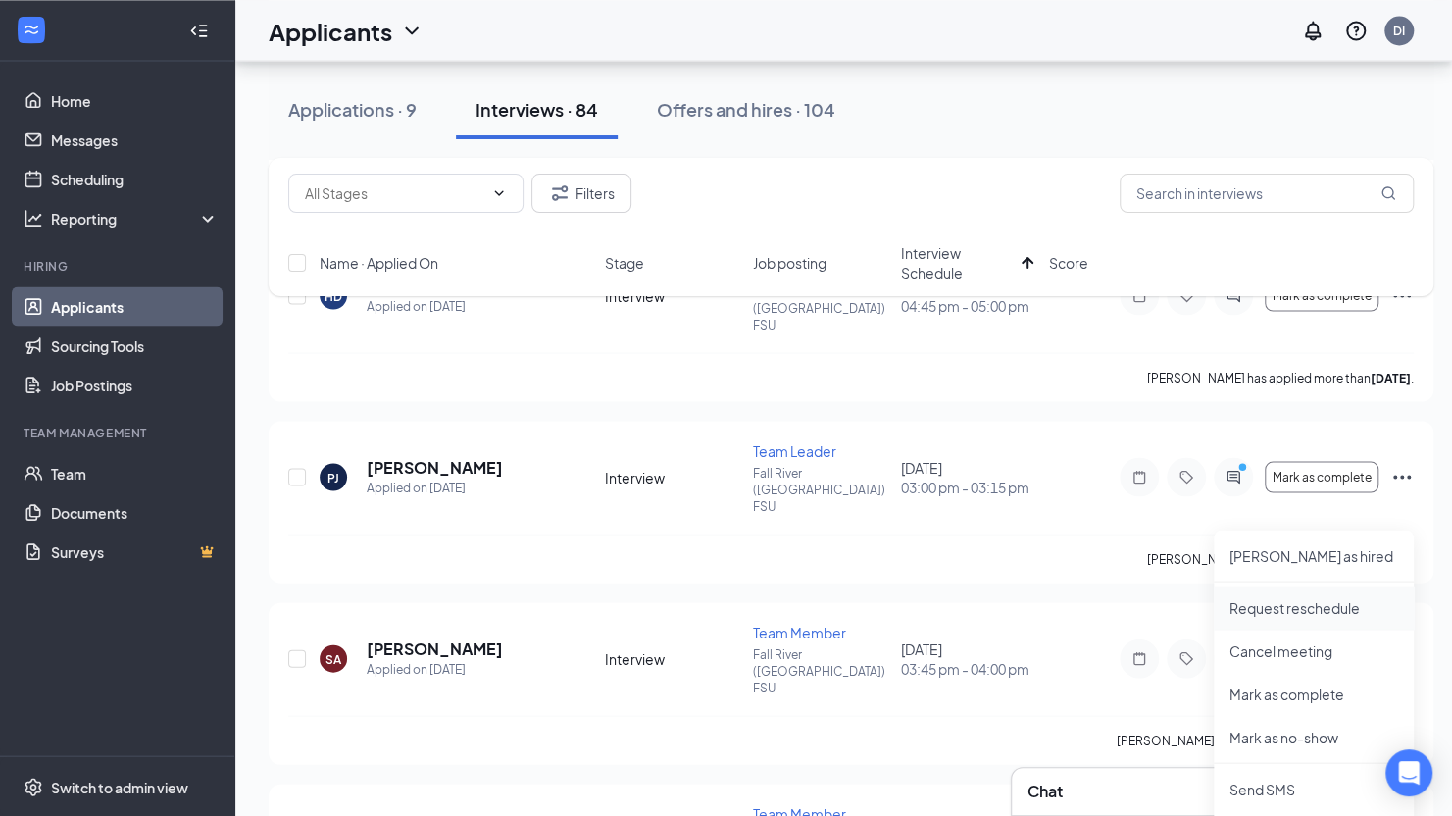
click at [1277, 599] on p "Request reschedule" at bounding box center [1314, 607] width 169 height 20
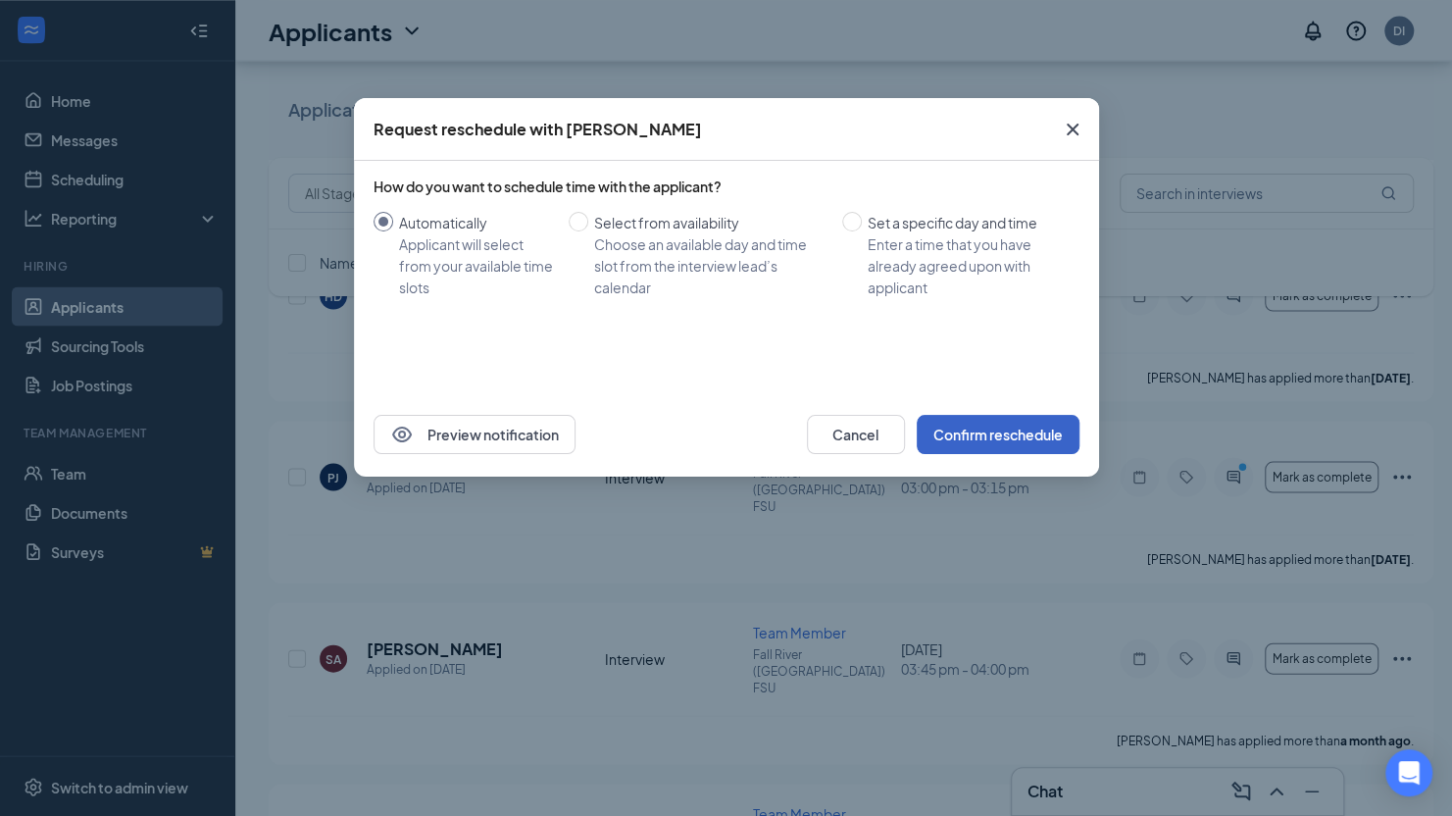
click at [1020, 438] on button "Confirm reschedule" at bounding box center [998, 434] width 163 height 39
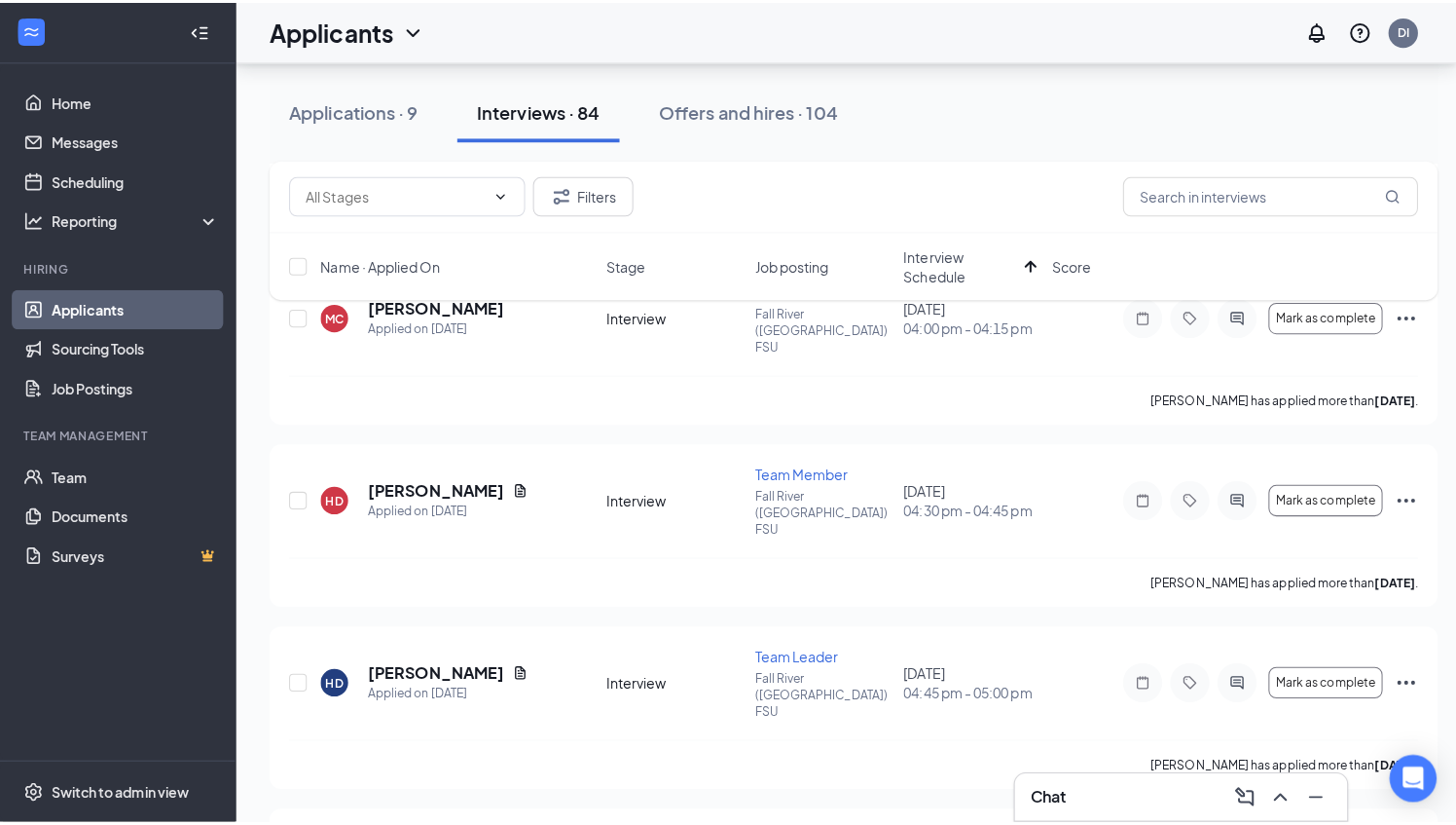
scroll to position [1807, 0]
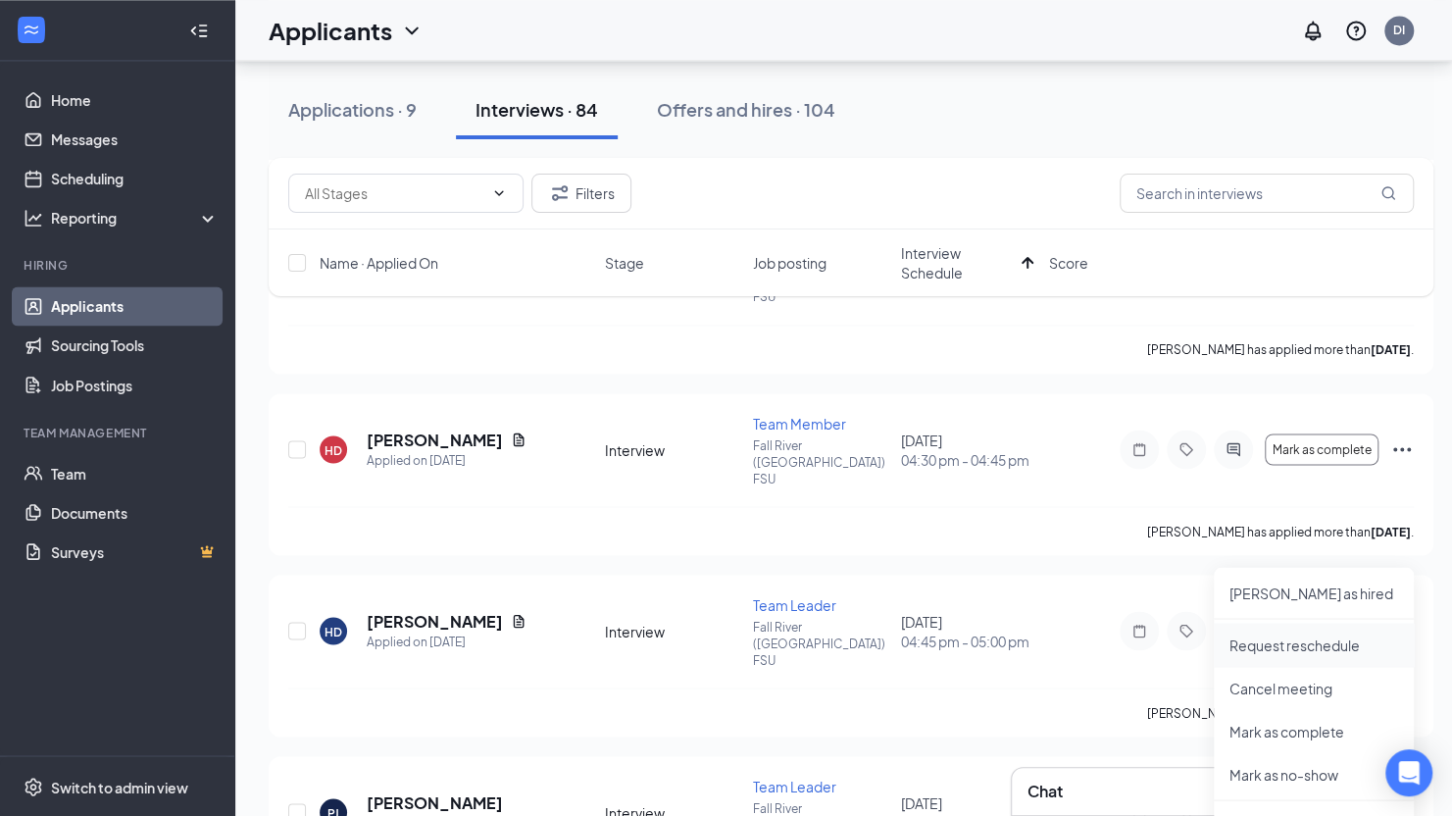
click at [1300, 637] on p "Request reschedule" at bounding box center [1314, 644] width 169 height 20
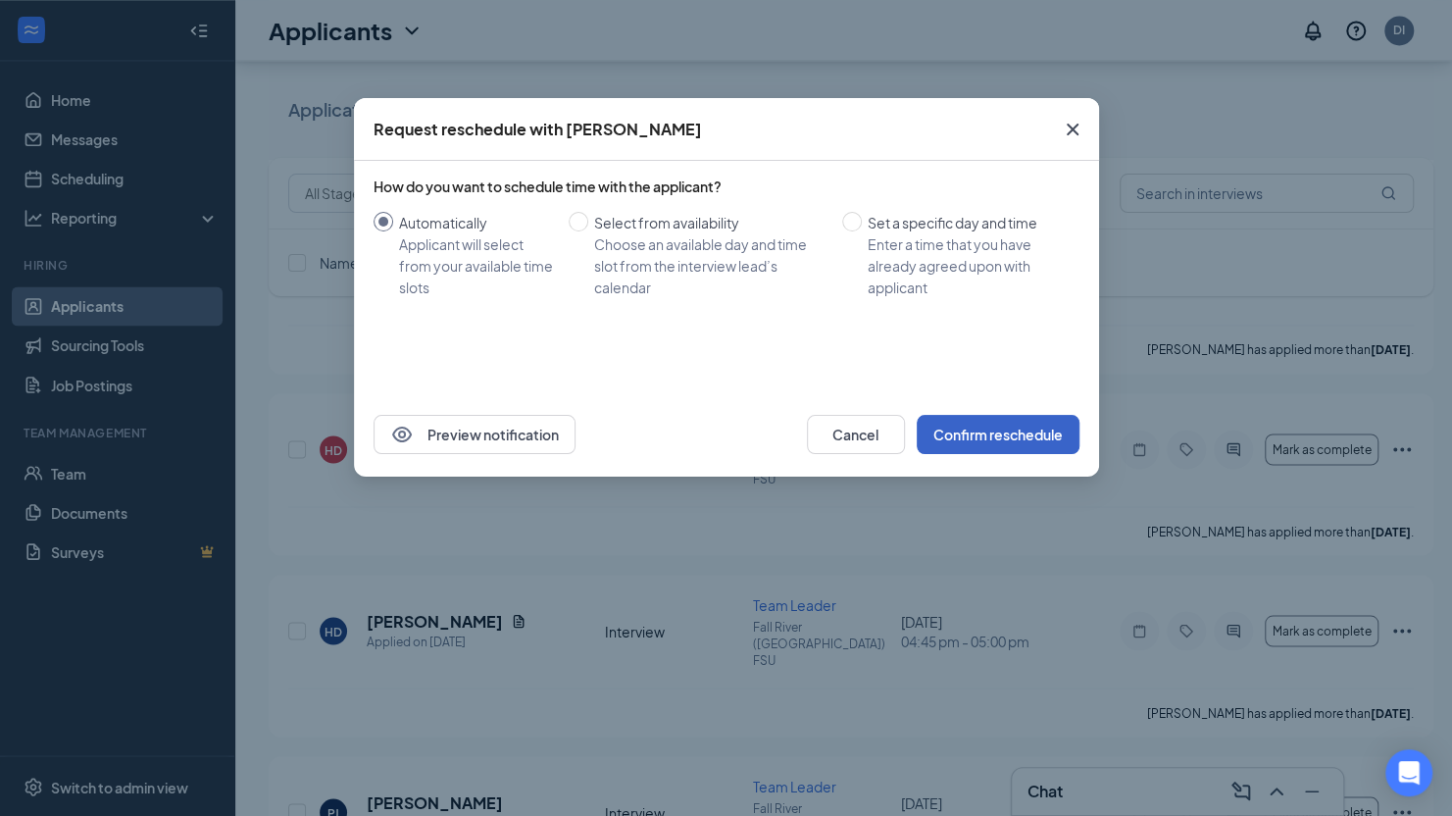
click at [1004, 432] on button "Confirm reschedule" at bounding box center [998, 434] width 163 height 39
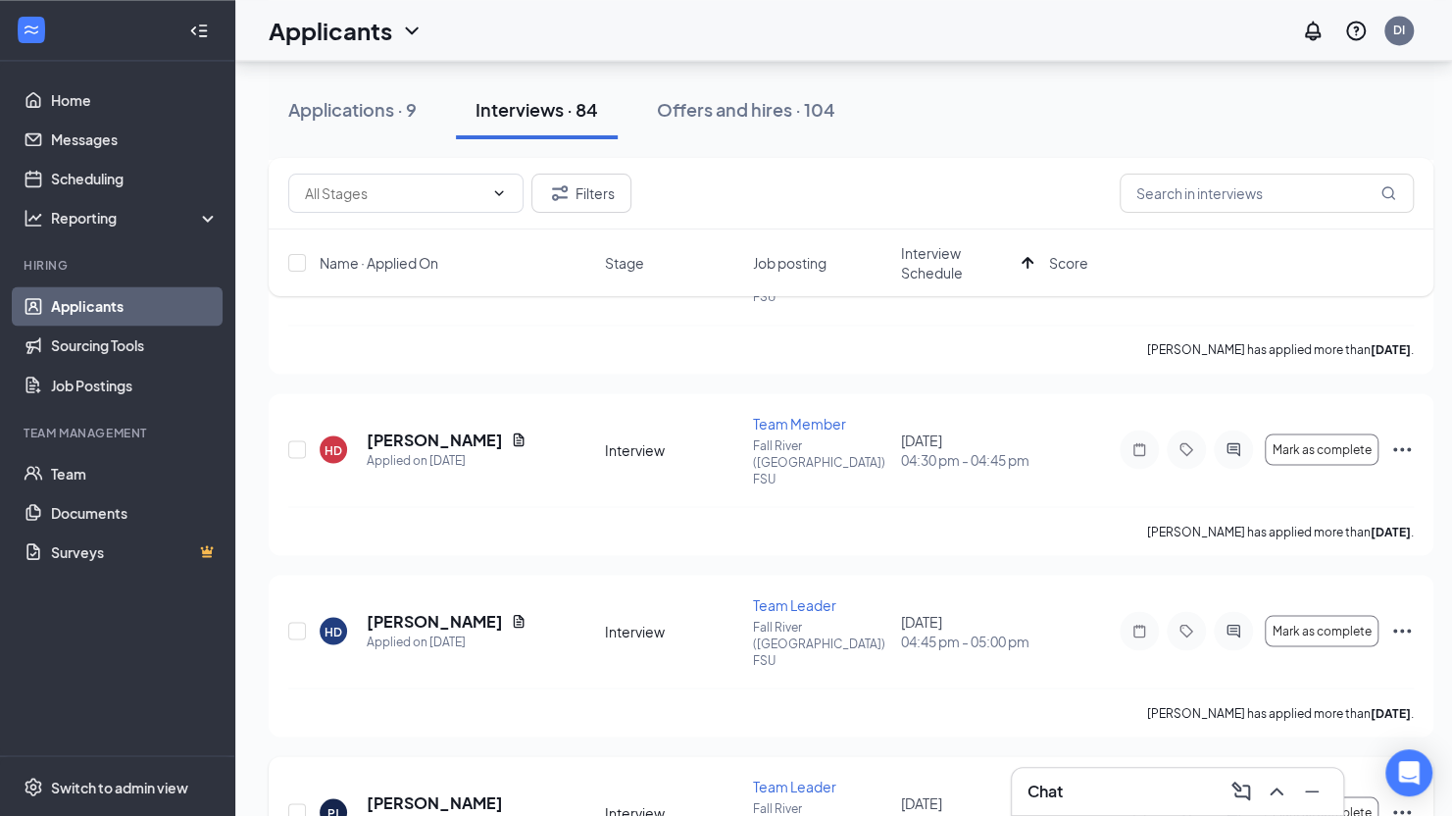
click at [1238, 792] on div at bounding box center [1233, 811] width 39 height 39
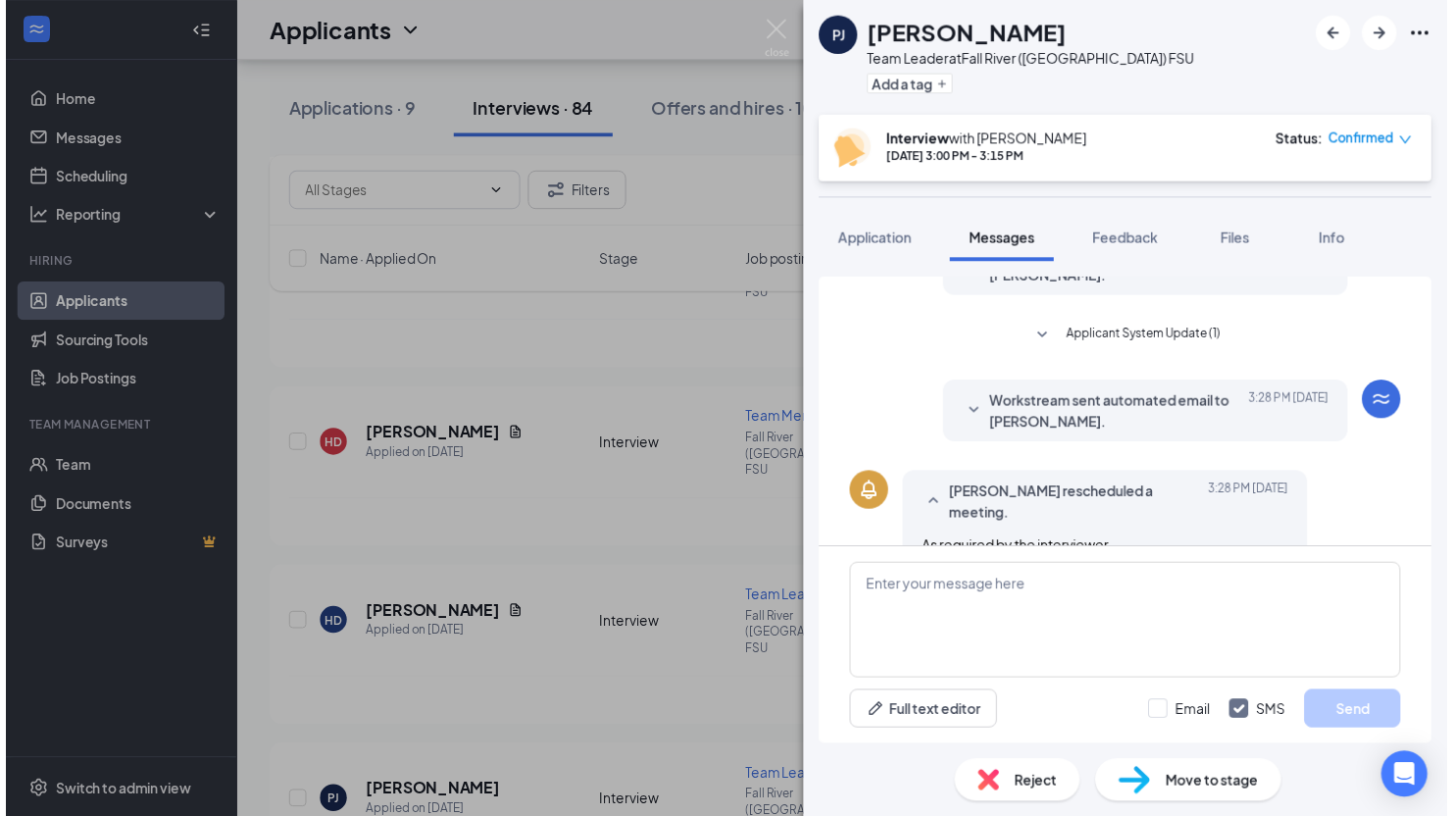
scroll to position [618, 0]
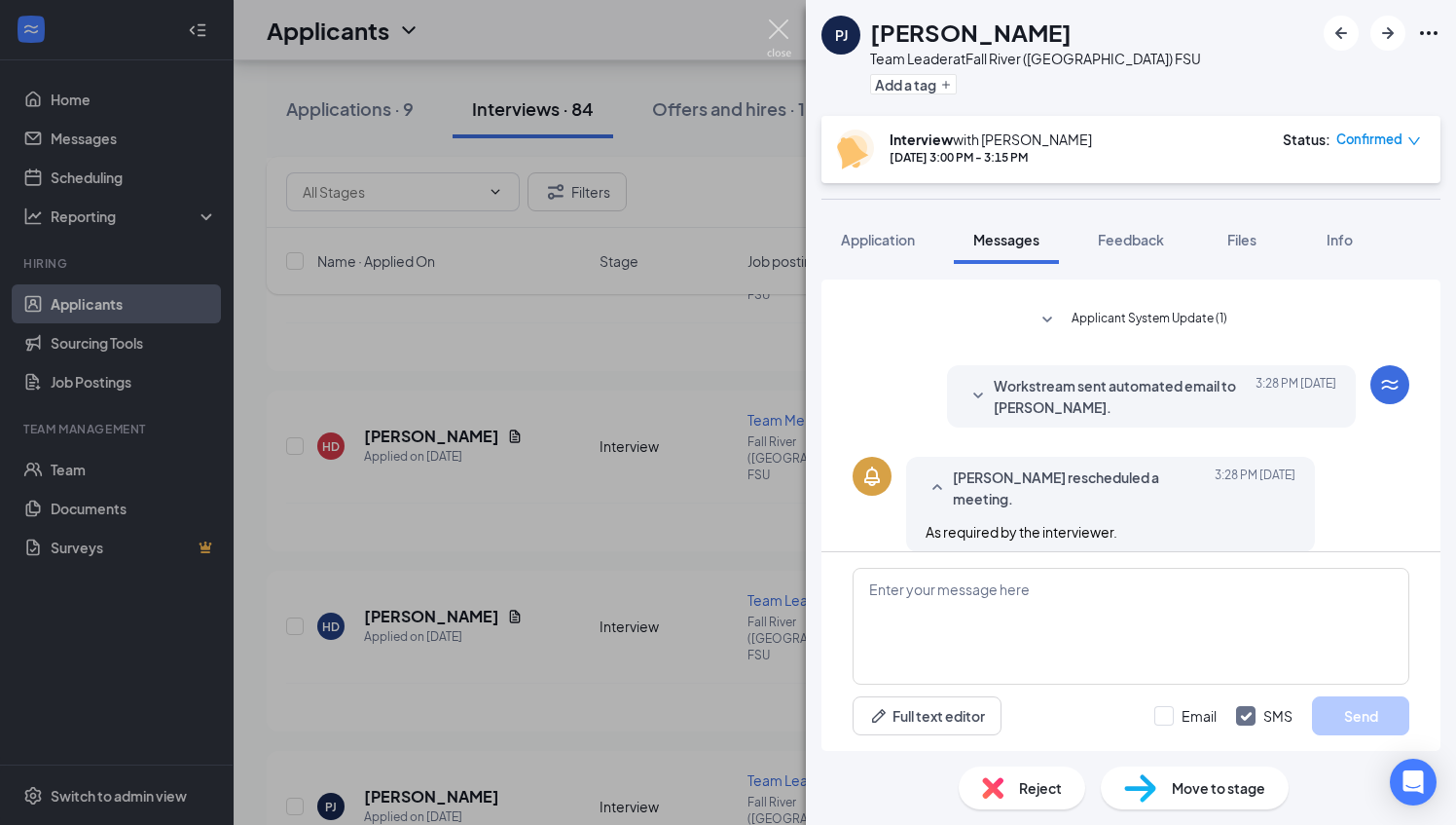
click at [776, 27] on img at bounding box center [779, 39] width 25 height 38
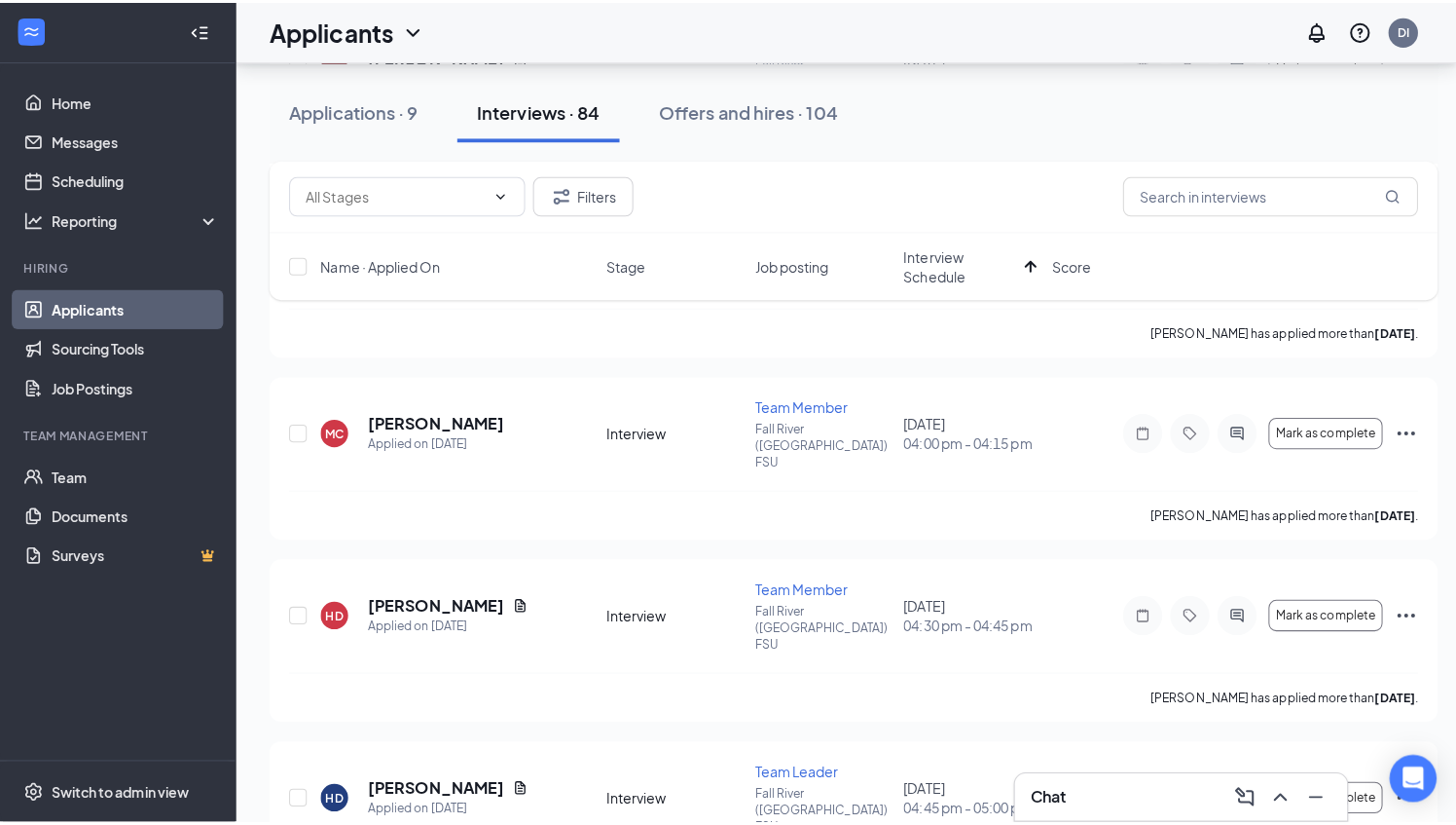
scroll to position [1620, 0]
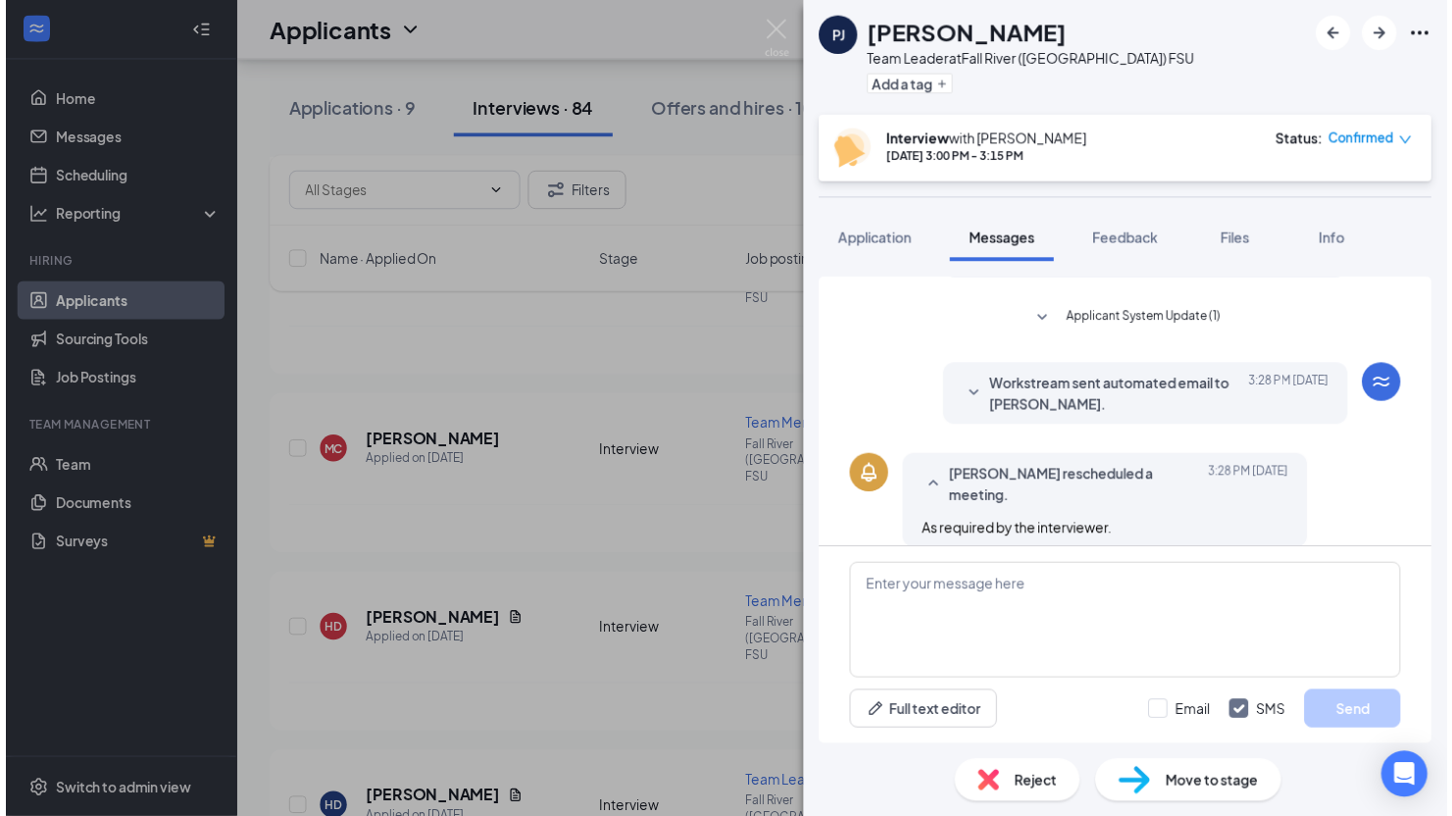
scroll to position [618, 0]
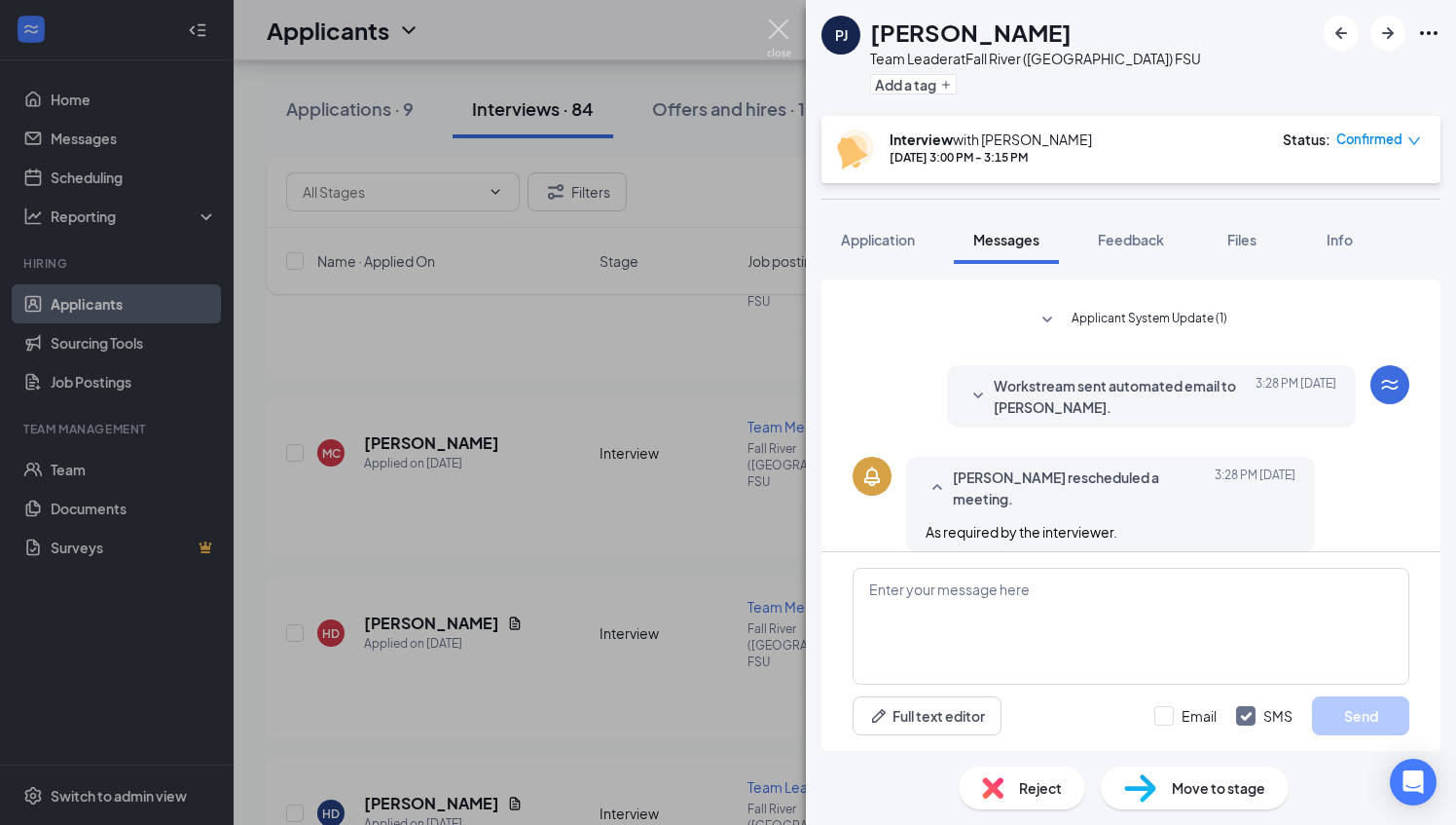
click at [778, 35] on img at bounding box center [779, 39] width 25 height 38
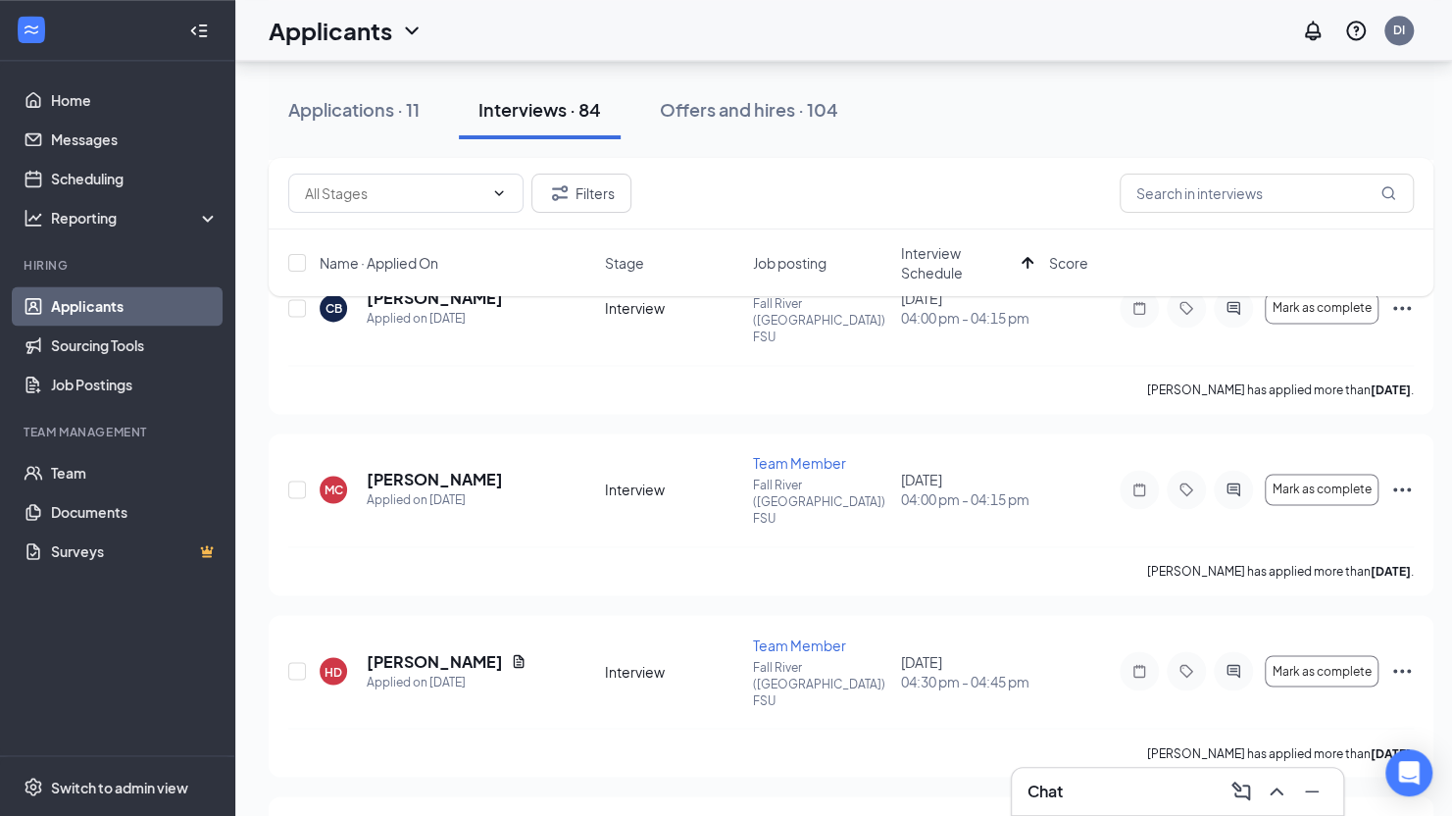
scroll to position [1450, 0]
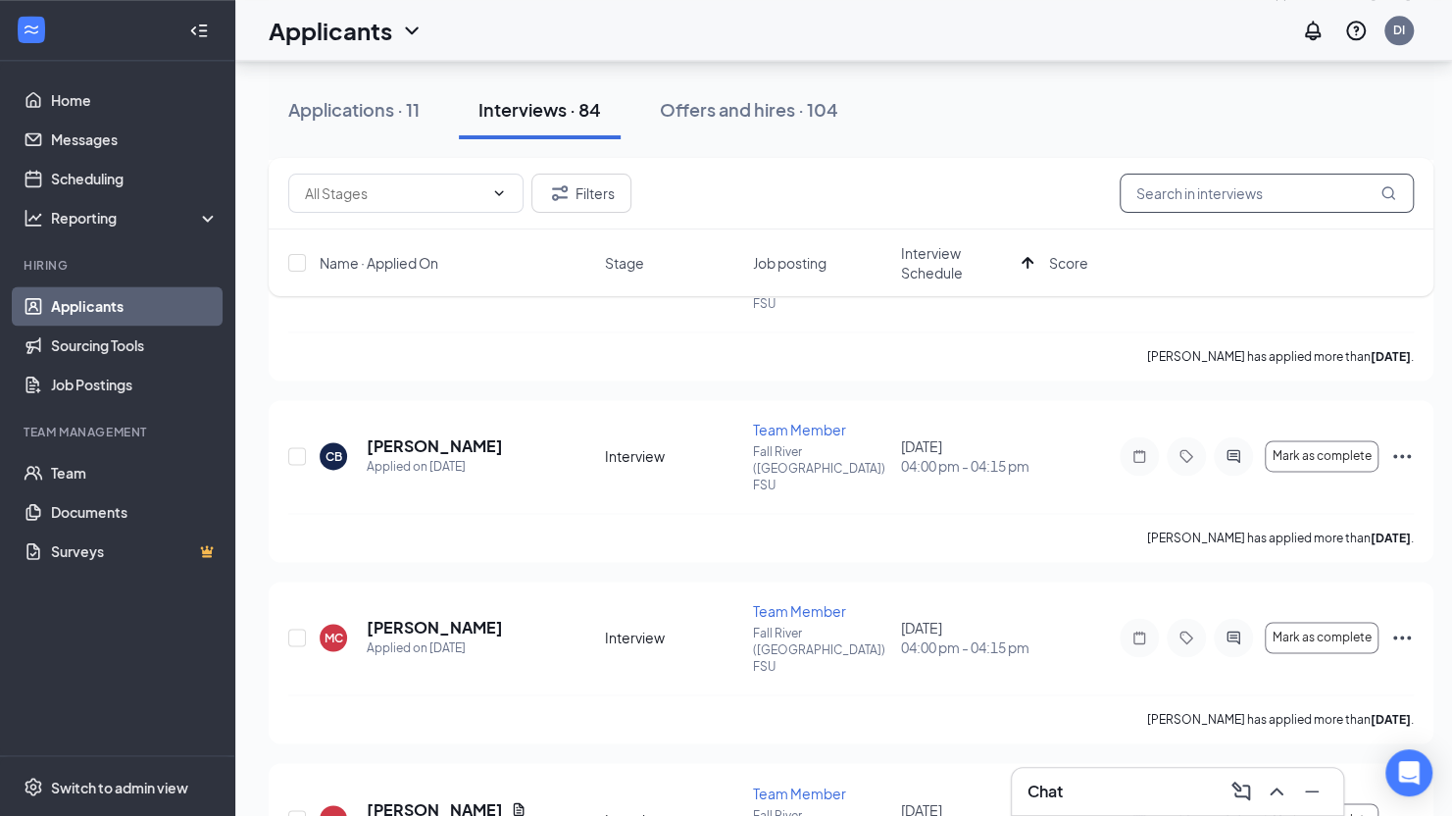
click at [1220, 188] on input "text" at bounding box center [1267, 193] width 294 height 39
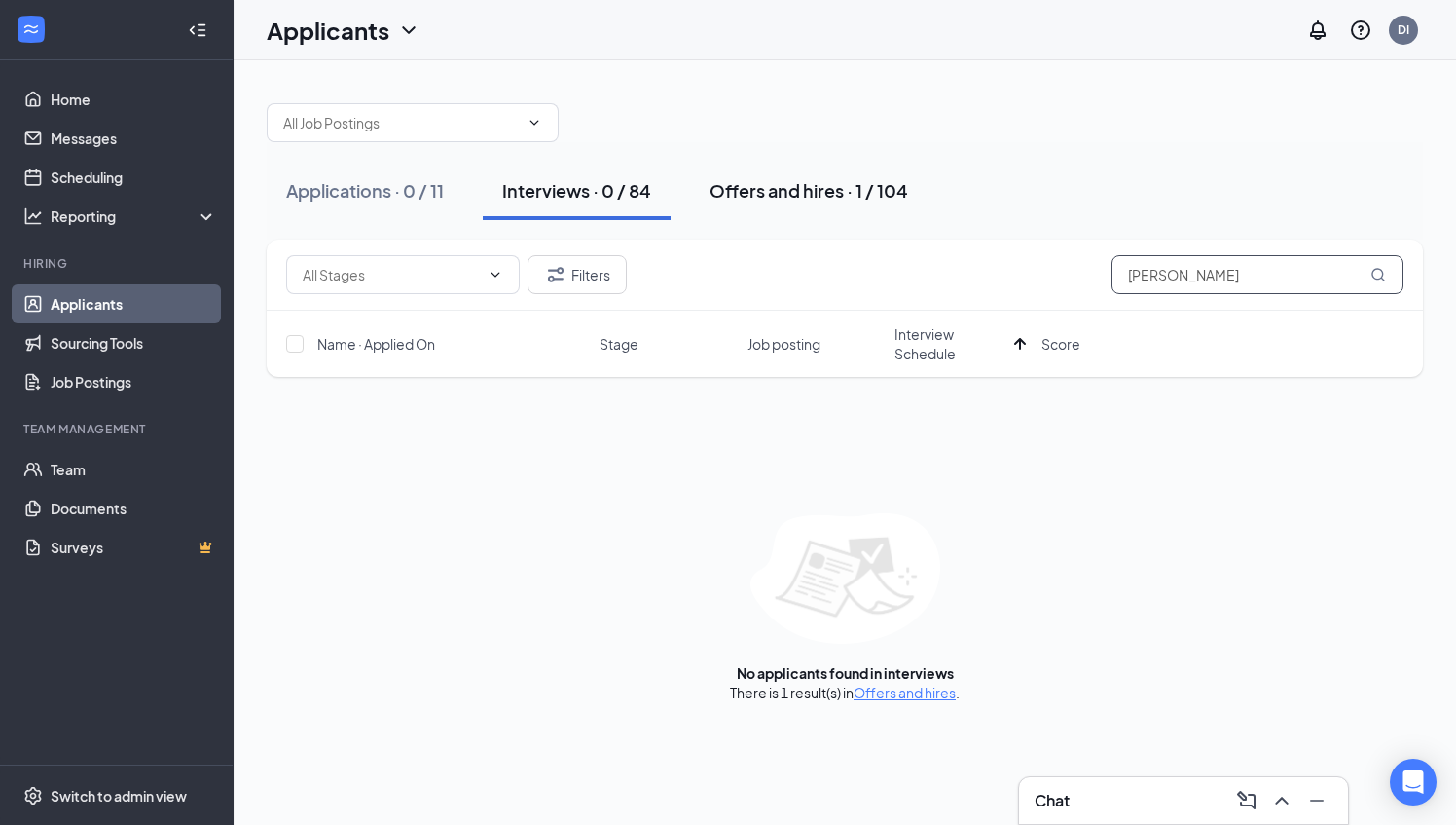
type input "[PERSON_NAME]"
click at [822, 165] on button "Offers and hires · 1 / 104" at bounding box center [808, 191] width 237 height 59
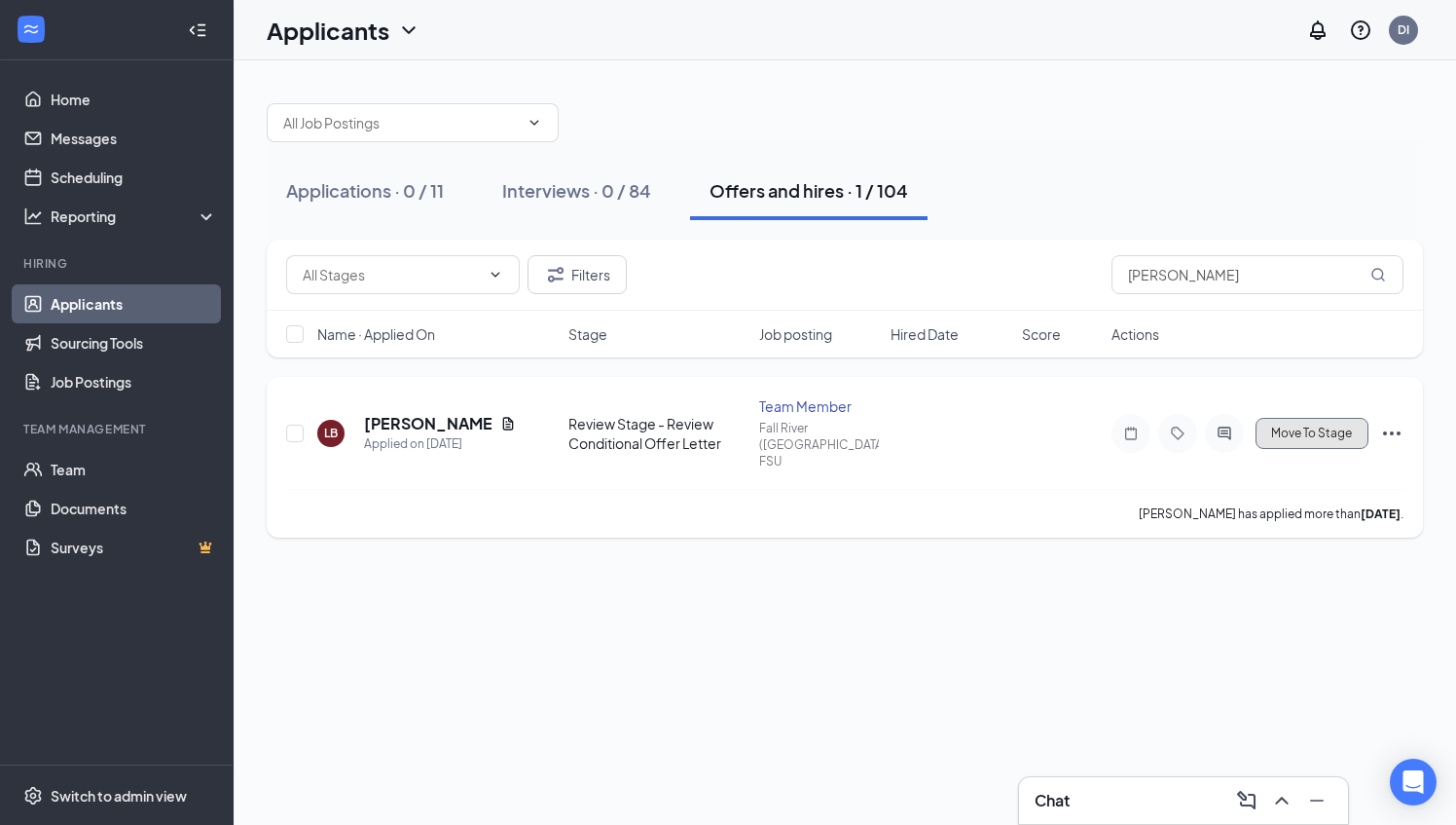
click at [1322, 425] on button "Move To Stage" at bounding box center [1312, 433] width 113 height 31
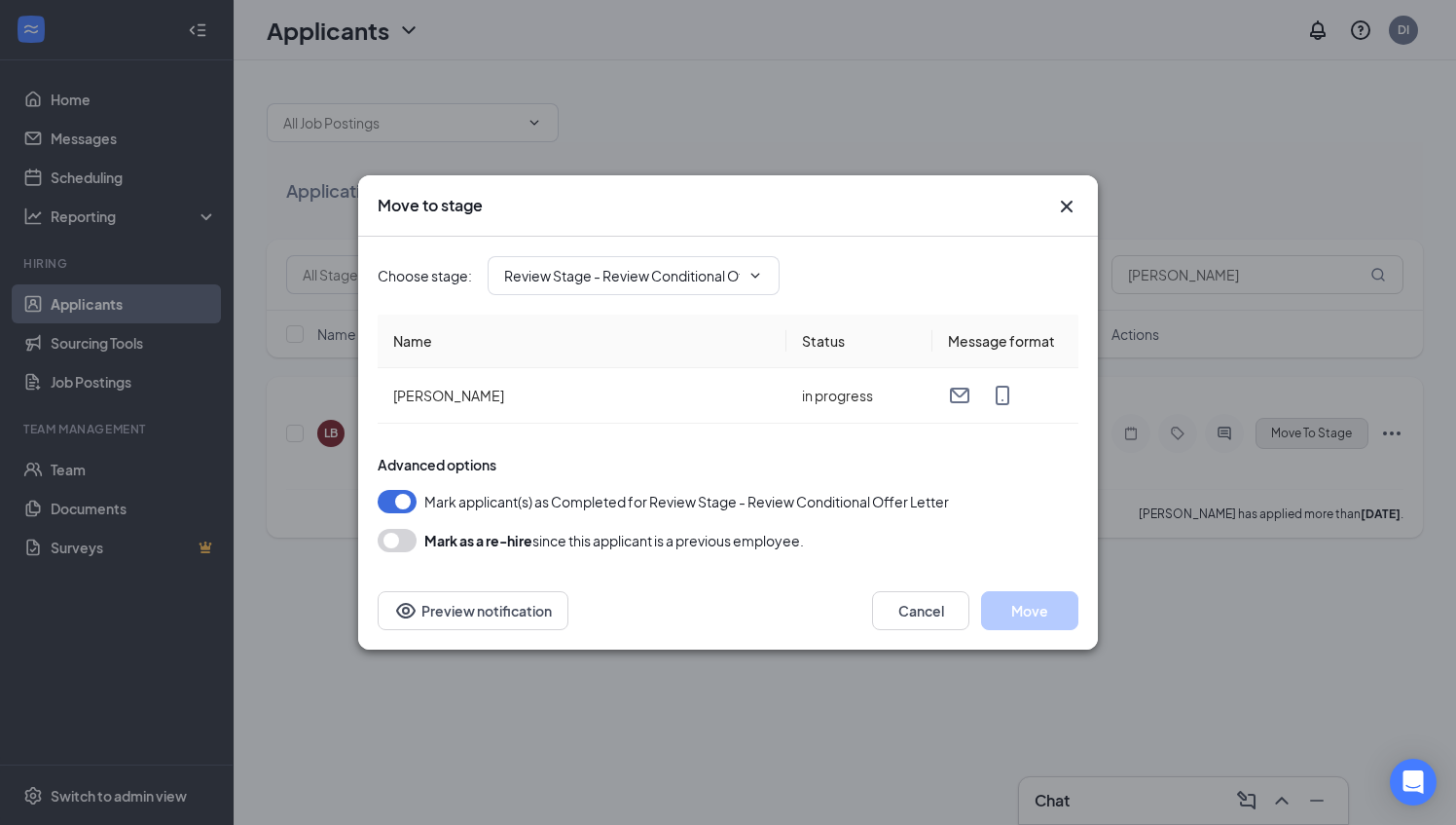
type input "Hired (final stage)"
click at [1041, 614] on button "Move" at bounding box center [1029, 610] width 97 height 39
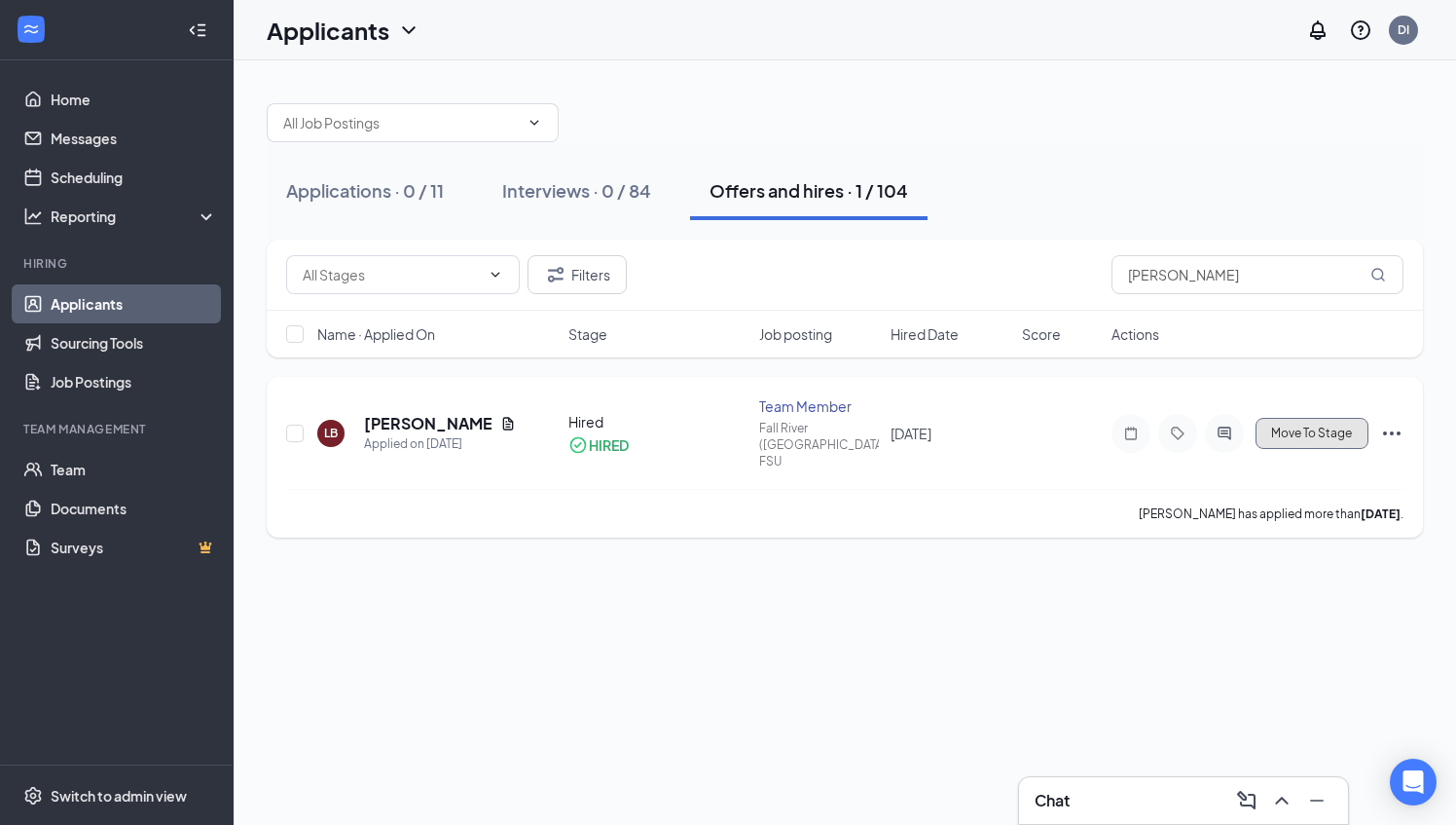
click at [1281, 427] on span "Move To Stage" at bounding box center [1311, 434] width 80 height 14
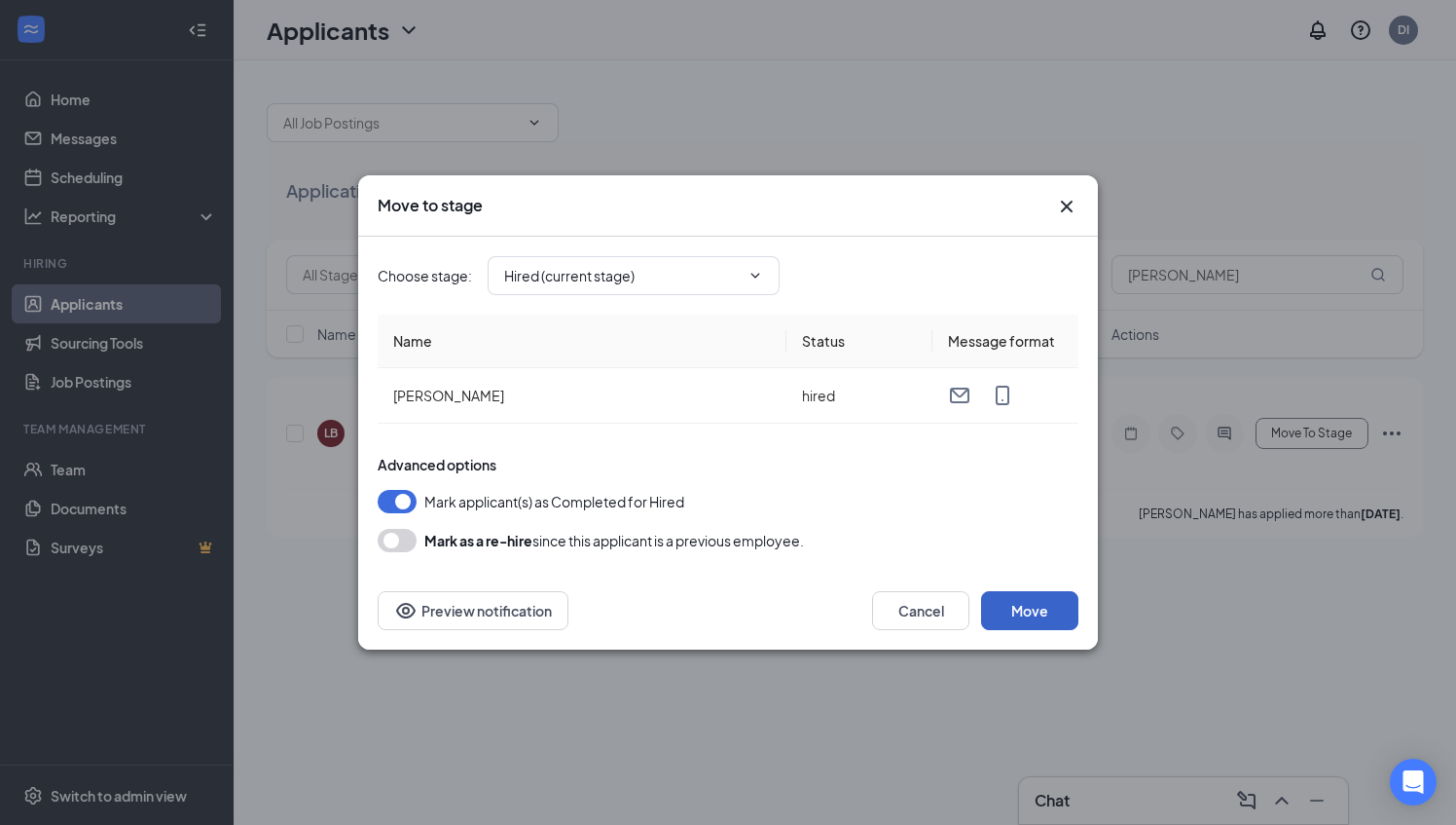
click at [1020, 613] on button "Move" at bounding box center [1029, 610] width 97 height 39
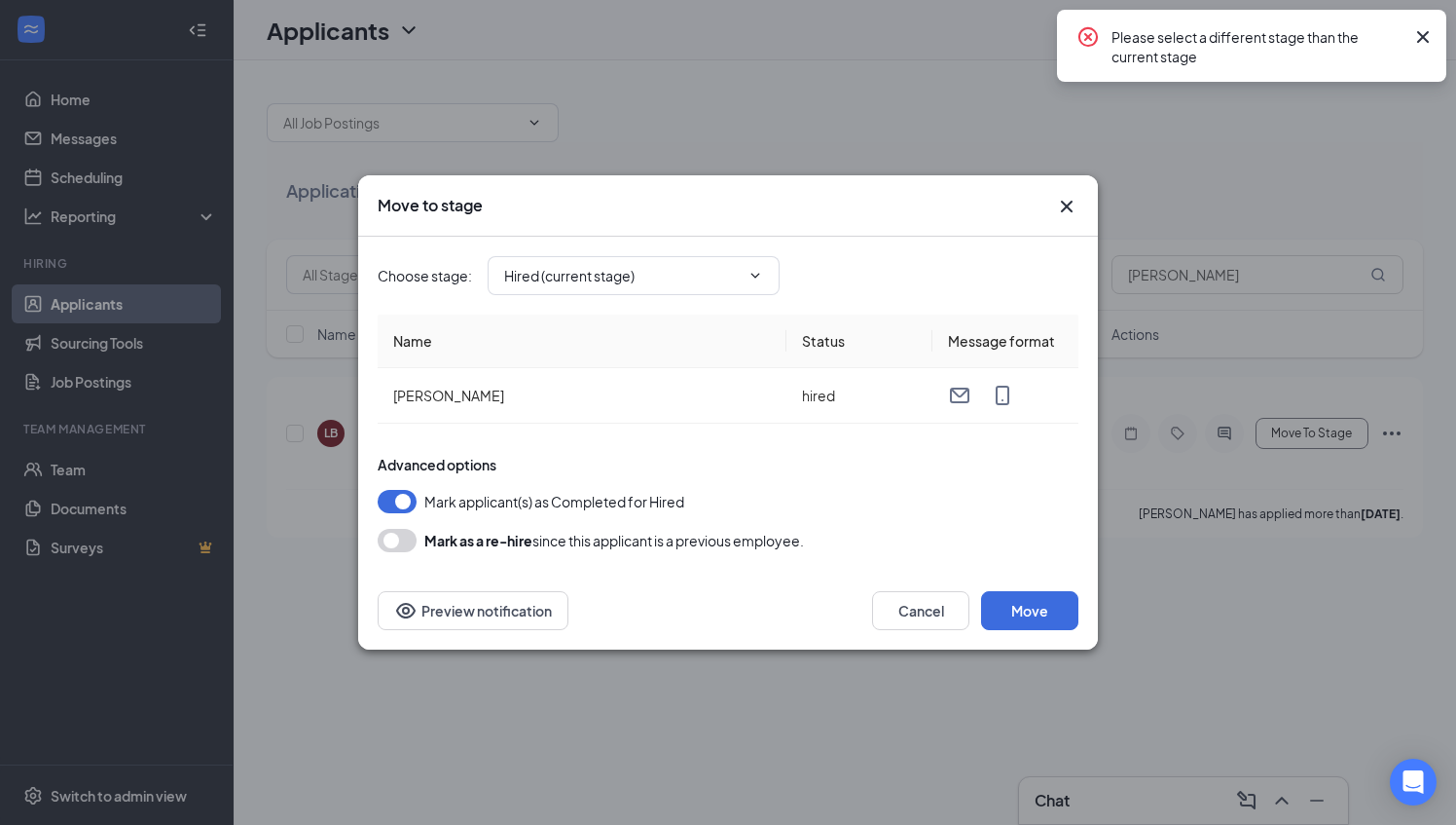
click at [1227, 588] on div "Move to stage Choose stage : Hired (current stage) Name Status Message format […" at bounding box center [728, 412] width 1456 height 825
